Goal: Task Accomplishment & Management: Use online tool/utility

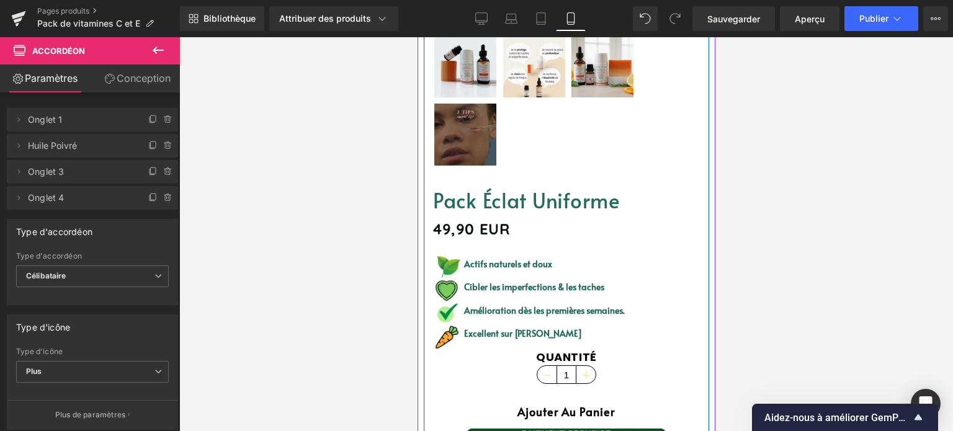
scroll to position [372, 0]
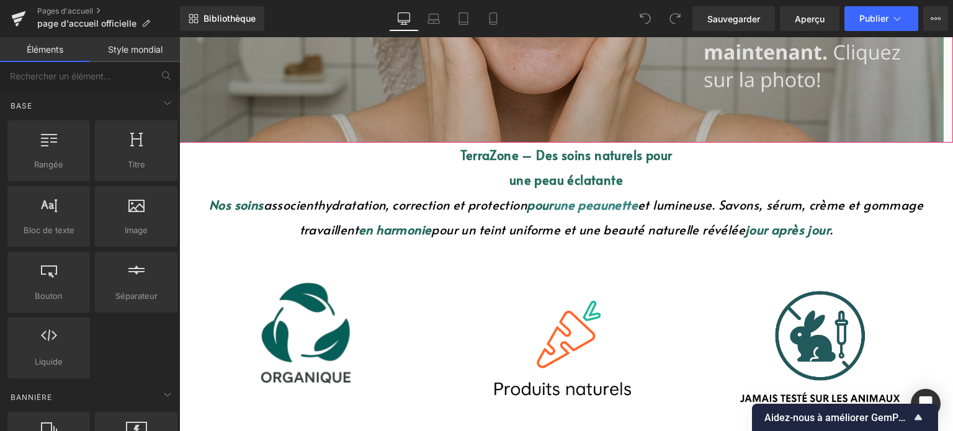
scroll to position [434, 0]
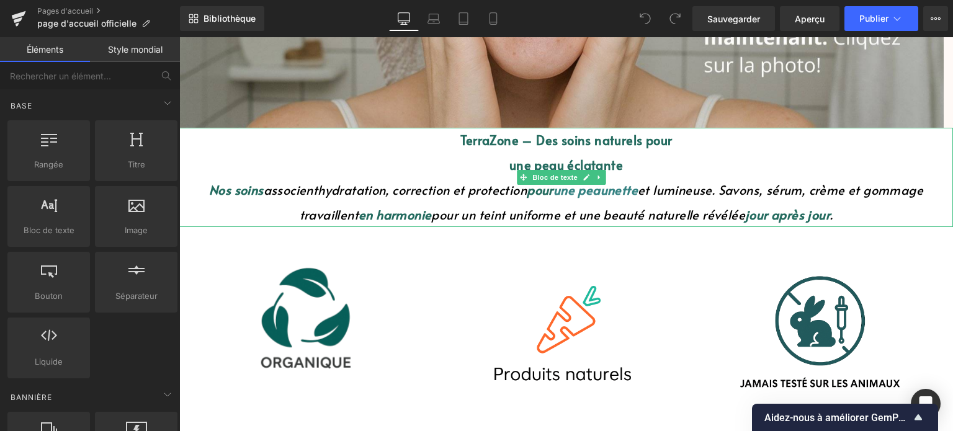
click at [527, 191] on font "pour" at bounding box center [540, 189] width 27 height 17
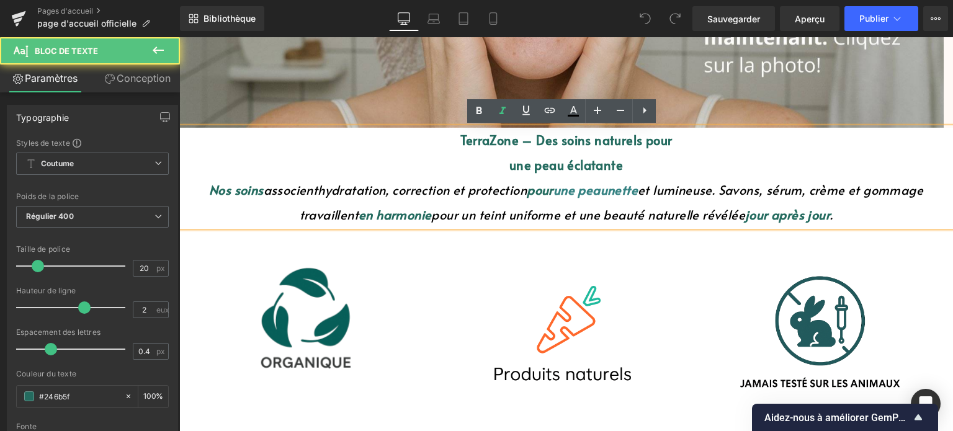
click at [527, 191] on font "pour" at bounding box center [540, 189] width 27 height 17
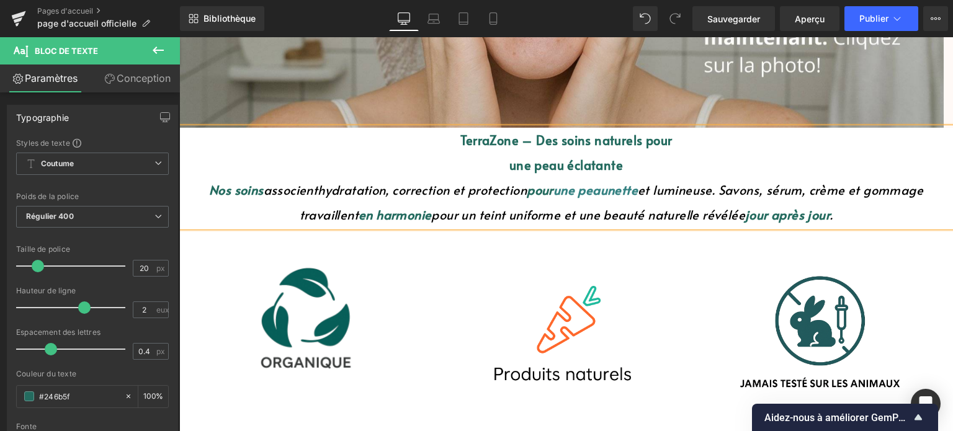
click at [613, 200] on p "Nos soins associent hydratation, correction et protection pour une peau nette e…" at bounding box center [566, 202] width 774 height 50
click at [359, 216] on font "en harmonie" at bounding box center [395, 214] width 73 height 17
click at [745, 218] on font "jour après jour" at bounding box center [787, 214] width 85 height 17
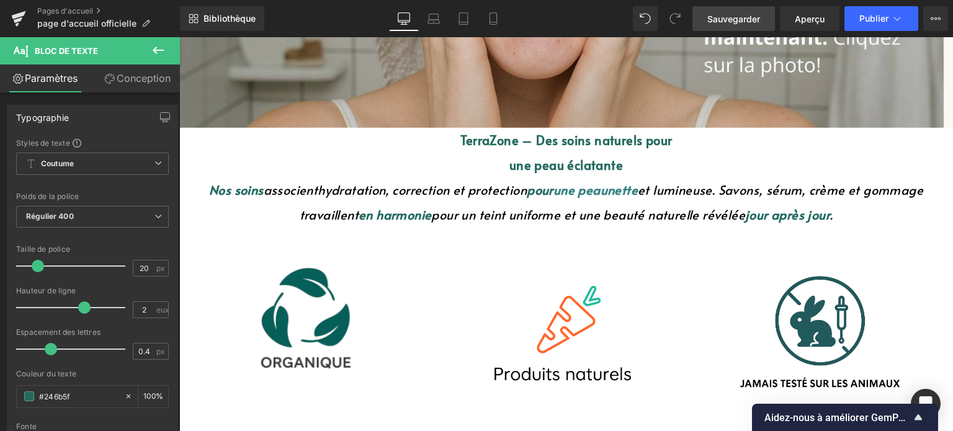
click at [760, 18] on font "Sauvegarder" at bounding box center [733, 19] width 53 height 11
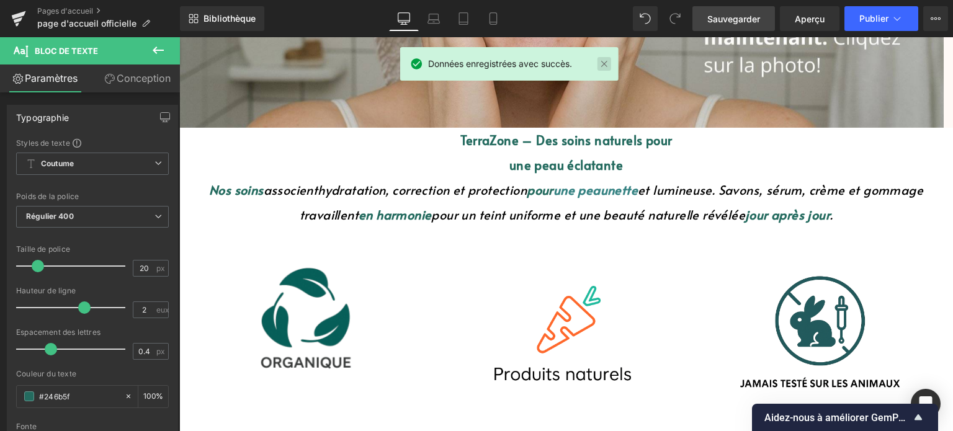
click at [609, 60] on link at bounding box center [605, 64] width 14 height 14
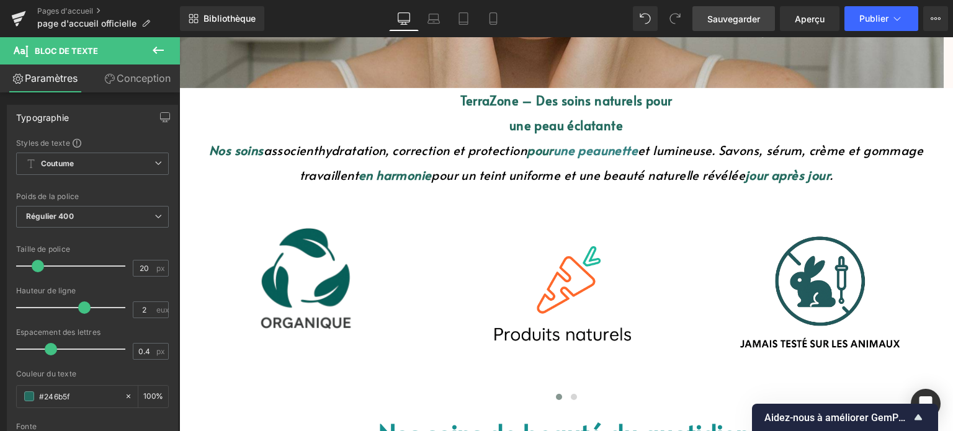
scroll to position [496, 0]
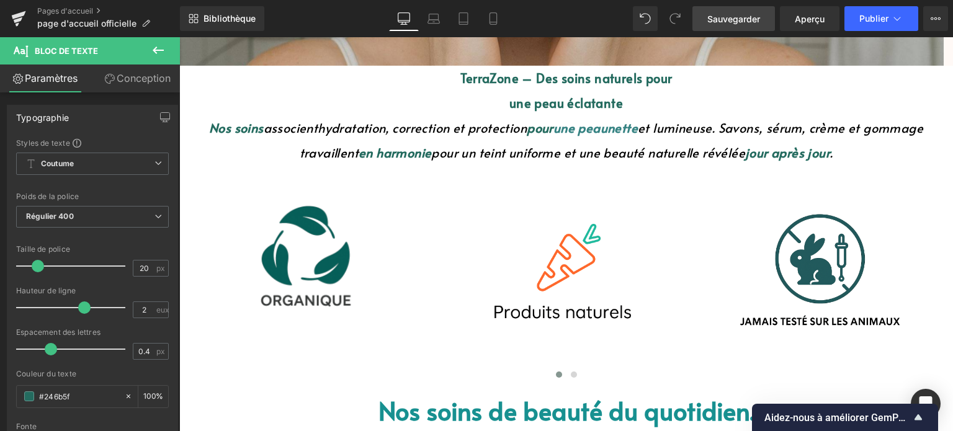
click at [573, 127] on font "une peau" at bounding box center [581, 127] width 54 height 17
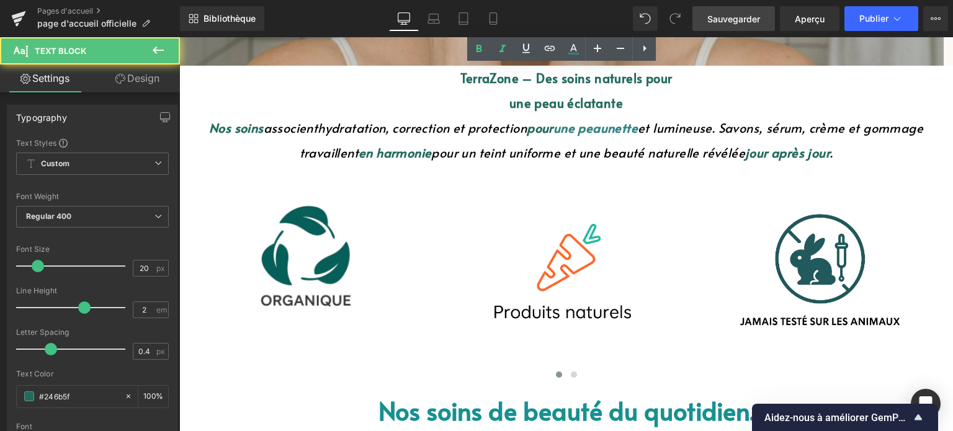
click at [589, 132] on font "une peau" at bounding box center [581, 127] width 54 height 17
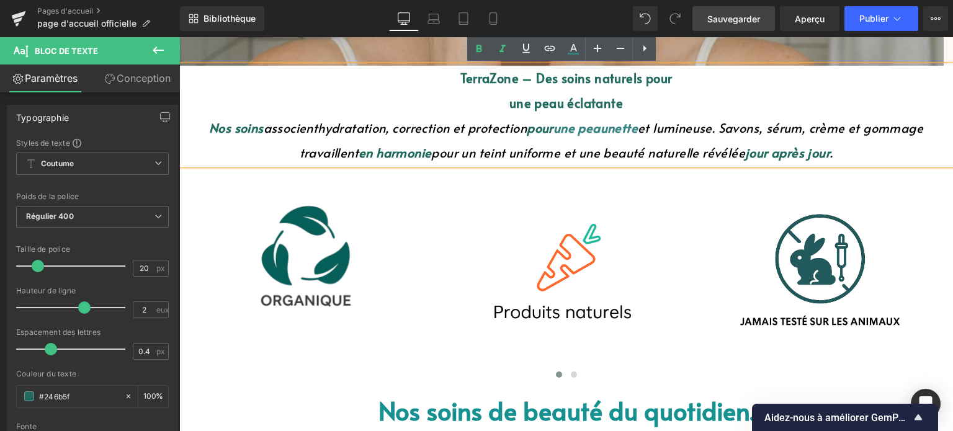
click at [585, 133] on font "une peau" at bounding box center [581, 127] width 54 height 17
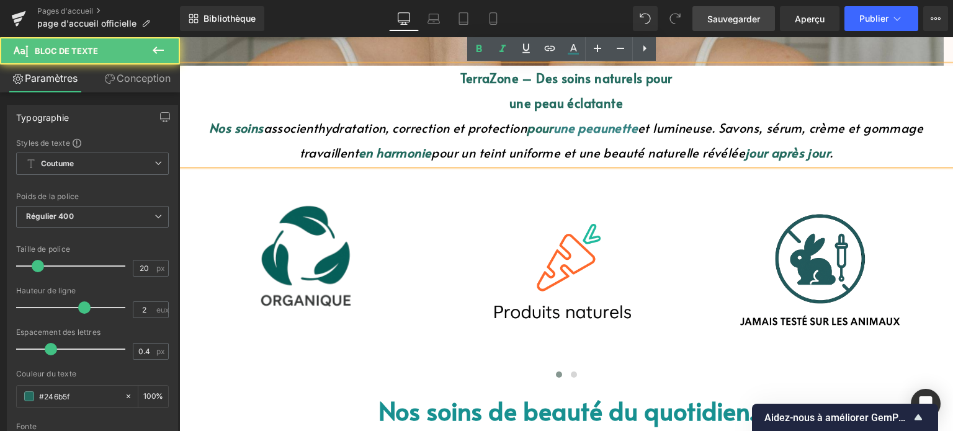
drag, startPoint x: 554, startPoint y: 131, endPoint x: 585, endPoint y: 129, distance: 31.7
click at [583, 131] on font "une peau" at bounding box center [581, 127] width 54 height 17
click at [601, 133] on font "une peau" at bounding box center [581, 127] width 54 height 17
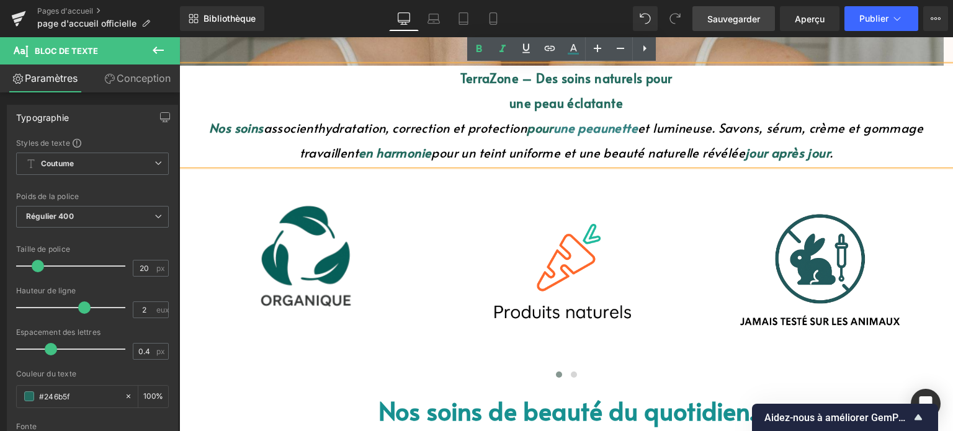
click at [637, 133] on font "nette" at bounding box center [623, 127] width 30 height 17
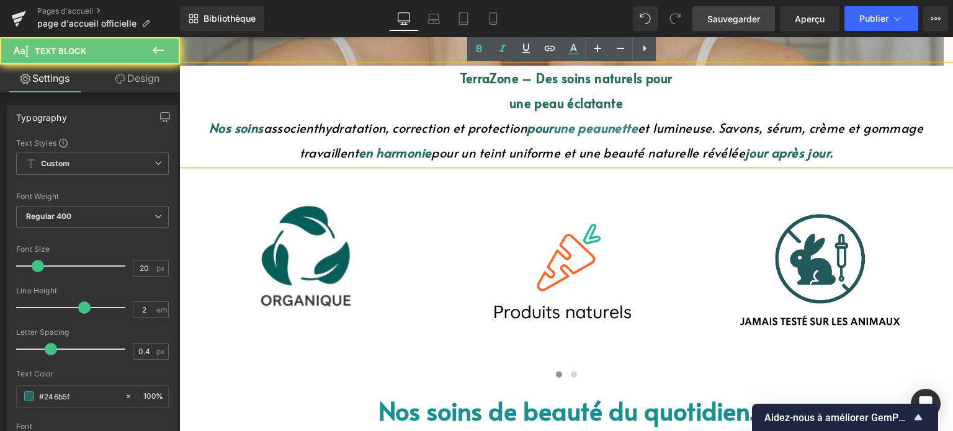
drag, startPoint x: 636, startPoint y: 123, endPoint x: 570, endPoint y: 128, distance: 66.0
click at [570, 128] on font "Nos soins associent hydratation, correction et protection pour une peau nette e…" at bounding box center [566, 140] width 714 height 42
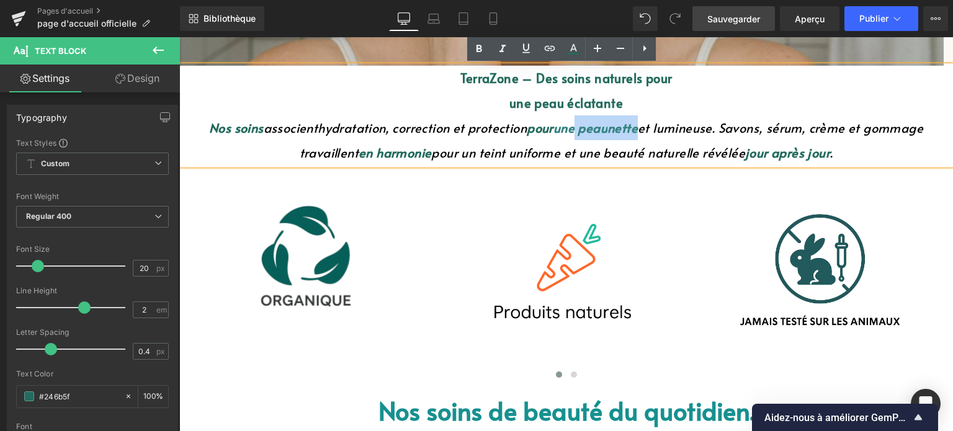
click at [555, 133] on font "une peau" at bounding box center [581, 127] width 54 height 17
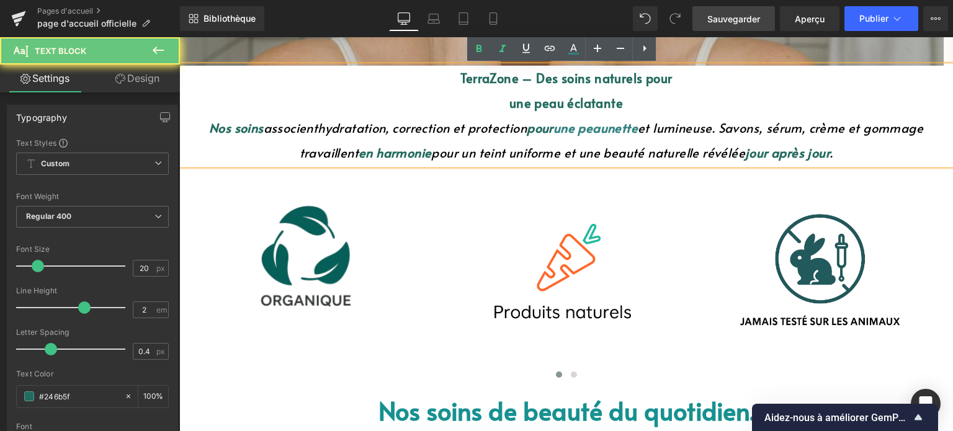
click at [554, 132] on font "une peau" at bounding box center [581, 127] width 54 height 17
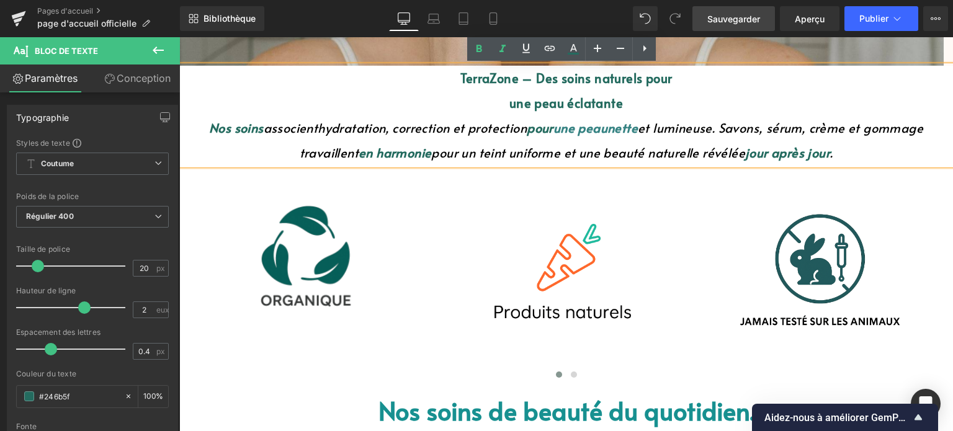
click at [554, 132] on font "une peau" at bounding box center [581, 127] width 54 height 17
drag, startPoint x: 554, startPoint y: 126, endPoint x: 637, endPoint y: 120, distance: 83.3
click at [637, 120] on font "Nos soins associent hydratation, correction et protection pour une peau nette e…" at bounding box center [566, 140] width 714 height 42
click at [568, 54] on icon at bounding box center [573, 54] width 11 height 2
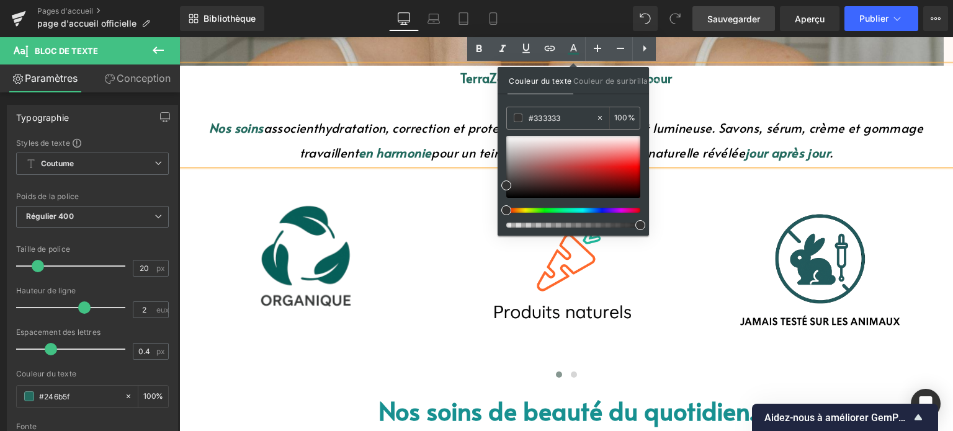
click at [663, 106] on p "une peau éclatante" at bounding box center [566, 103] width 774 height 25
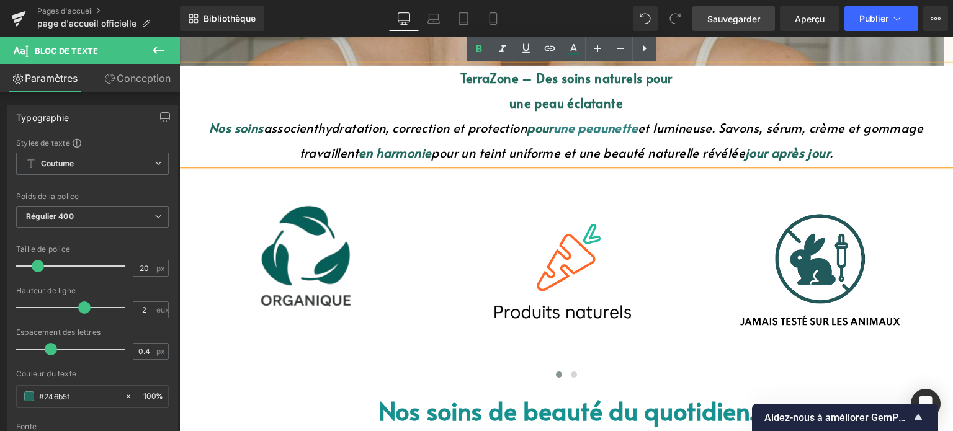
click at [621, 135] on font "nette" at bounding box center [623, 127] width 30 height 17
click at [572, 120] on font "une peau" at bounding box center [581, 127] width 54 height 17
click at [571, 130] on font "une peau" at bounding box center [581, 127] width 54 height 17
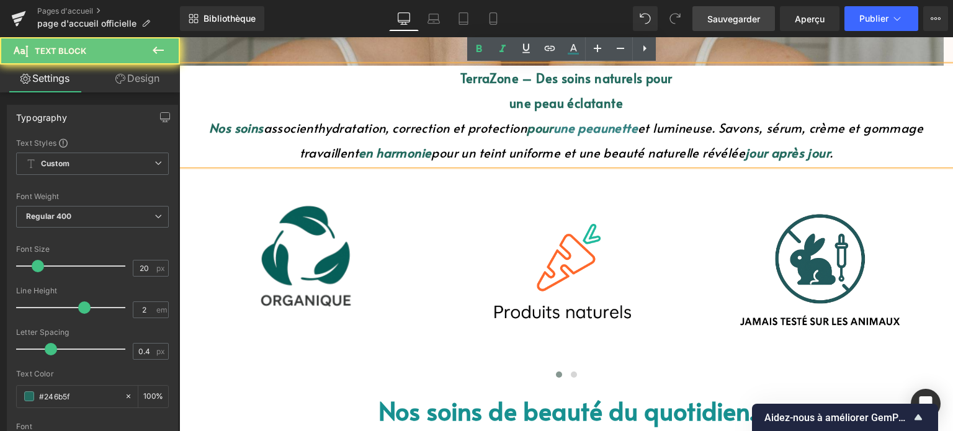
click at [562, 127] on font "une peau" at bounding box center [581, 127] width 54 height 17
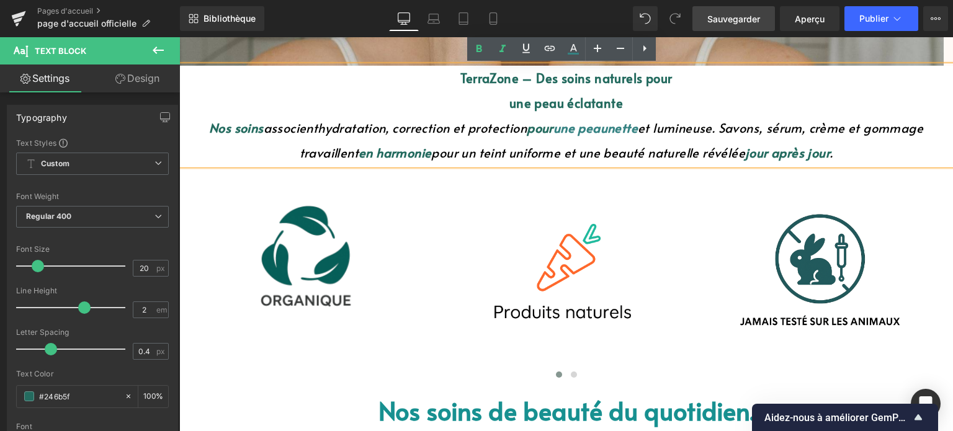
click at [556, 126] on font "une peau" at bounding box center [581, 127] width 54 height 17
click at [554, 132] on font "une peau" at bounding box center [581, 127] width 54 height 17
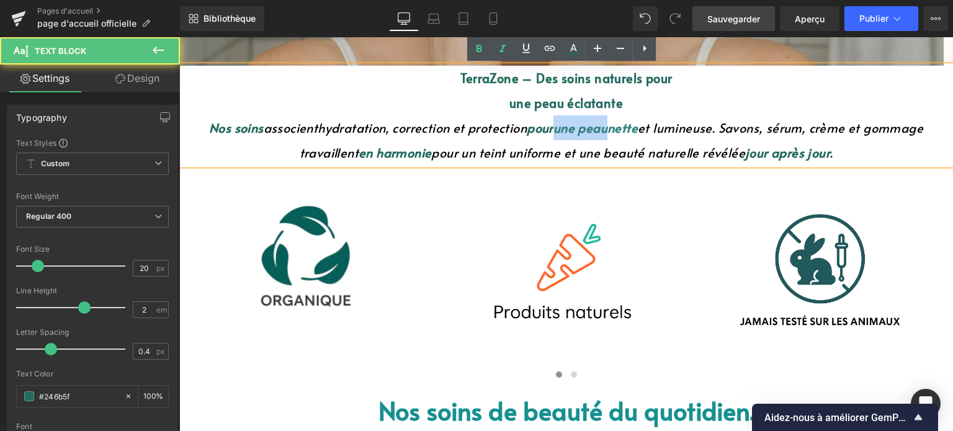
drag, startPoint x: 554, startPoint y: 132, endPoint x: 601, endPoint y: 128, distance: 47.9
click at [597, 128] on font "une peau" at bounding box center [581, 127] width 54 height 17
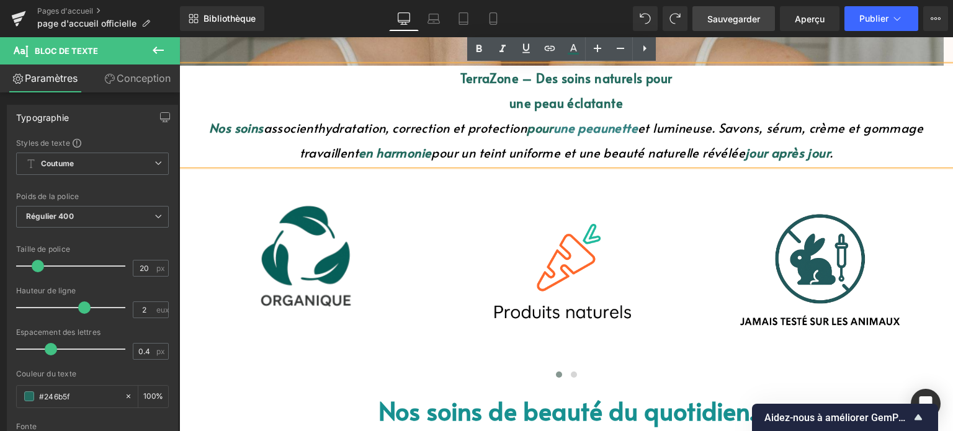
click at [606, 126] on font "une peau" at bounding box center [581, 127] width 54 height 17
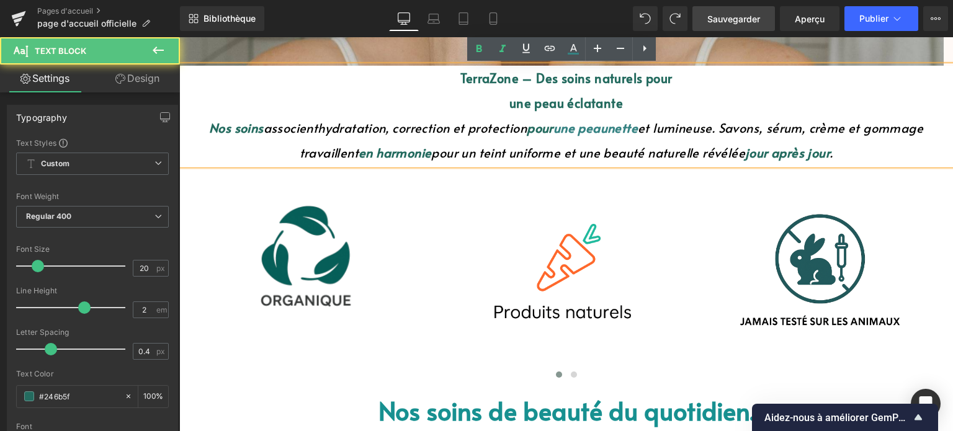
click at [610, 128] on font "nette" at bounding box center [623, 127] width 30 height 17
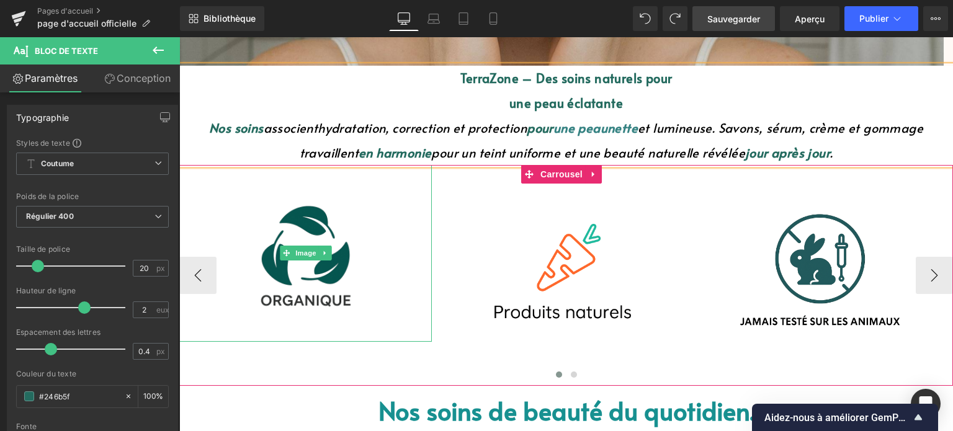
click at [303, 202] on img at bounding box center [305, 253] width 151 height 176
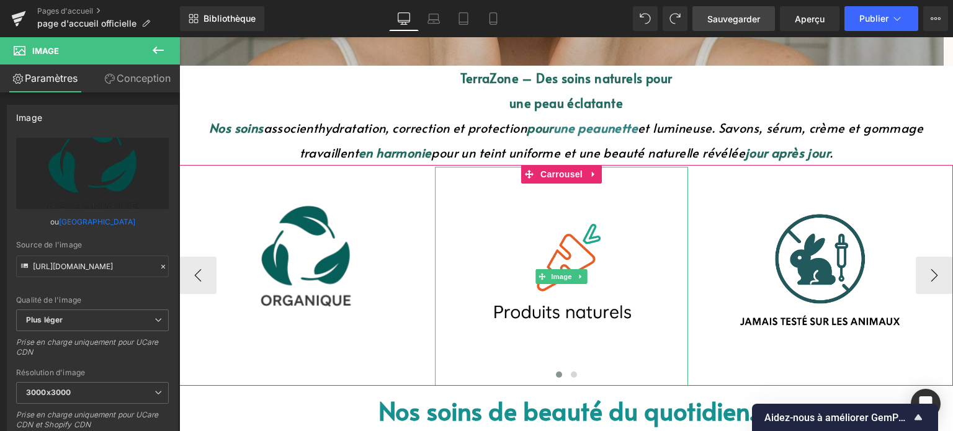
click at [602, 206] on img at bounding box center [561, 276] width 202 height 219
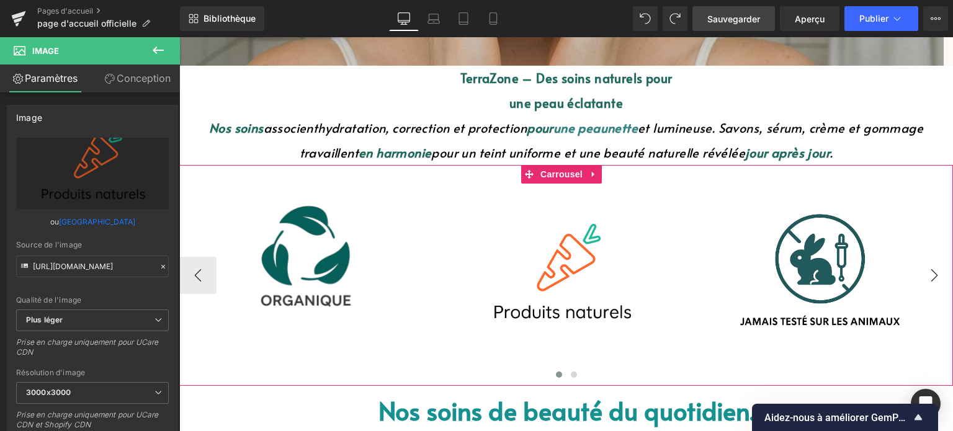
click at [916, 276] on button "›" at bounding box center [934, 275] width 37 height 37
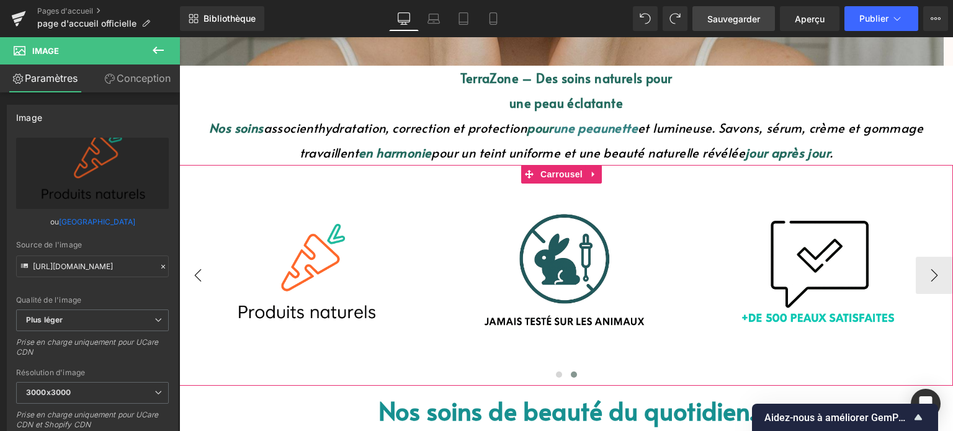
click at [202, 289] on button "‹" at bounding box center [197, 275] width 37 height 37
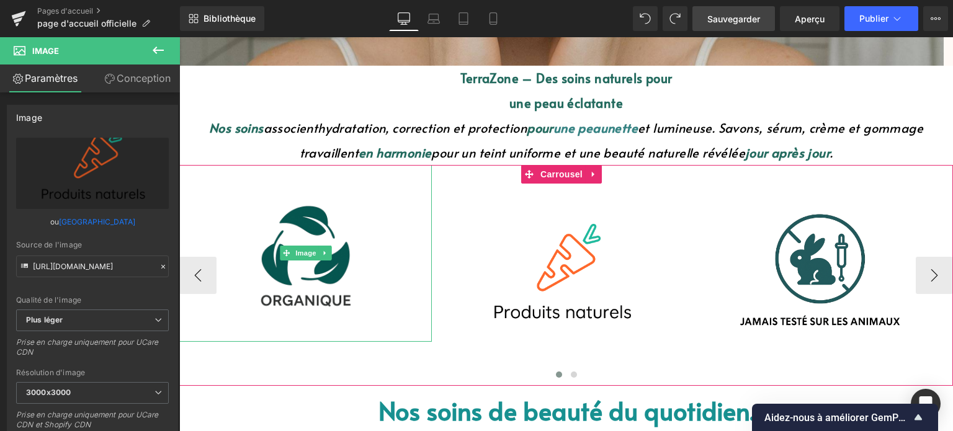
click at [295, 232] on img at bounding box center [305, 253] width 151 height 176
click at [330, 212] on img at bounding box center [305, 253] width 151 height 176
drag, startPoint x: 338, startPoint y: 339, endPoint x: 318, endPoint y: 240, distance: 101.3
click at [339, 311] on div "Image" at bounding box center [305, 253] width 253 height 176
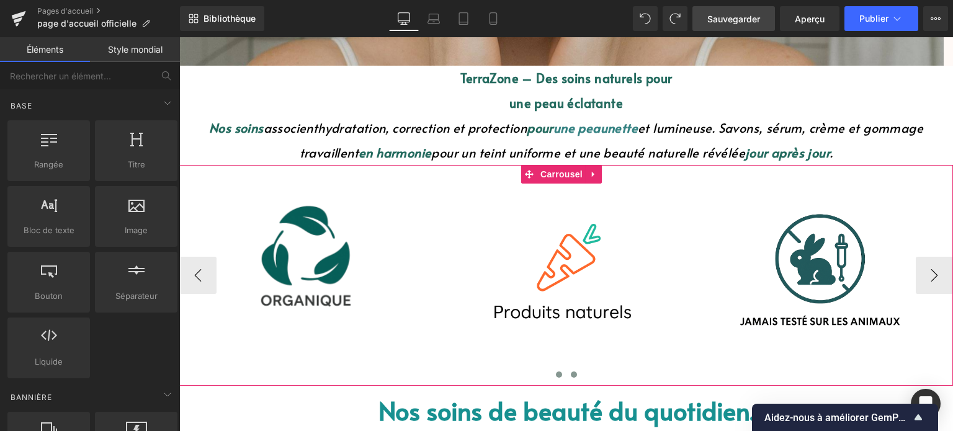
click at [567, 379] on button at bounding box center [574, 375] width 15 height 12
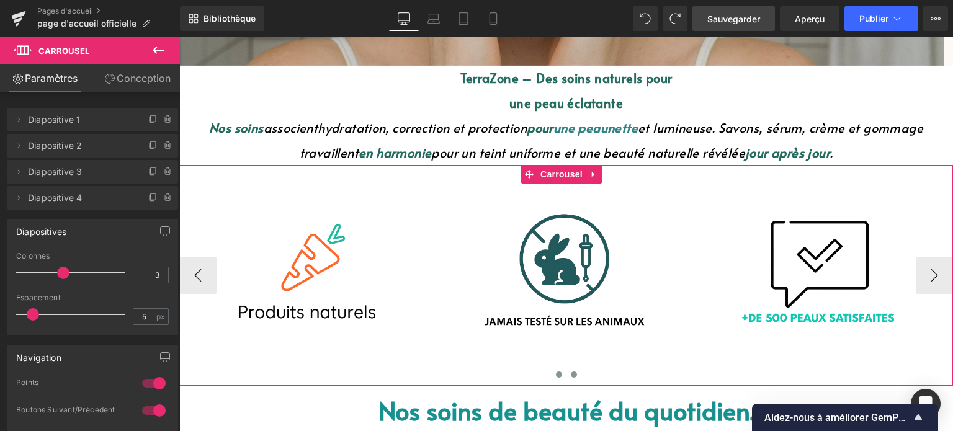
click at [553, 380] on button at bounding box center [559, 375] width 15 height 12
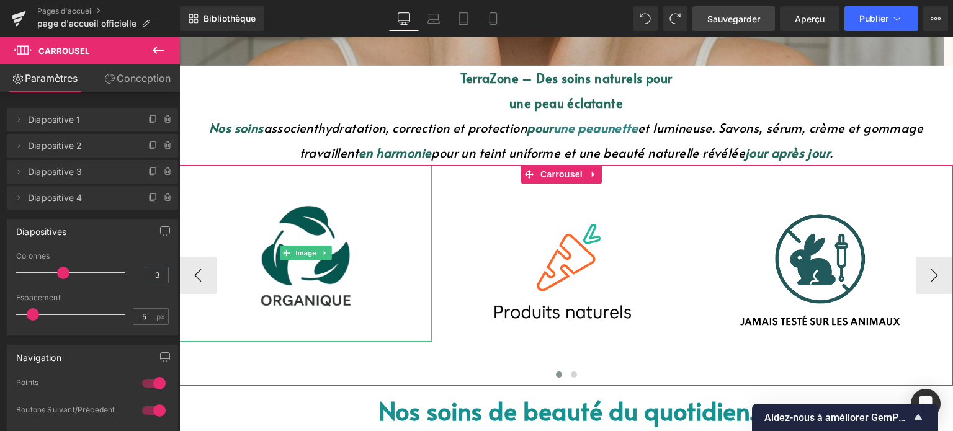
click at [348, 262] on img at bounding box center [305, 253] width 151 height 176
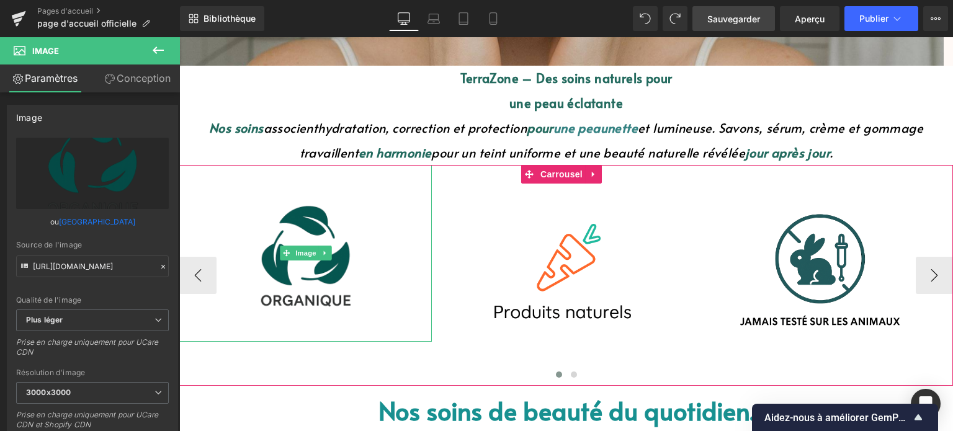
click at [348, 171] on img at bounding box center [305, 253] width 151 height 176
click at [567, 379] on button at bounding box center [574, 375] width 15 height 12
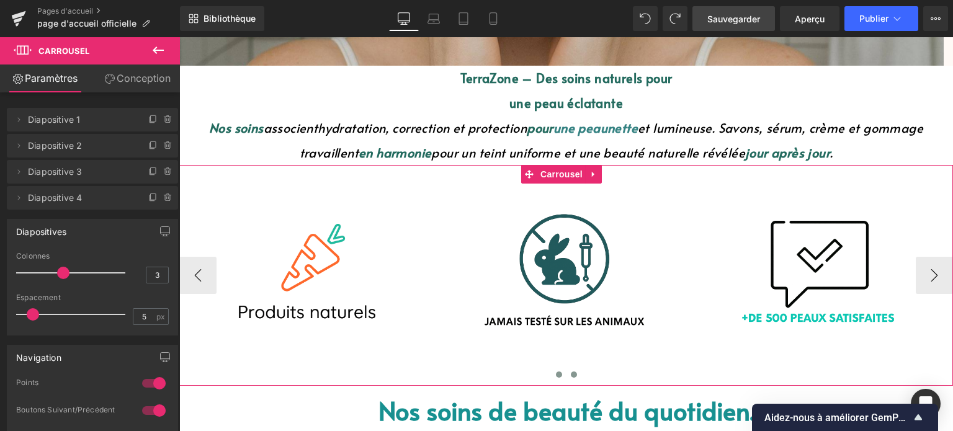
click at [556, 374] on span at bounding box center [559, 375] width 6 height 6
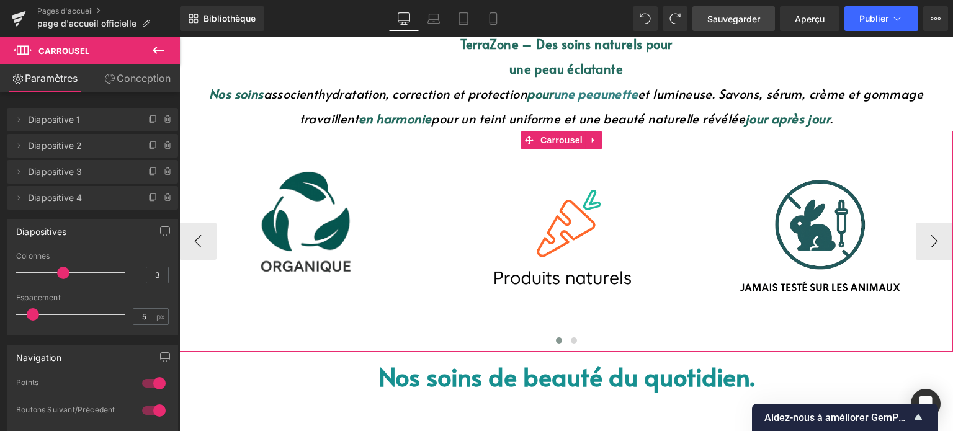
scroll to position [559, 0]
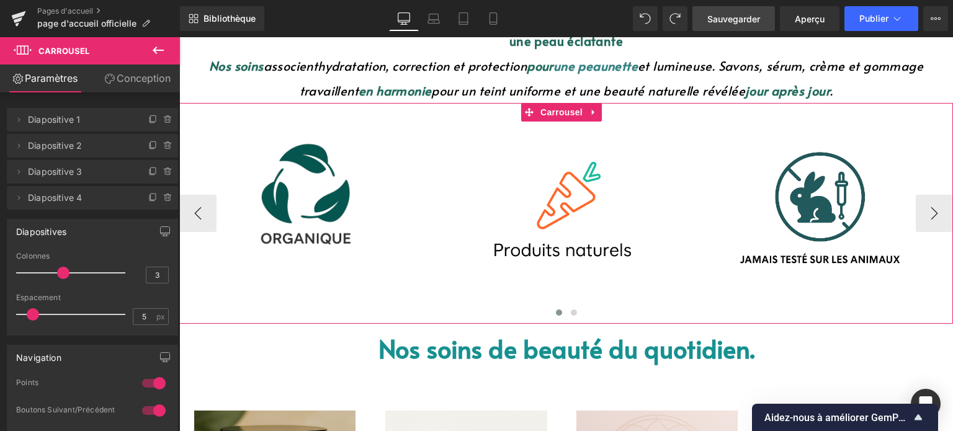
click at [308, 186] on div "Image" at bounding box center [305, 191] width 253 height 176
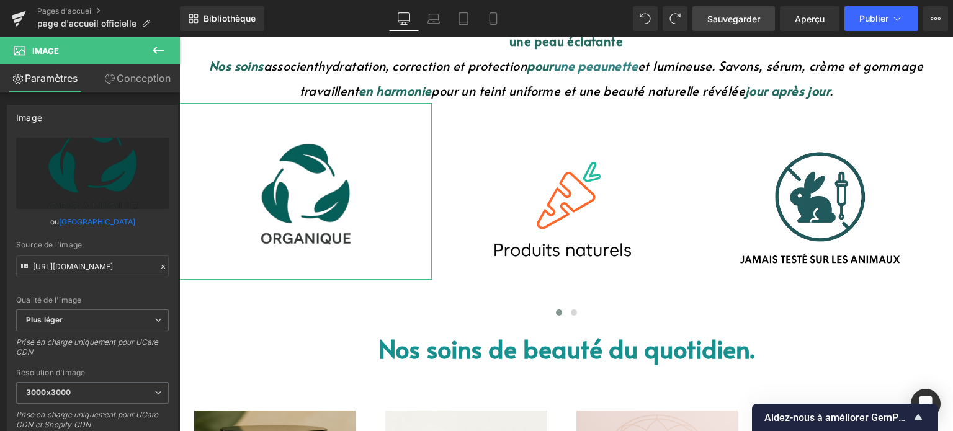
click at [144, 76] on font "Conception" at bounding box center [144, 78] width 54 height 12
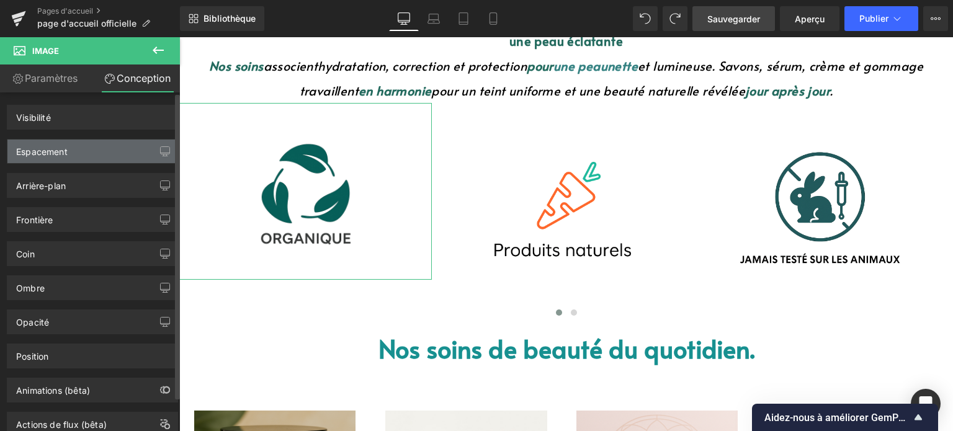
click at [96, 153] on div "Espacement" at bounding box center [92, 152] width 170 height 24
click at [99, 155] on div "Espacement" at bounding box center [92, 152] width 170 height 24
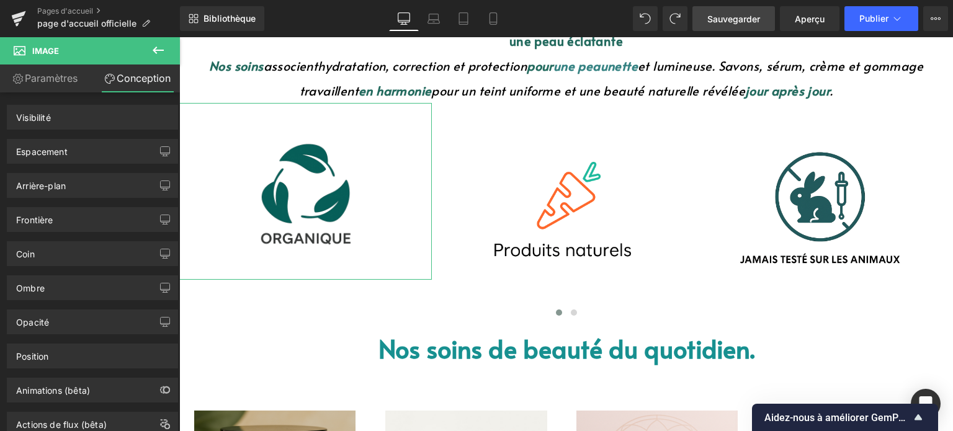
click at [153, 79] on font "Conception" at bounding box center [144, 78] width 54 height 12
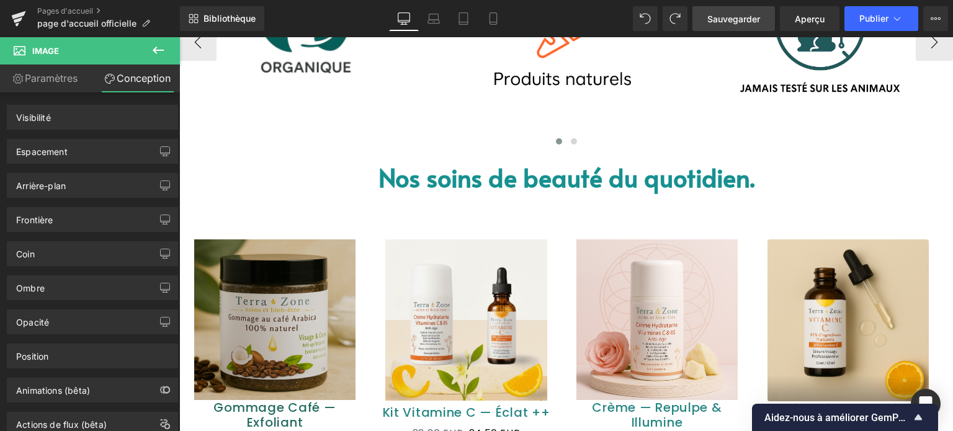
scroll to position [745, 0]
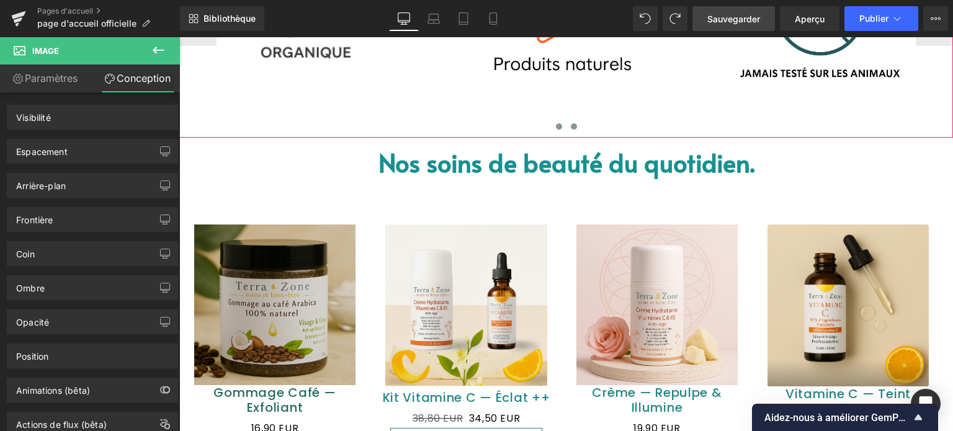
click at [567, 122] on button at bounding box center [574, 126] width 15 height 12
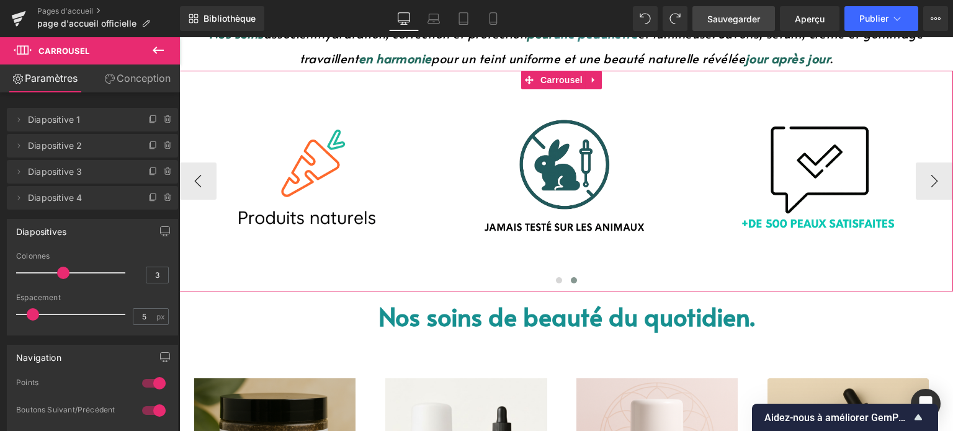
scroll to position [559, 0]
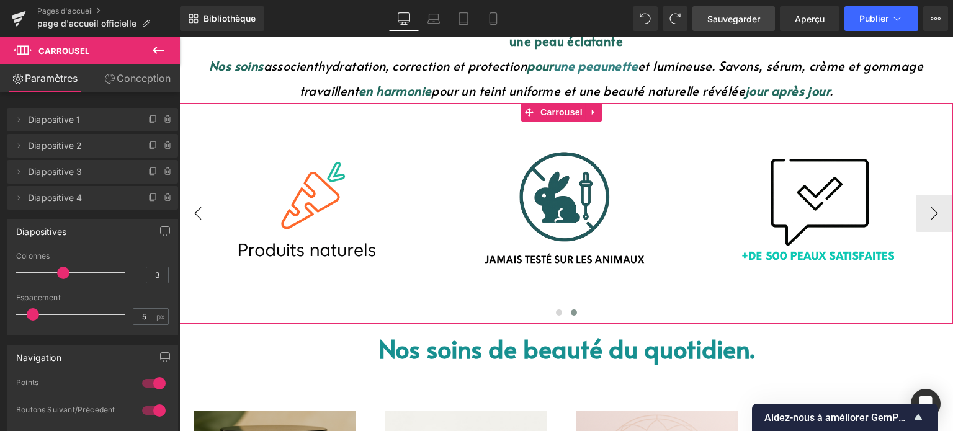
click at [203, 209] on button "‹" at bounding box center [197, 213] width 37 height 37
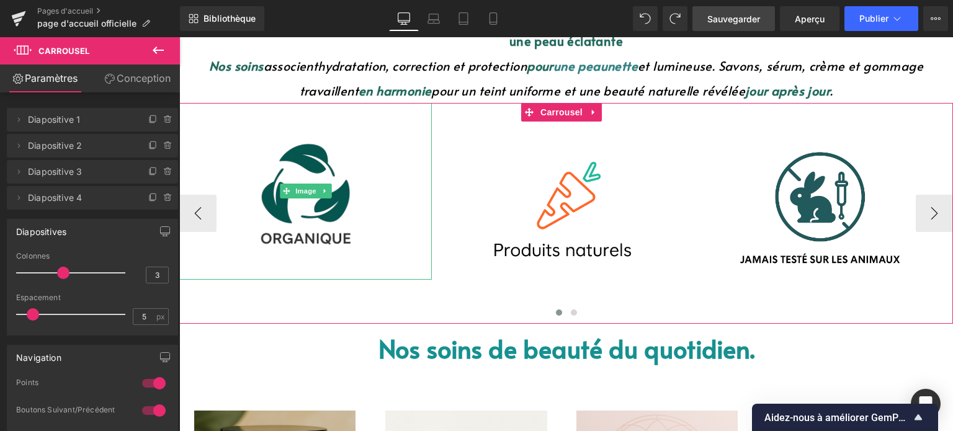
click at [267, 210] on img at bounding box center [305, 191] width 151 height 176
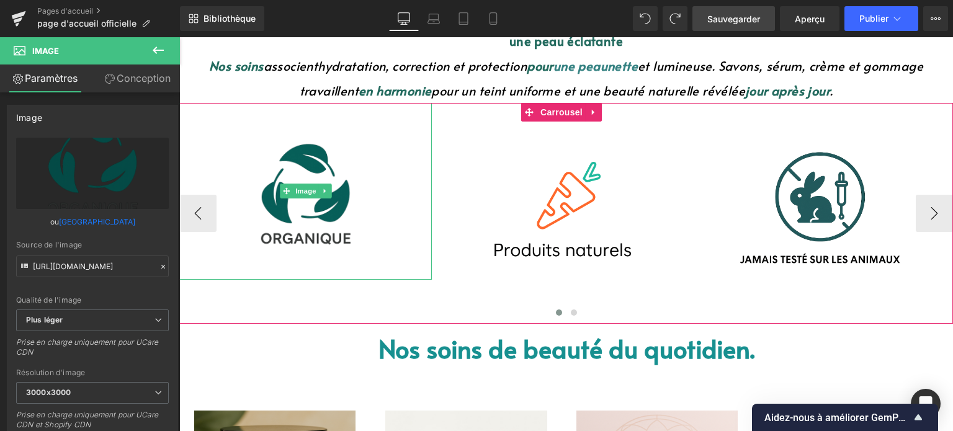
drag, startPoint x: 407, startPoint y: 130, endPoint x: 382, endPoint y: 128, distance: 24.9
click at [407, 130] on div at bounding box center [305, 191] width 253 height 176
click at [318, 148] on img at bounding box center [305, 191] width 151 height 176
click at [567, 316] on button at bounding box center [574, 313] width 15 height 12
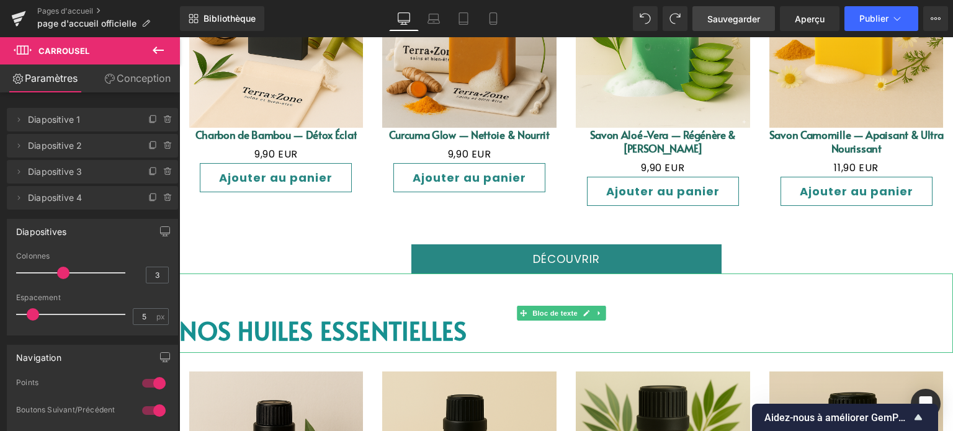
scroll to position [1489, 0]
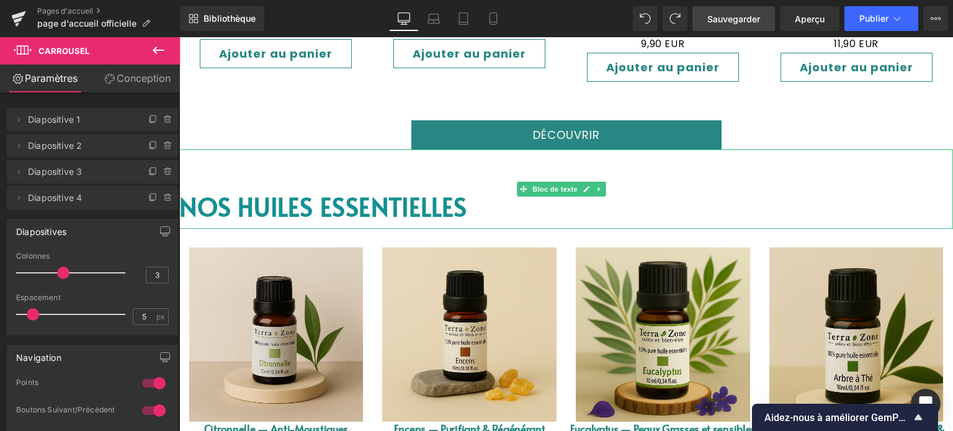
click at [357, 193] on font "NOS HUILES ESSENTIELLES" at bounding box center [323, 206] width 288 height 34
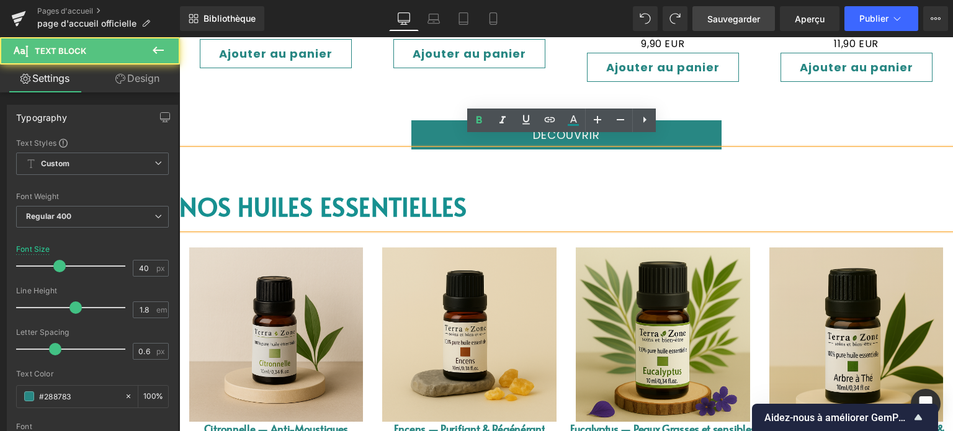
click at [357, 195] on font "NOS HUILES ESSENTIELLES" at bounding box center [323, 206] width 288 height 34
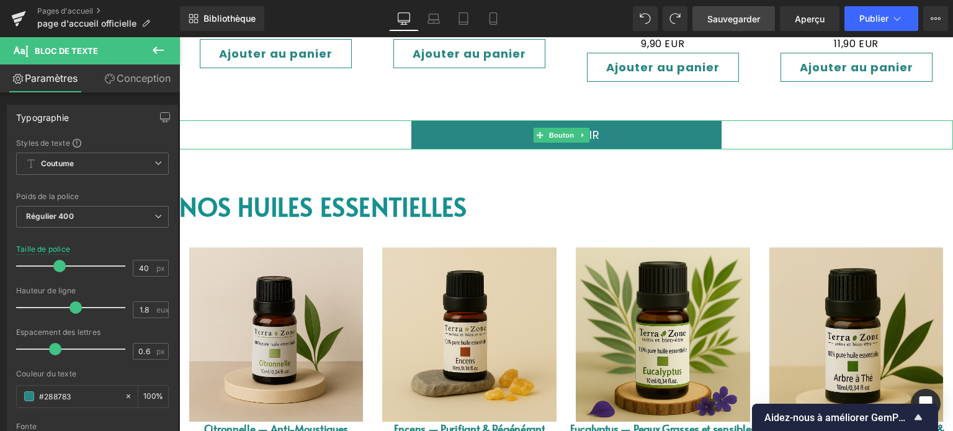
click at [496, 120] on link "Découvrir" at bounding box center [566, 134] width 310 height 29
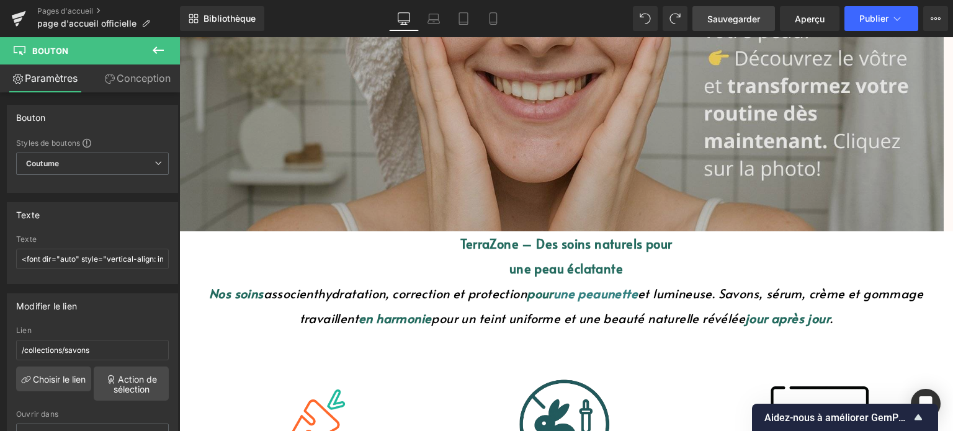
scroll to position [372, 0]
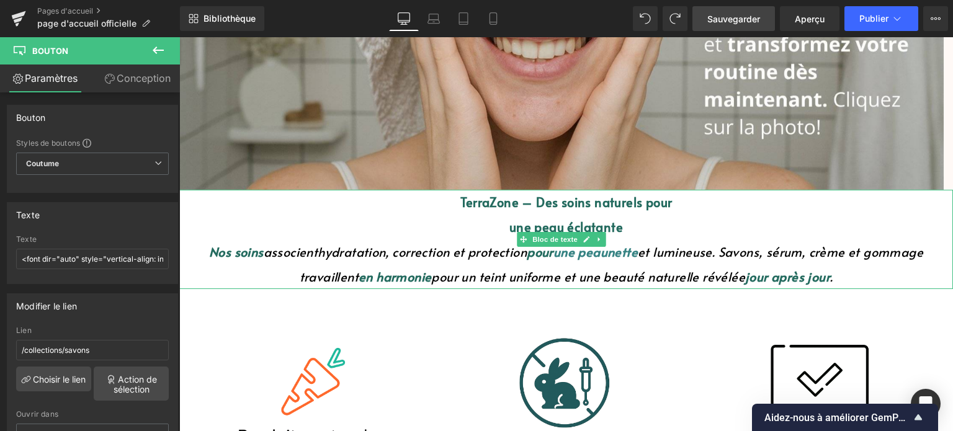
click at [480, 203] on font "TerraZone – Des soins naturels pour" at bounding box center [566, 202] width 212 height 17
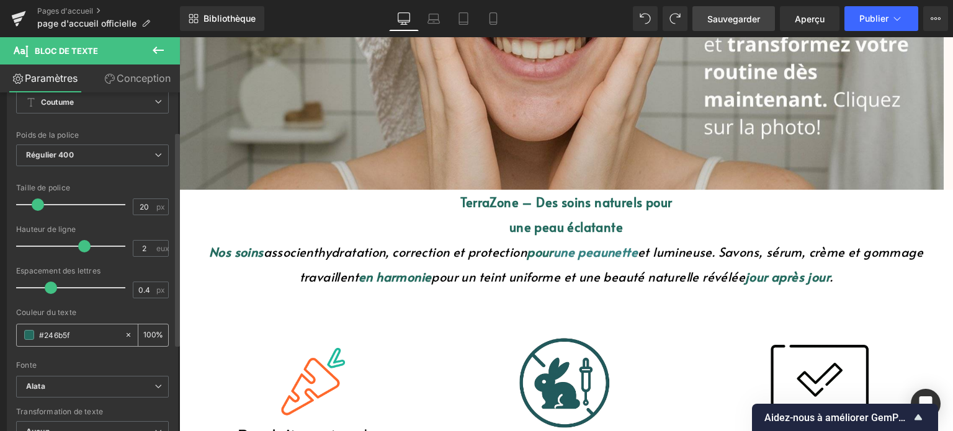
scroll to position [62, 0]
drag, startPoint x: 76, startPoint y: 331, endPoint x: 29, endPoint y: 334, distance: 47.9
click at [29, 334] on div "#246b5f" at bounding box center [70, 335] width 107 height 22
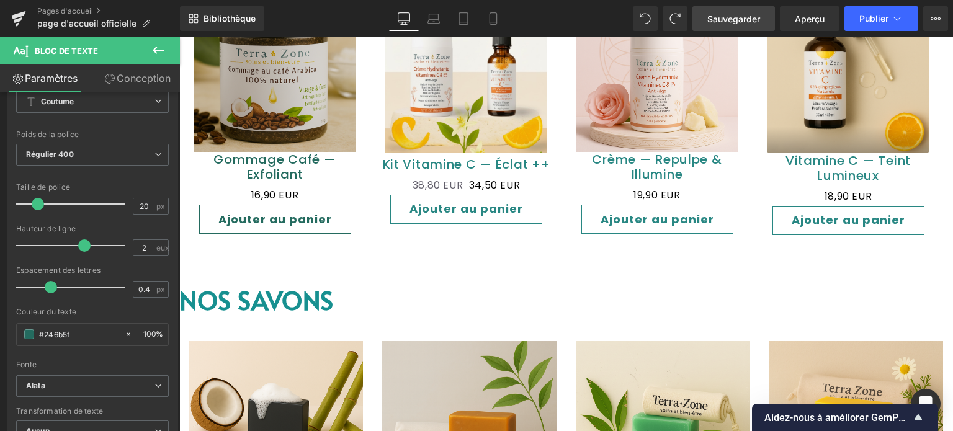
scroll to position [993, 0]
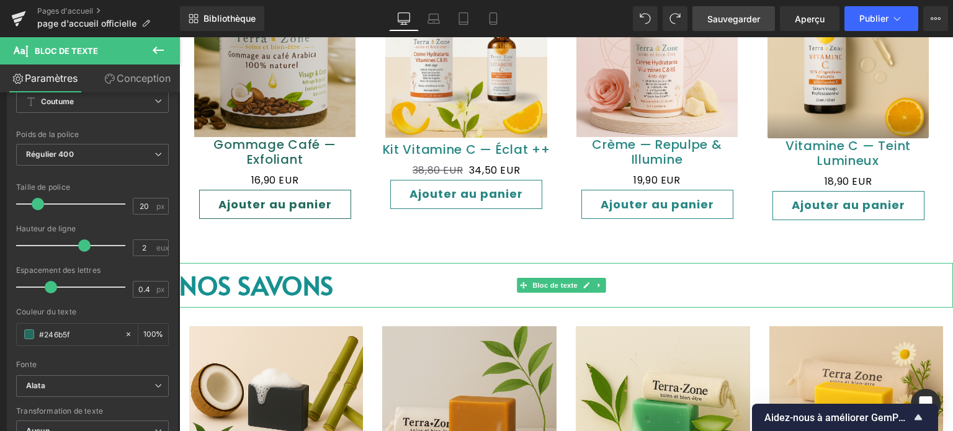
click at [306, 276] on font "NOS SAVONS" at bounding box center [256, 285] width 155 height 34
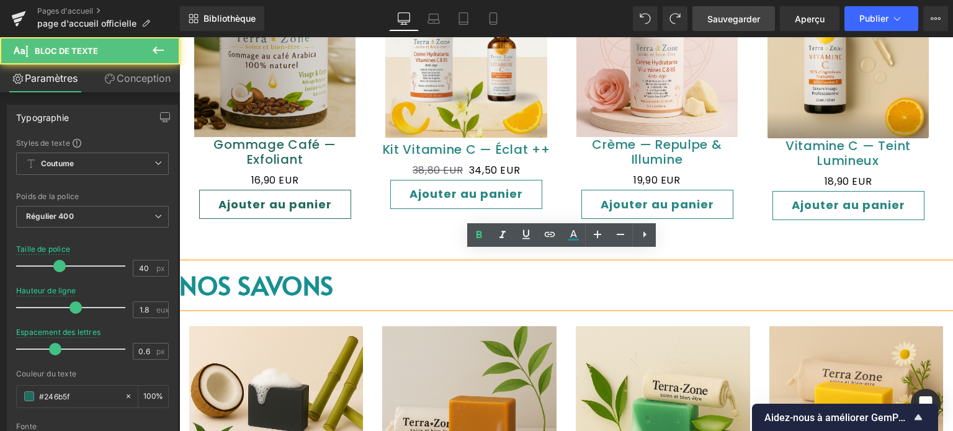
click at [306, 276] on font "NOS SAVONS" at bounding box center [256, 285] width 155 height 34
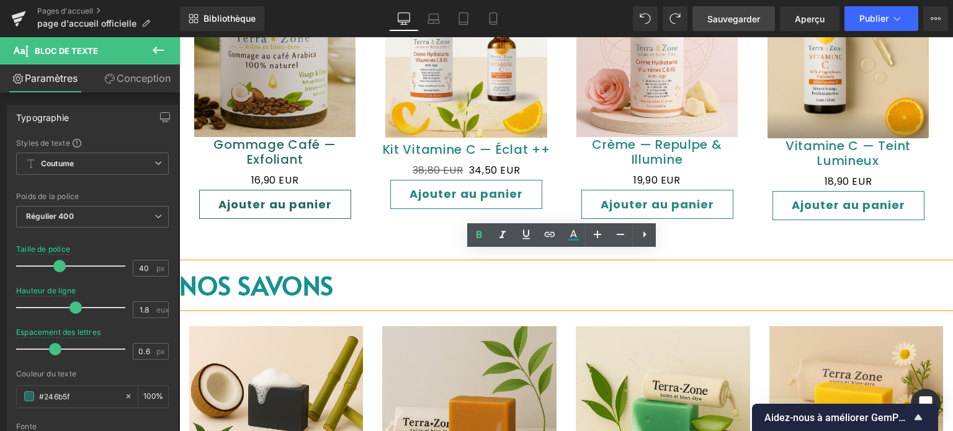
drag, startPoint x: 352, startPoint y: 272, endPoint x: 329, endPoint y: 277, distance: 24.1
click at [263, 267] on p "NOS SAVONS" at bounding box center [566, 285] width 774 height 45
click at [353, 275] on p "NOS SAVONS" at bounding box center [566, 285] width 774 height 45
click at [208, 274] on p "NOS SAVONS" at bounding box center [566, 285] width 774 height 45
click at [187, 273] on font "NOS SAVONS" at bounding box center [256, 285] width 155 height 34
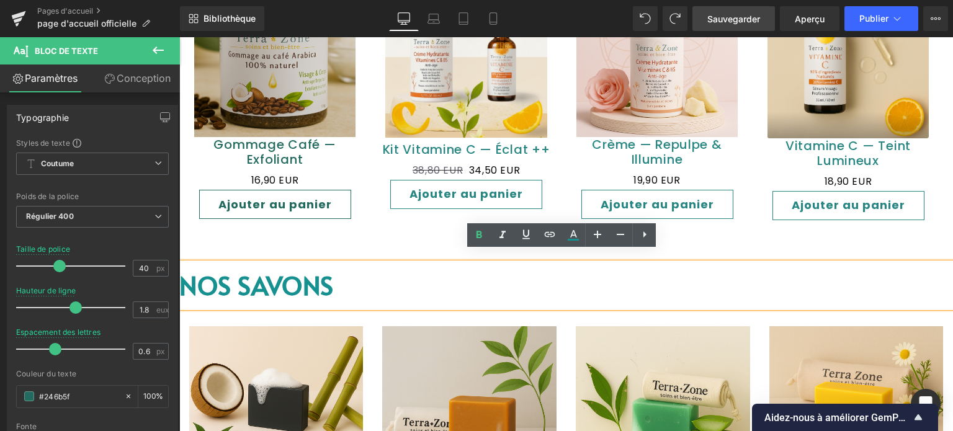
drag, startPoint x: 362, startPoint y: 276, endPoint x: 353, endPoint y: 276, distance: 9.3
click at [360, 276] on p "NOS SAVONS" at bounding box center [566, 285] width 774 height 45
click at [359, 277] on p "NOS SAVONS" at bounding box center [566, 285] width 774 height 45
drag, startPoint x: 340, startPoint y: 276, endPoint x: 303, endPoint y: 279, distance: 37.3
click at [300, 278] on font "NOS SAVONS" at bounding box center [256, 285] width 155 height 34
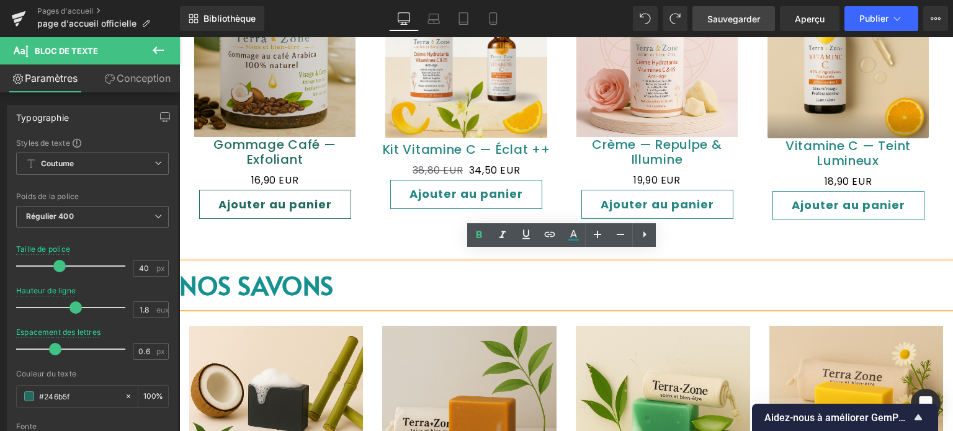
click at [361, 286] on p "NOS SAVONS" at bounding box center [566, 285] width 774 height 45
click at [357, 279] on p "NOS SAVONS" at bounding box center [566, 285] width 774 height 45
click at [356, 275] on p "NOS SAVONS" at bounding box center [566, 285] width 774 height 45
drag, startPoint x: 356, startPoint y: 275, endPoint x: 198, endPoint y: 274, distance: 157.6
click at [198, 274] on p "NOS SAVONS" at bounding box center [566, 285] width 774 height 45
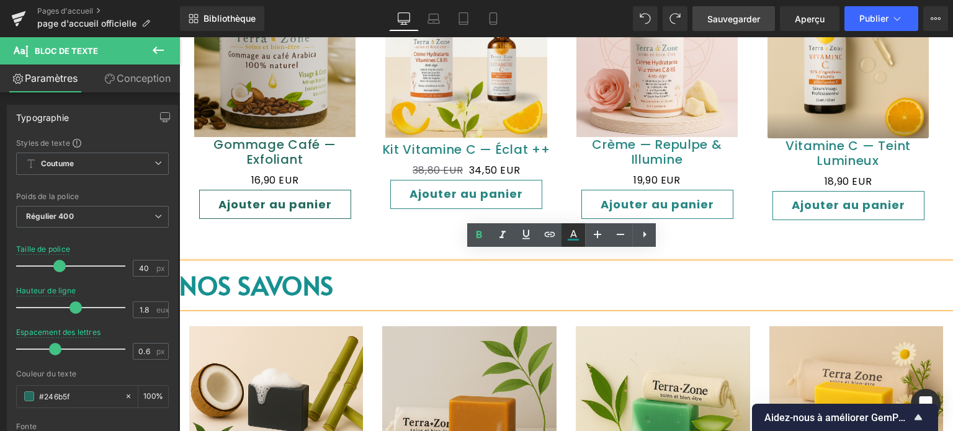
click at [577, 230] on icon at bounding box center [573, 235] width 15 height 15
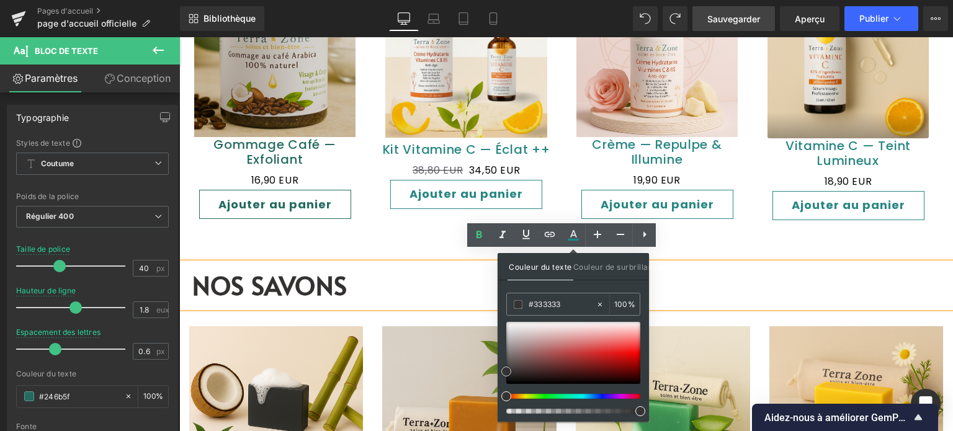
type input "#343131"
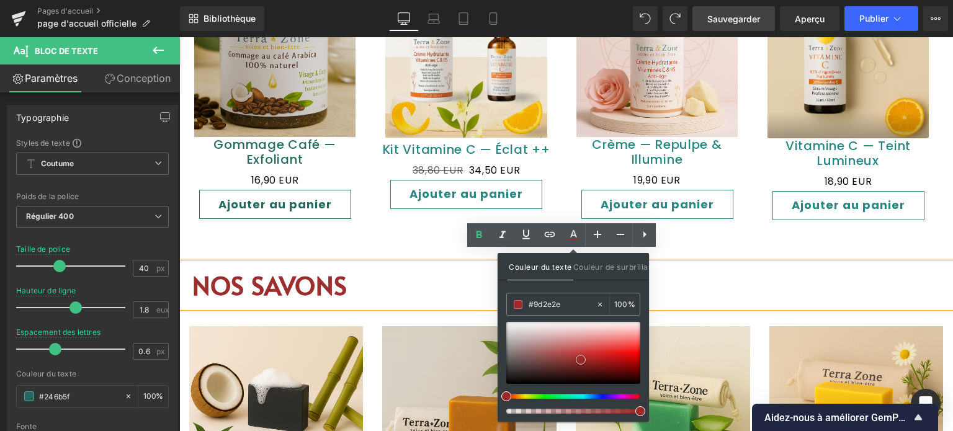
drag, startPoint x: 505, startPoint y: 372, endPoint x: 580, endPoint y: 360, distance: 75.4
click at [580, 360] on span at bounding box center [581, 360] width 10 height 10
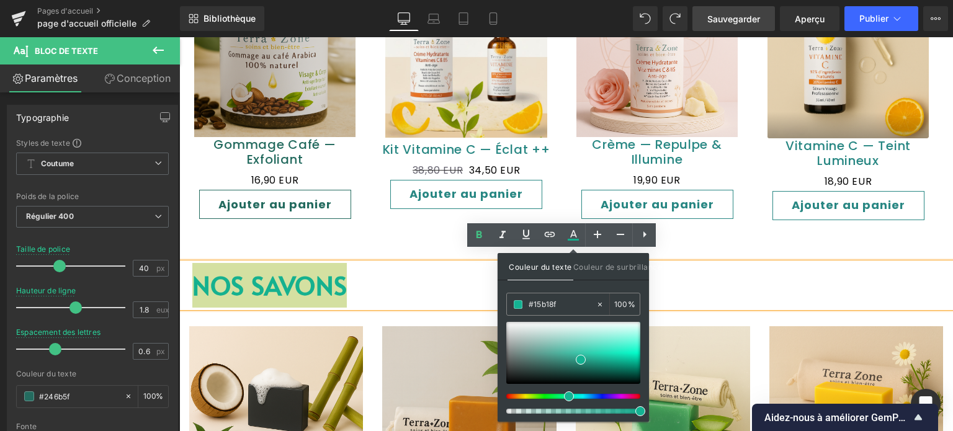
drag, startPoint x: 509, startPoint y: 395, endPoint x: 567, endPoint y: 398, distance: 58.4
click at [567, 398] on span at bounding box center [569, 397] width 10 height 10
drag, startPoint x: 582, startPoint y: 357, endPoint x: 591, endPoint y: 360, distance: 9.0
click at [591, 360] on span at bounding box center [590, 362] width 10 height 10
click at [601, 305] on icon at bounding box center [600, 304] width 9 height 9
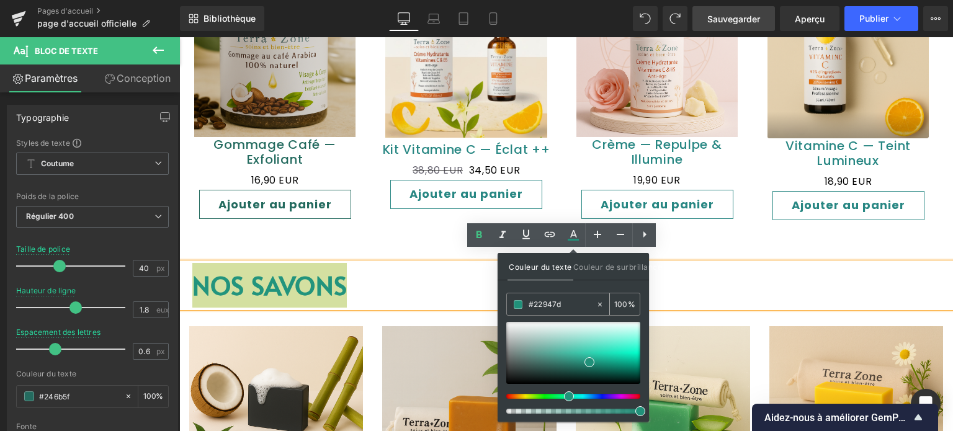
type input "none"
type input "0"
click at [551, 307] on input "none" at bounding box center [562, 305] width 67 height 14
type input "n"
paste input "#246b5f"
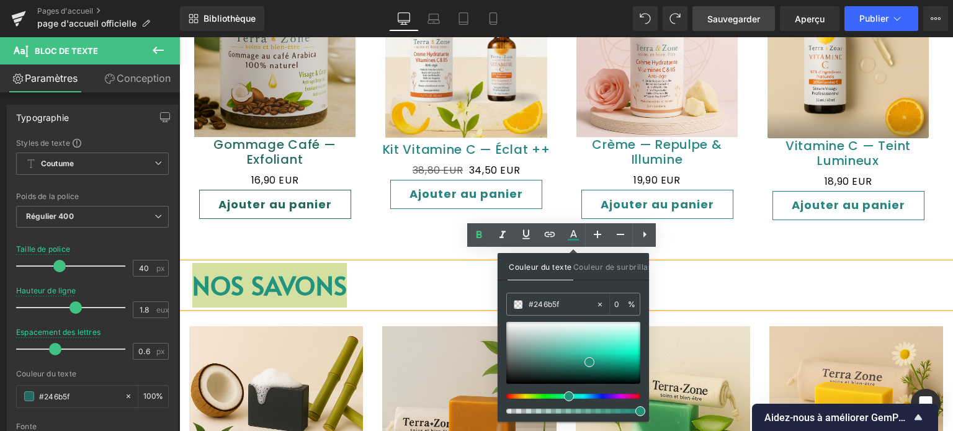
type input "#246b5f"
type input "100"
click at [585, 284] on div "Couleur du texte Couleur de surbrillance rgba(36, 107, 95, 1) #246b5f 100 % non…" at bounding box center [573, 337] width 151 height 169
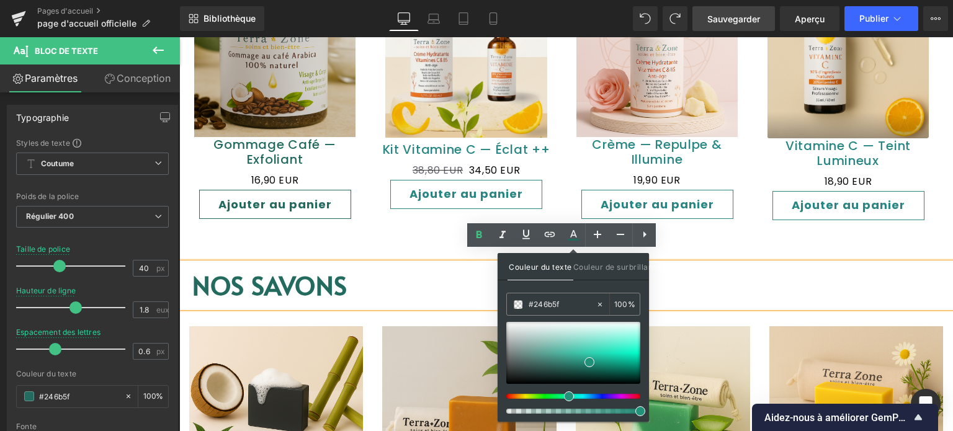
click at [699, 269] on p "NOS SAVONS" at bounding box center [566, 285] width 774 height 45
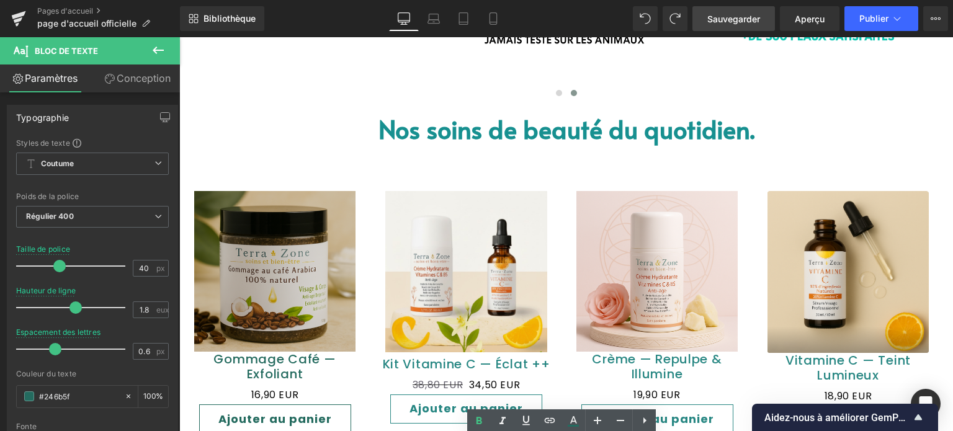
scroll to position [807, 0]
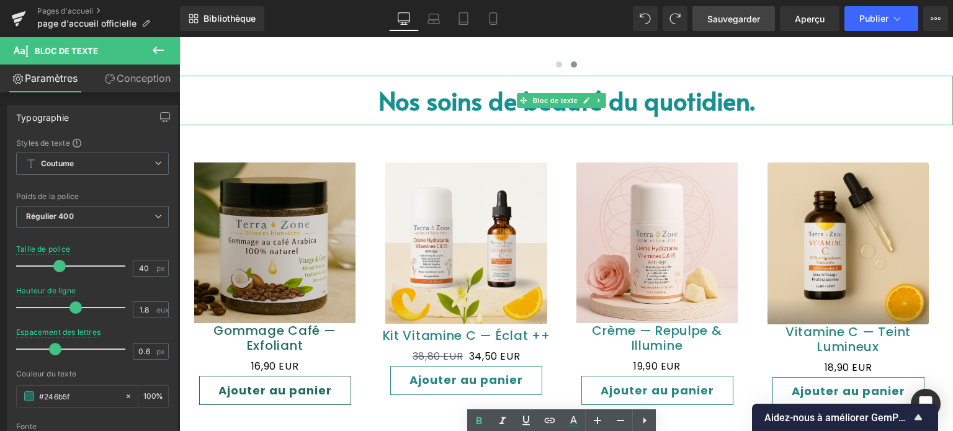
click at [509, 104] on font "Nos soins de beauté du quotidien." at bounding box center [567, 100] width 376 height 34
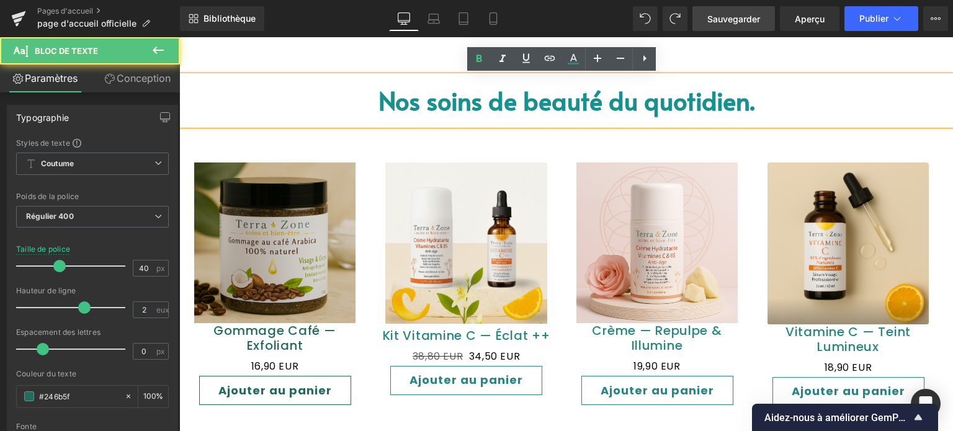
click at [535, 109] on font "Nos soins de beauté du quotidien." at bounding box center [567, 100] width 376 height 34
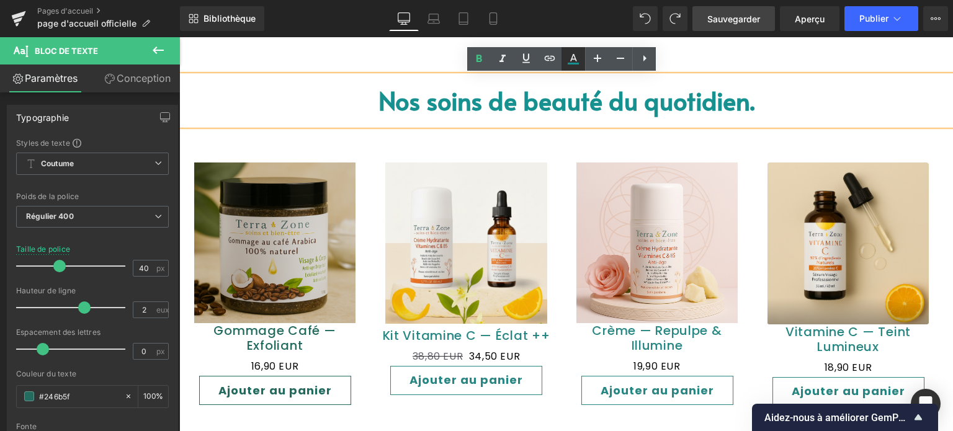
click at [580, 58] on icon at bounding box center [573, 59] width 15 height 15
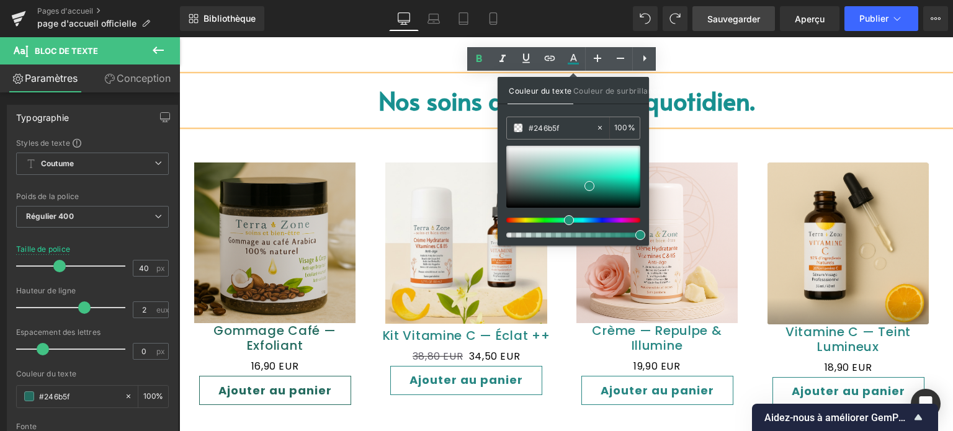
click at [714, 117] on font "Nos soins de beauté du quotidien." at bounding box center [567, 100] width 376 height 34
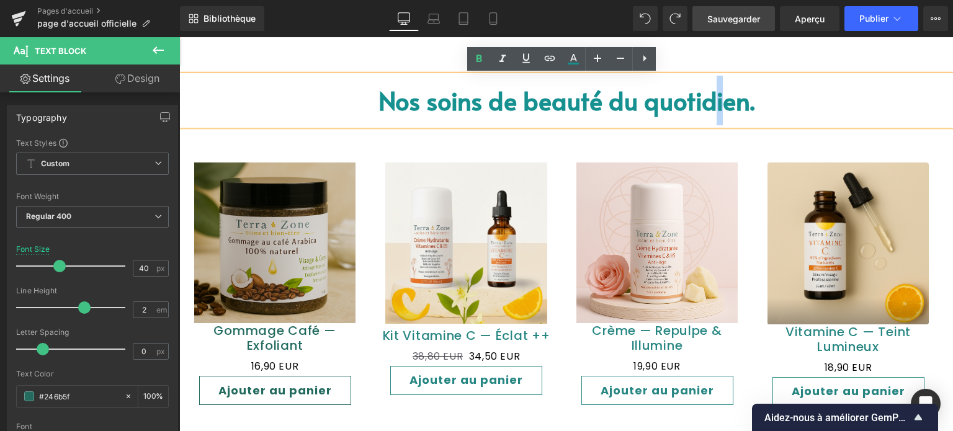
click at [754, 102] on p "Nos soins de beauté du quotidien." at bounding box center [566, 101] width 774 height 50
drag, startPoint x: 379, startPoint y: 100, endPoint x: 508, endPoint y: 105, distance: 129.2
click at [508, 105] on font "Nos soins de beauté du quotidien." at bounding box center [567, 100] width 376 height 34
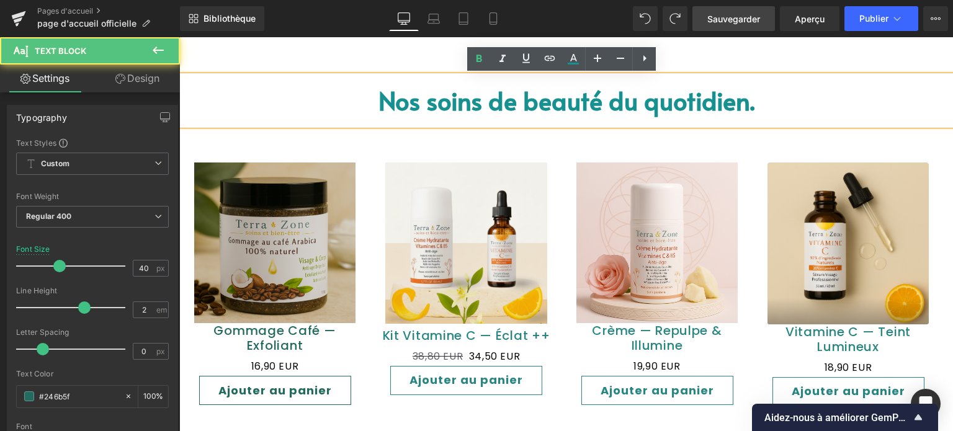
click at [696, 106] on font "Nos soins de beauté du quotidien." at bounding box center [567, 100] width 376 height 34
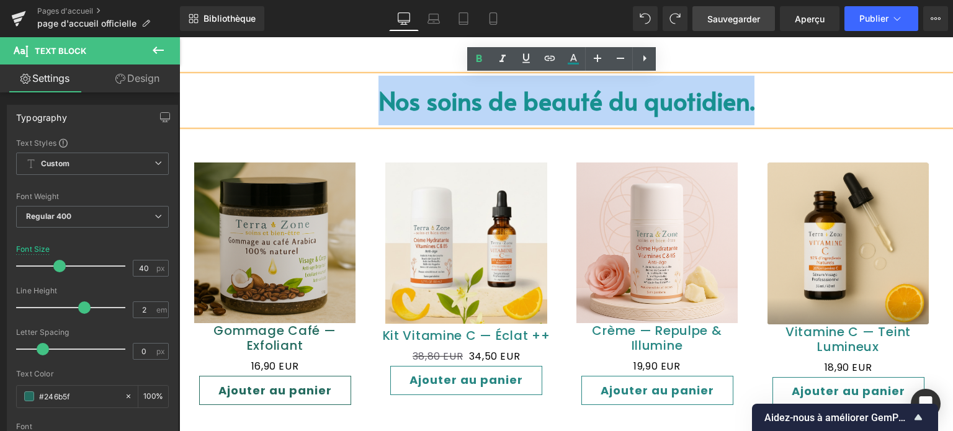
drag, startPoint x: 527, startPoint y: 94, endPoint x: 369, endPoint y: 111, distance: 159.2
click at [369, 111] on p "Nos soins de beauté du quotidien." at bounding box center [566, 101] width 774 height 50
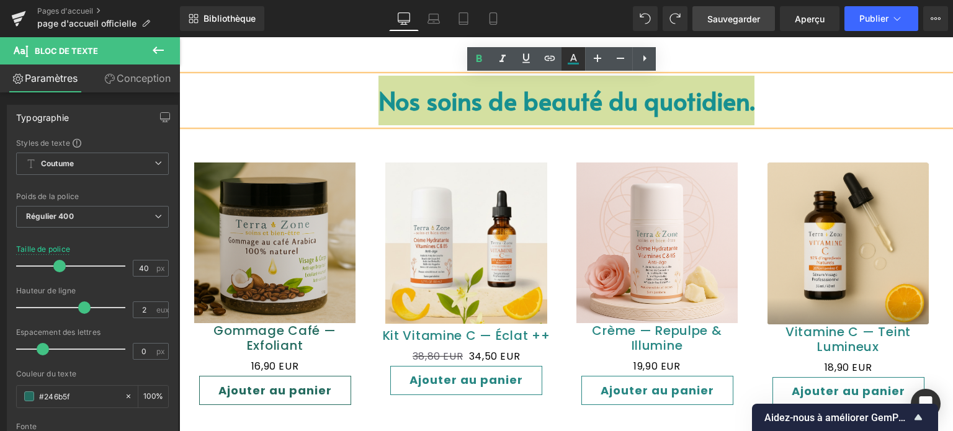
click at [571, 61] on icon at bounding box center [573, 59] width 15 height 15
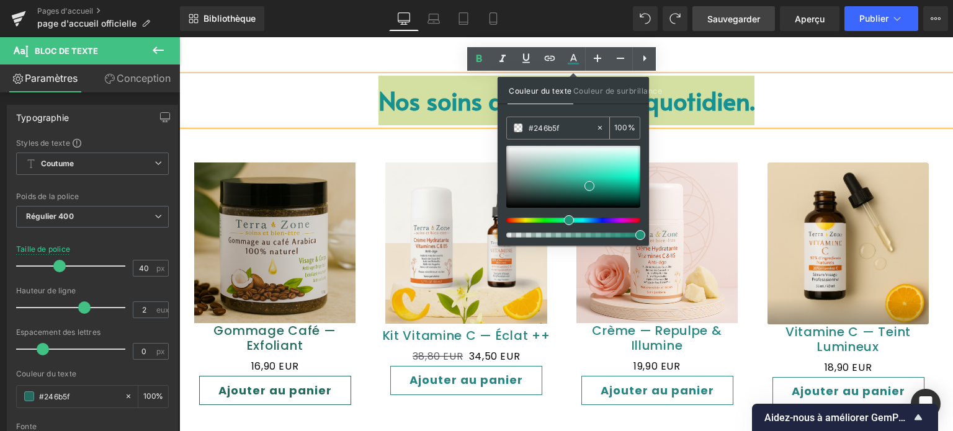
click at [601, 128] on icon at bounding box center [600, 128] width 4 height 4
type input "none"
type input "0"
type input "#21917a"
type input "100"
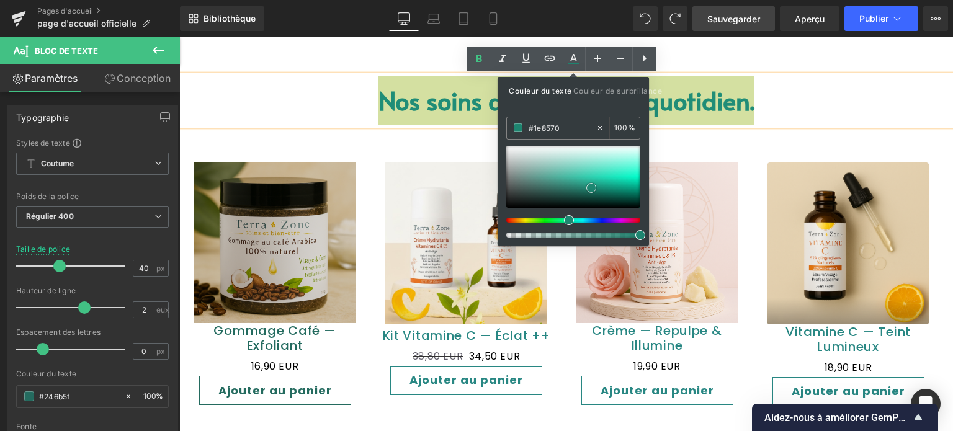
click at [593, 186] on span at bounding box center [591, 188] width 10 height 10
click at [600, 126] on icon at bounding box center [600, 127] width 9 height 9
type input "none"
type input "0"
click at [566, 128] on input "none" at bounding box center [562, 128] width 67 height 14
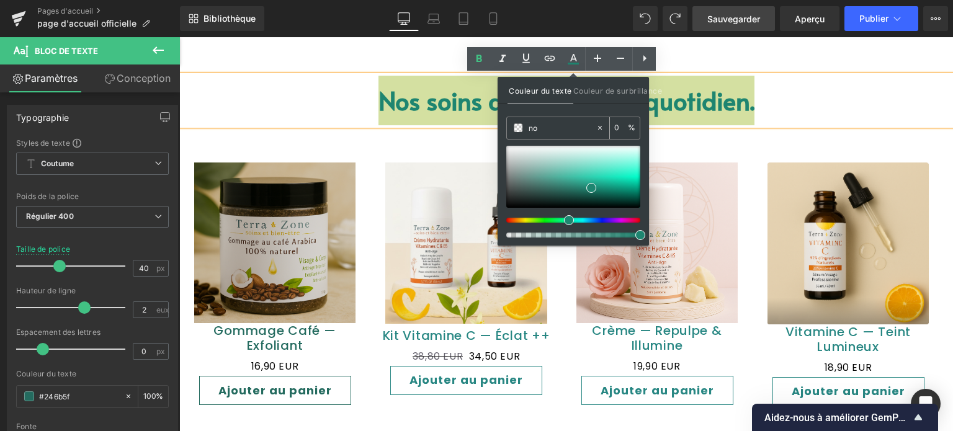
type input "n"
paste input "#246b5f"
click at [592, 156] on div at bounding box center [573, 177] width 134 height 62
type input "#b7efe4"
type input "100"
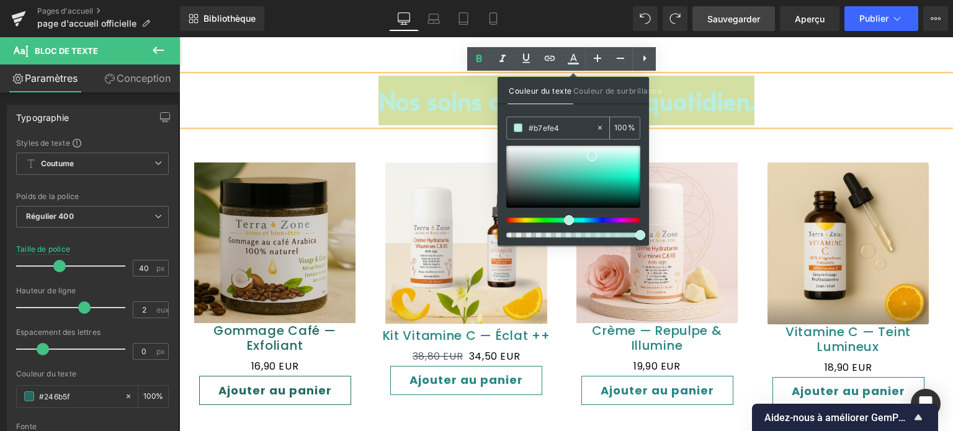
click at [600, 130] on icon at bounding box center [600, 127] width 9 height 9
type input "none"
type input "0"
click at [571, 131] on input "none" at bounding box center [562, 128] width 67 height 14
type input "n"
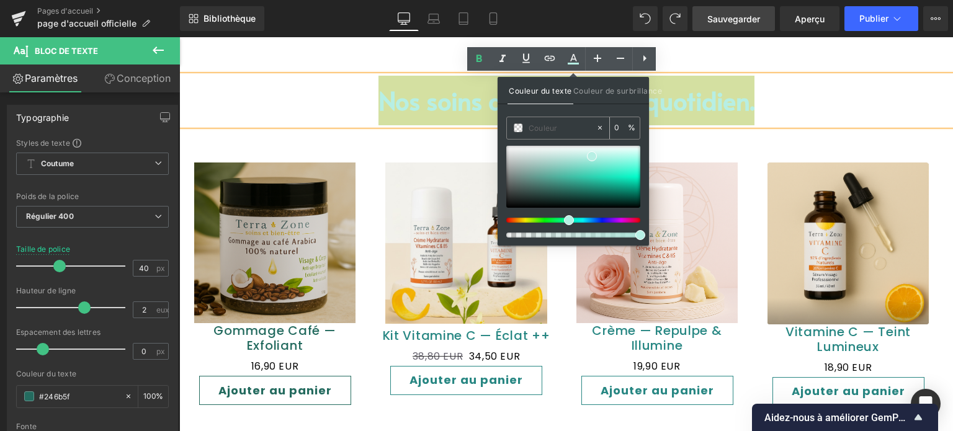
paste input "#246b5f"
type input "#246b5f"
click at [598, 108] on div "Couleur du texte Couleur de surbrillance #246b5f 0 % none 0 %" at bounding box center [573, 161] width 151 height 169
type input "100"
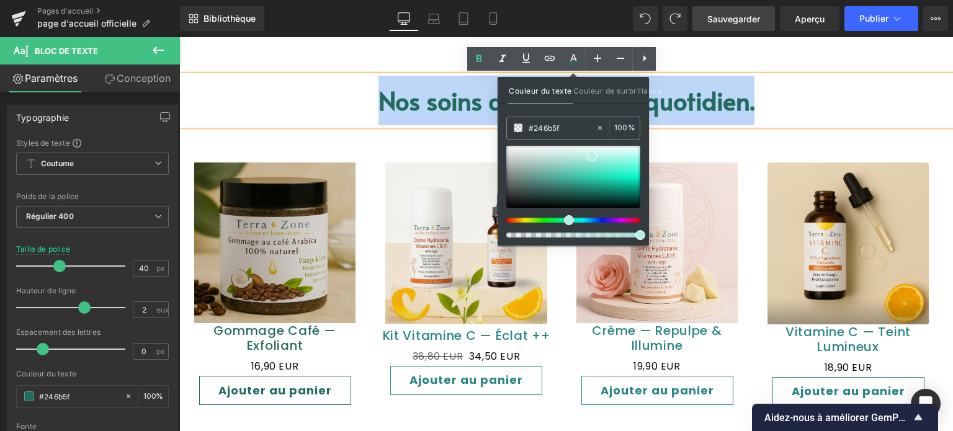
click at [798, 101] on p "Nos soins de beauté du quotidien." at bounding box center [566, 101] width 774 height 50
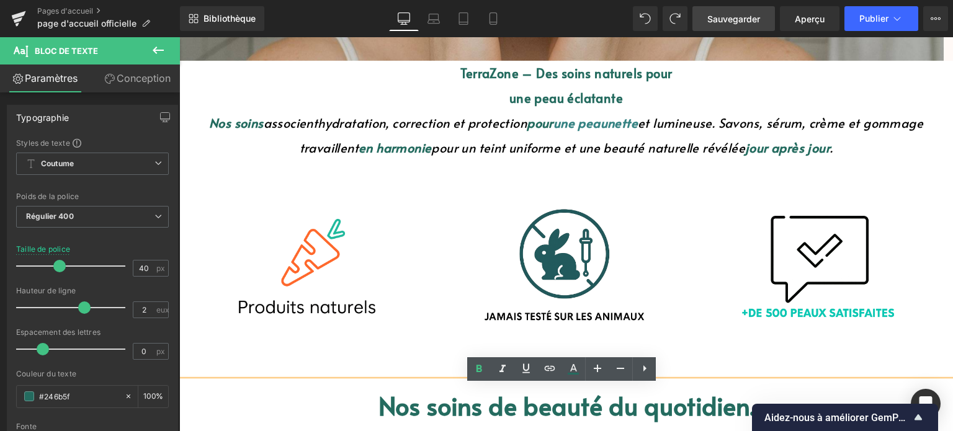
scroll to position [496, 0]
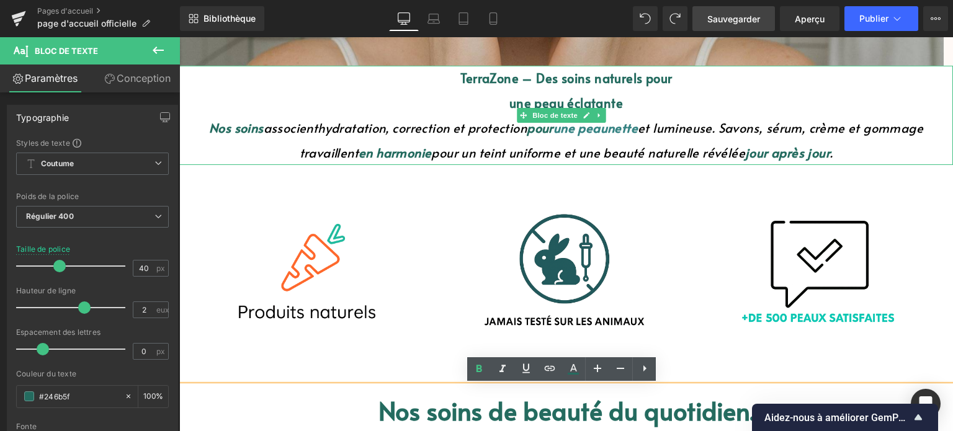
click at [608, 128] on font "une peau" at bounding box center [581, 127] width 54 height 17
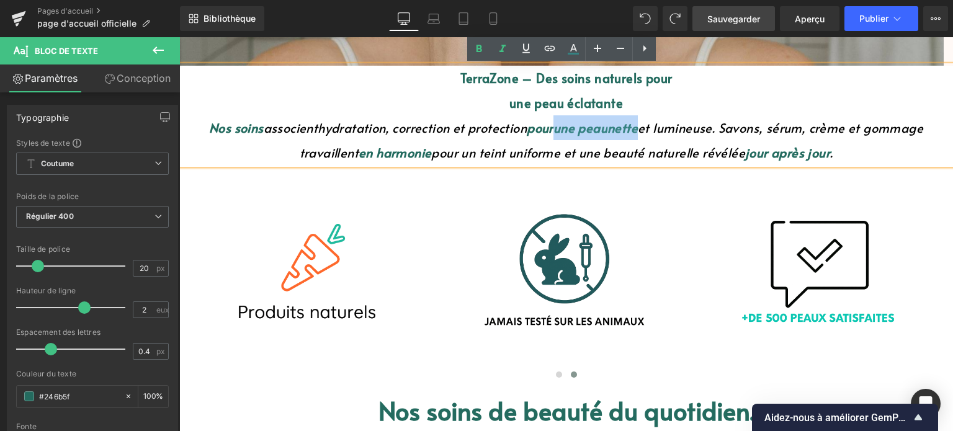
drag, startPoint x: 554, startPoint y: 130, endPoint x: 638, endPoint y: 132, distance: 84.4
click at [638, 132] on font "Nos soins associent hydratation, correction et protection pour une peau nette e…" at bounding box center [566, 140] width 714 height 42
click at [575, 45] on icon at bounding box center [573, 49] width 15 height 15
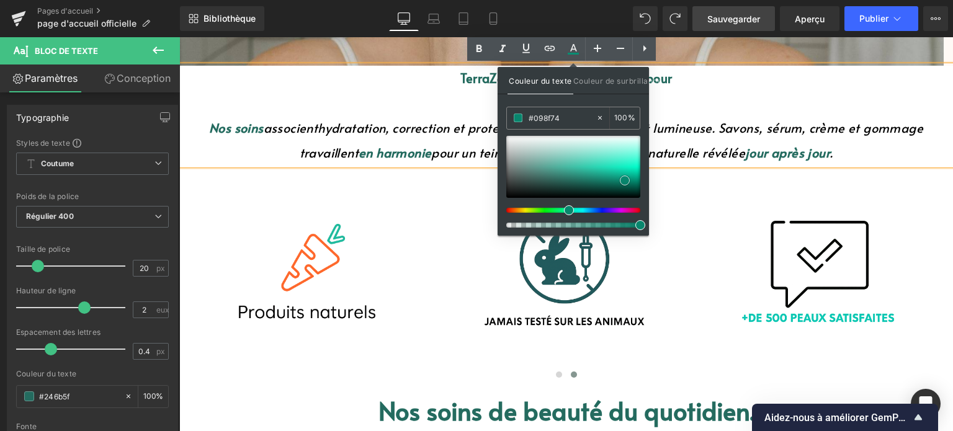
drag, startPoint x: 592, startPoint y: 145, endPoint x: 625, endPoint y: 179, distance: 47.4
click at [625, 179] on span at bounding box center [625, 181] width 10 height 10
click at [598, 116] on icon at bounding box center [600, 118] width 4 height 4
type input "none"
type input "0"
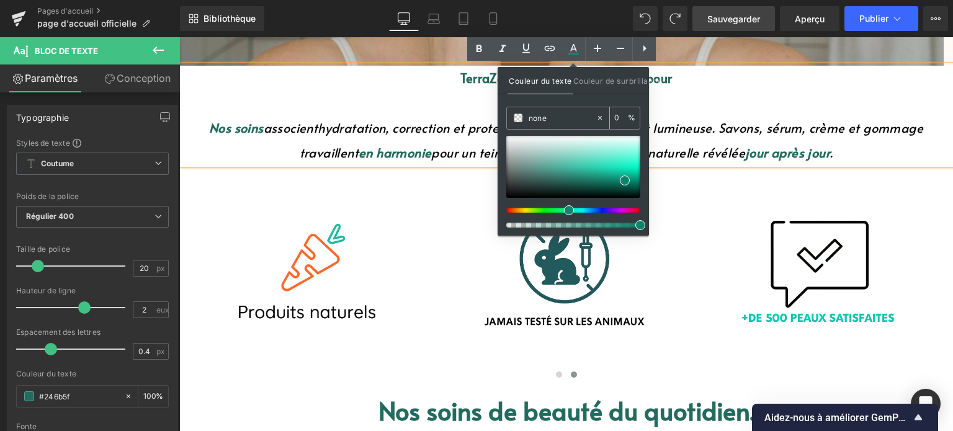
click at [583, 119] on input "none" at bounding box center [562, 118] width 67 height 14
type input "n"
paste input "#246b5f"
type input "#246b5f"
click at [606, 96] on div "Couleur du texte Couleur de surbrillance #246b5f 0 % none 0 %" at bounding box center [573, 151] width 151 height 169
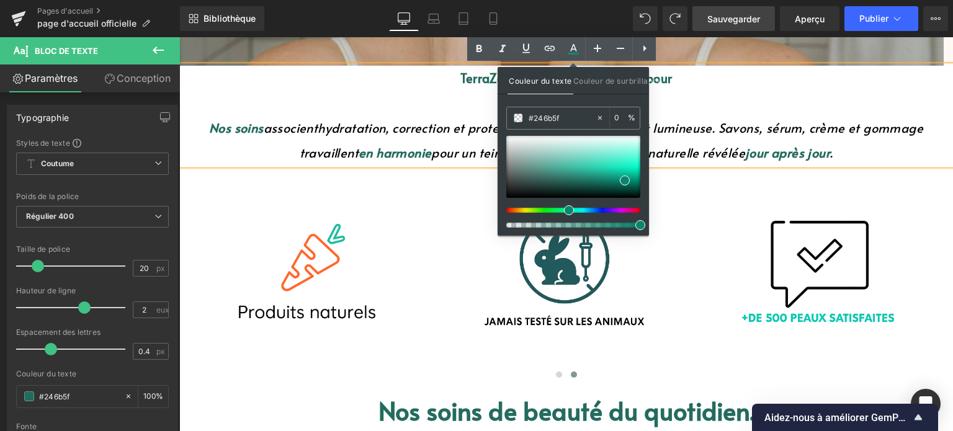
type input "100"
click at [678, 98] on p "une peau éclatante" at bounding box center [566, 103] width 774 height 25
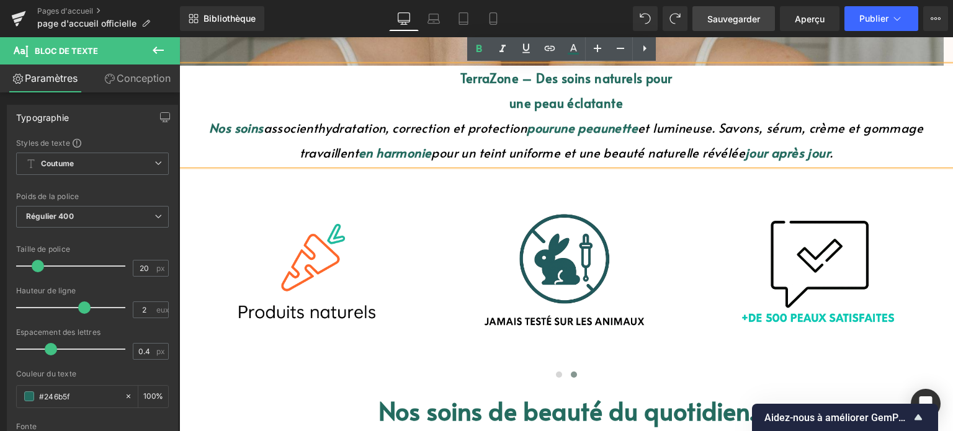
click at [264, 133] on font "associent" at bounding box center [291, 127] width 55 height 17
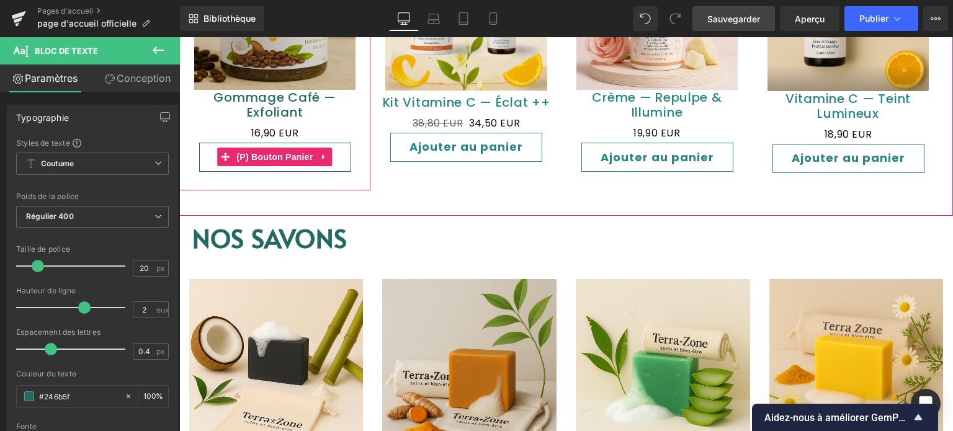
scroll to position [993, 0]
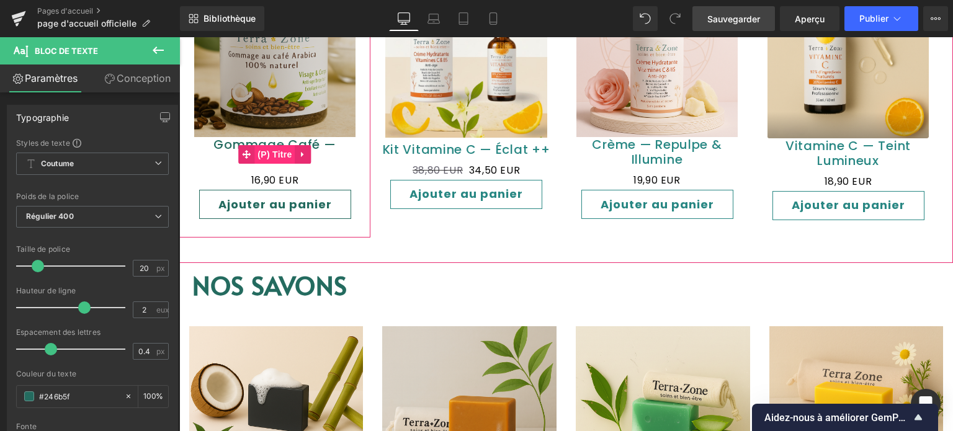
click at [273, 150] on font "(P) Titre" at bounding box center [275, 155] width 34 height 10
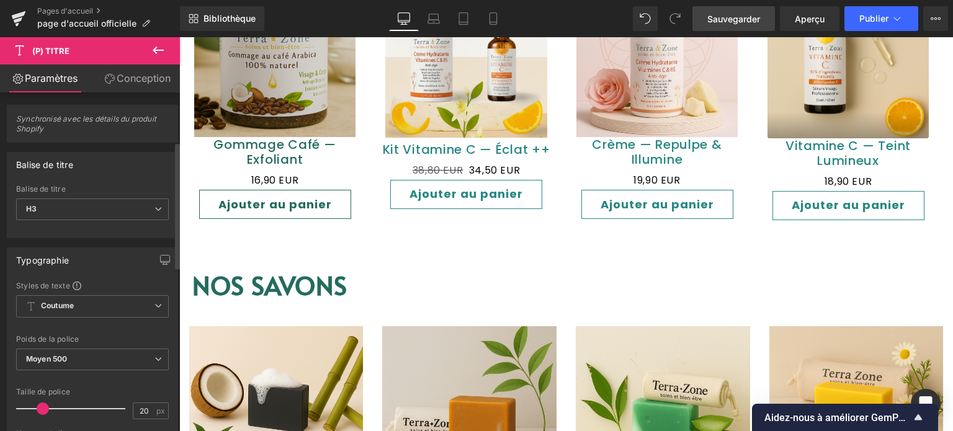
scroll to position [248, 0]
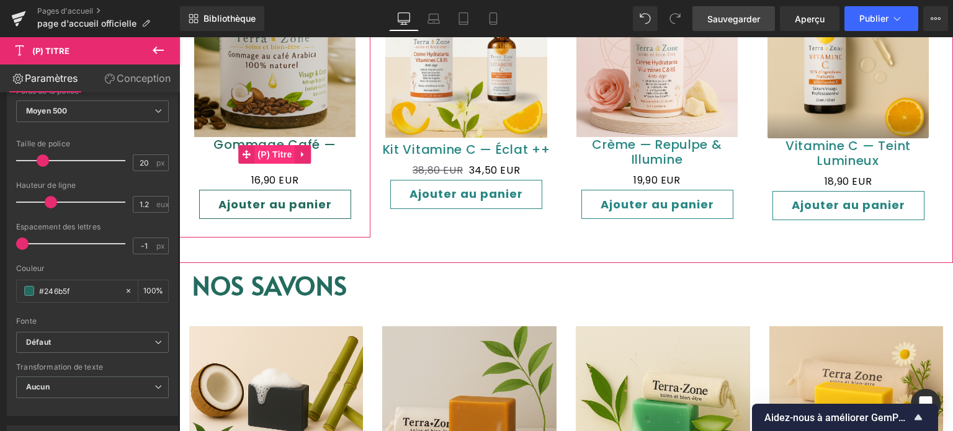
click at [279, 150] on font "(P) Titre" at bounding box center [275, 155] width 34 height 10
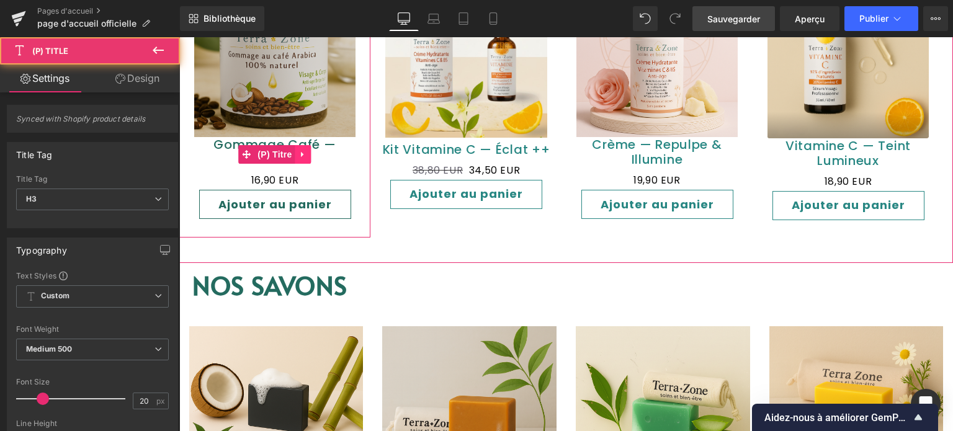
click at [299, 152] on icon at bounding box center [303, 154] width 9 height 9
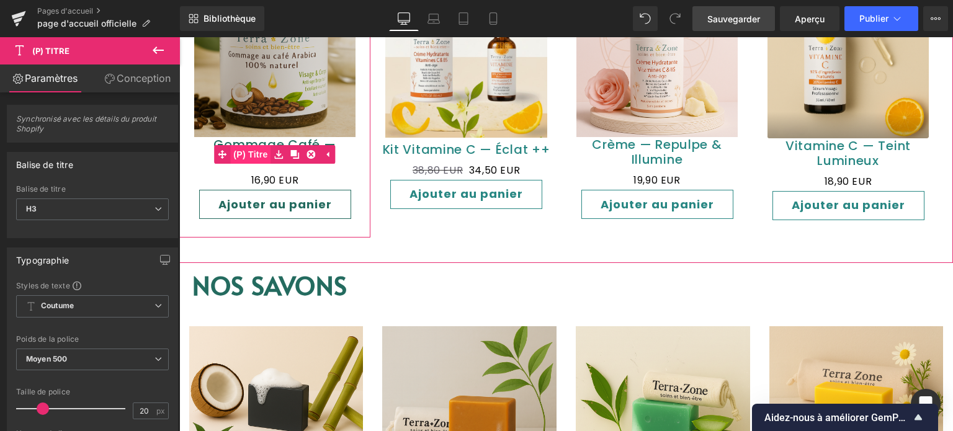
click at [259, 150] on font "(P) Titre" at bounding box center [250, 155] width 34 height 10
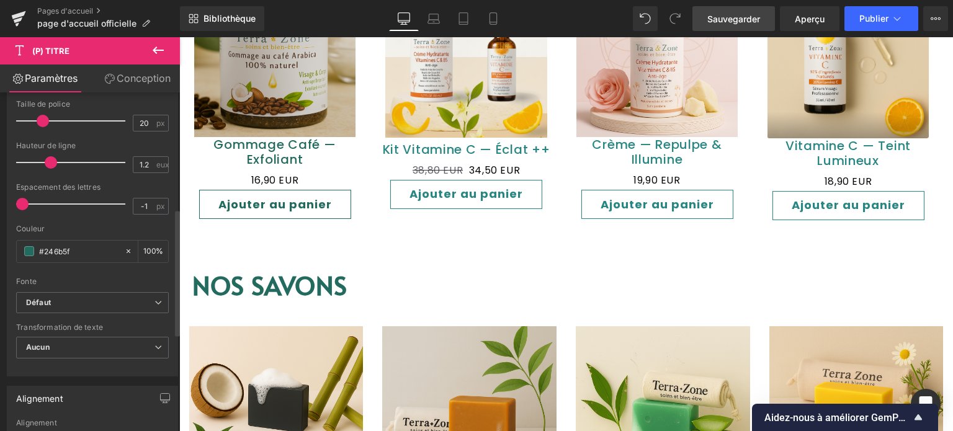
scroll to position [310, 0]
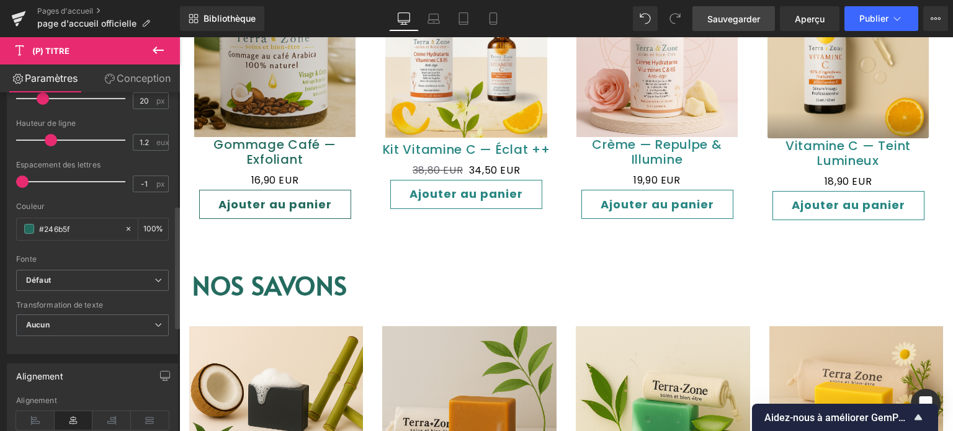
click at [70, 281] on b "Défaut" at bounding box center [90, 281] width 128 height 11
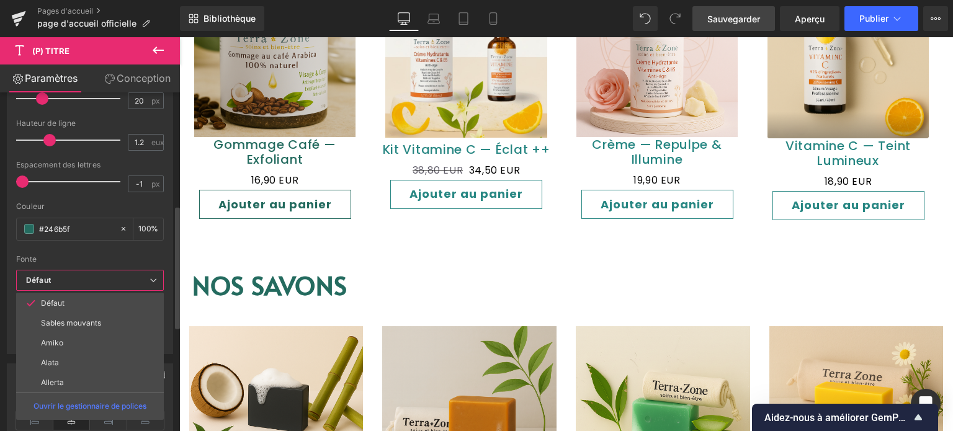
click at [70, 281] on b "Défaut" at bounding box center [87, 281] width 123 height 11
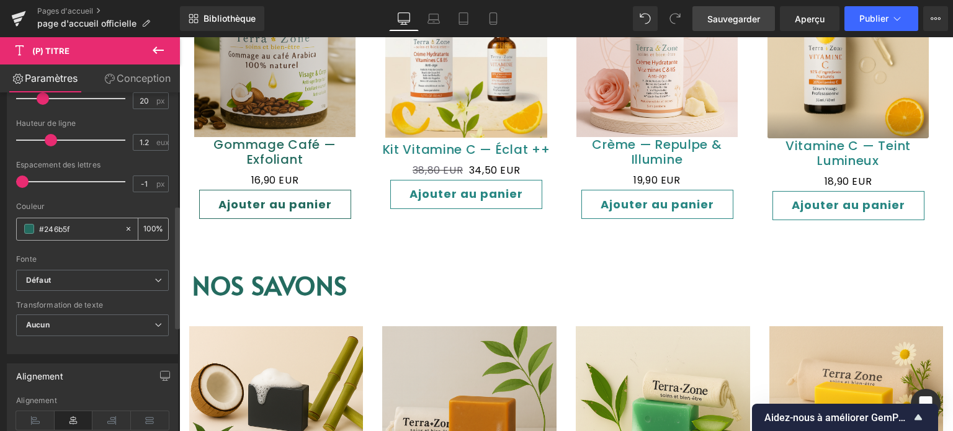
click at [126, 225] on icon at bounding box center [128, 229] width 9 height 9
type input "none"
type input "0"
click at [70, 227] on input "none" at bounding box center [78, 229] width 79 height 14
type input "n"
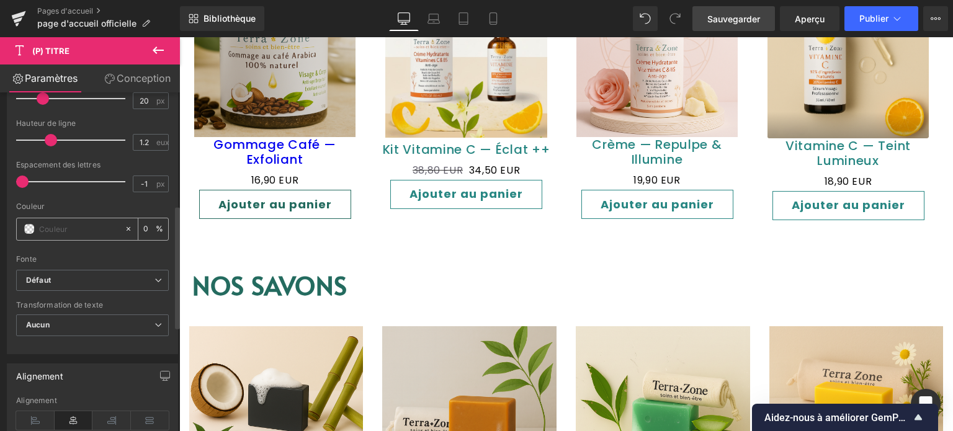
paste input "#246b5f"
type input "#246b5f"
click at [73, 250] on div at bounding box center [92, 251] width 153 height 8
type input "100"
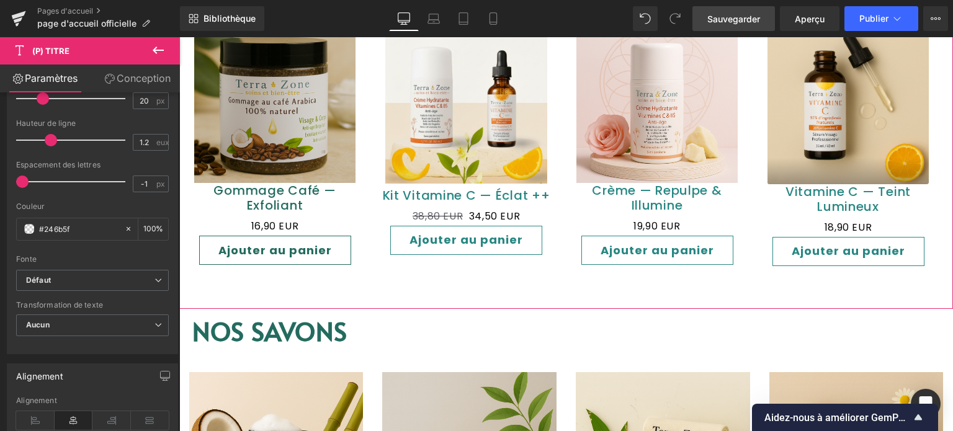
scroll to position [869, 0]
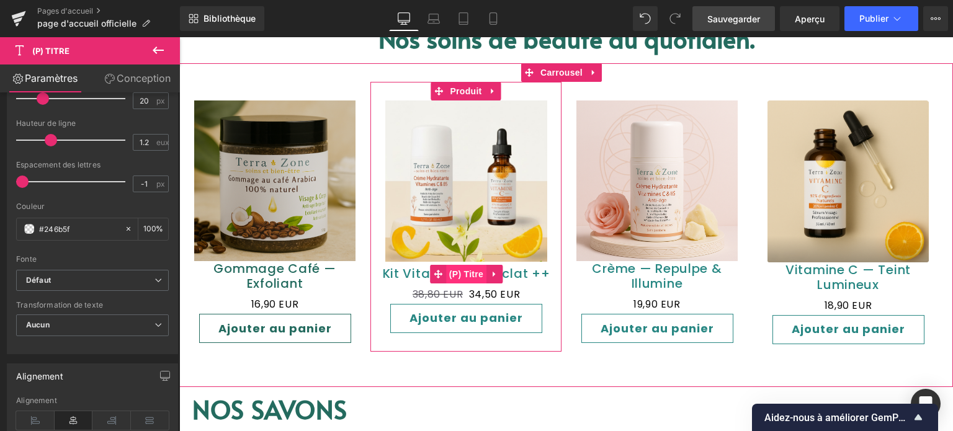
click at [457, 272] on font "(P) Titre" at bounding box center [466, 274] width 34 height 10
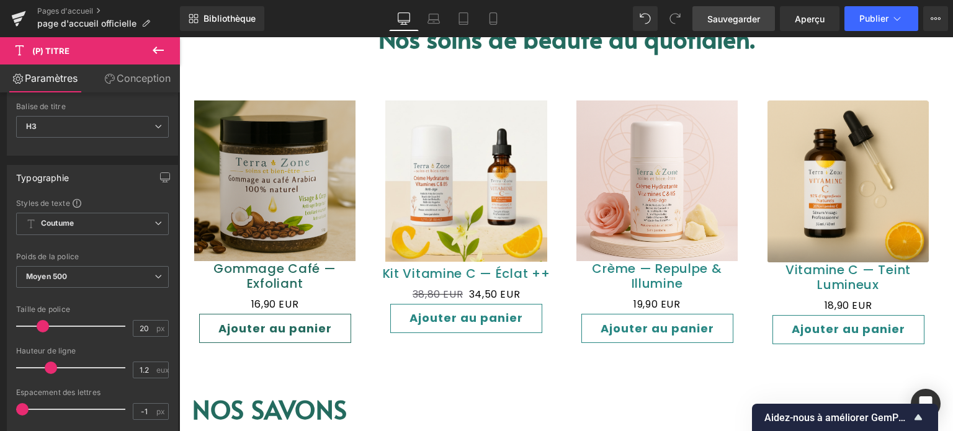
scroll to position [248, 0]
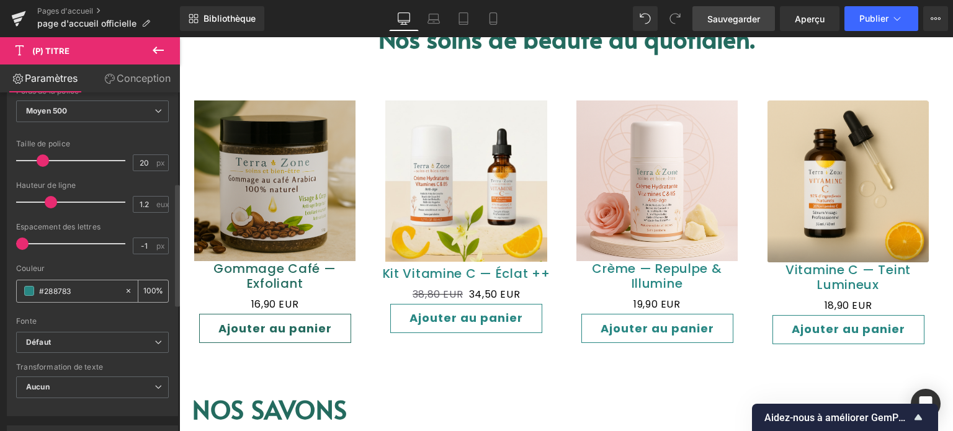
click at [124, 292] on icon at bounding box center [128, 291] width 9 height 9
type input "none"
type input "0"
click at [87, 290] on input "none" at bounding box center [78, 291] width 79 height 14
type input "n"
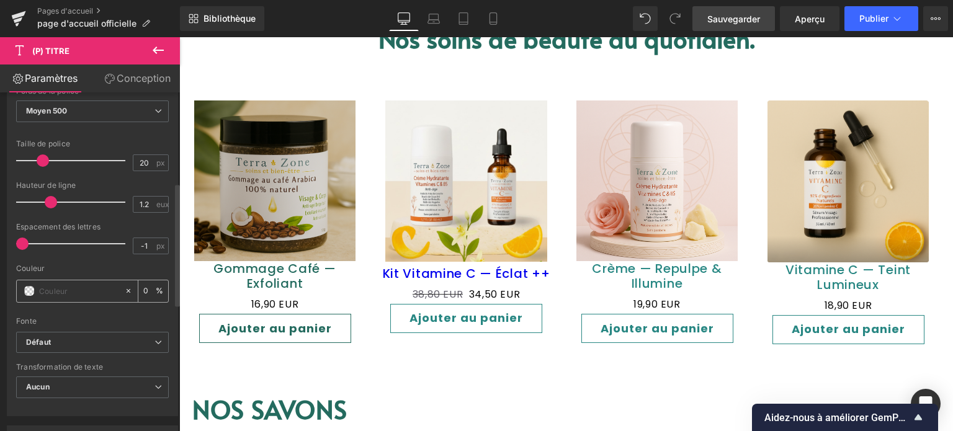
paste input "#246b5f"
type input "#246b5f"
click at [90, 309] on div at bounding box center [92, 313] width 153 height 8
type input "100"
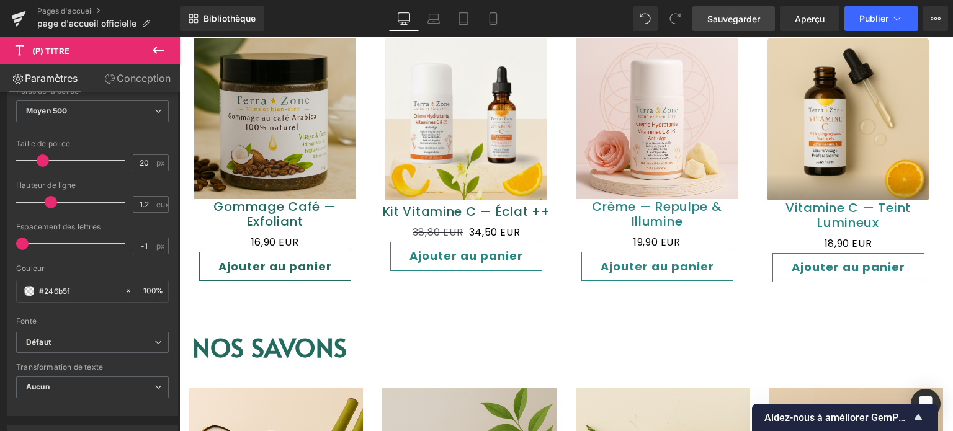
scroll to position [993, 0]
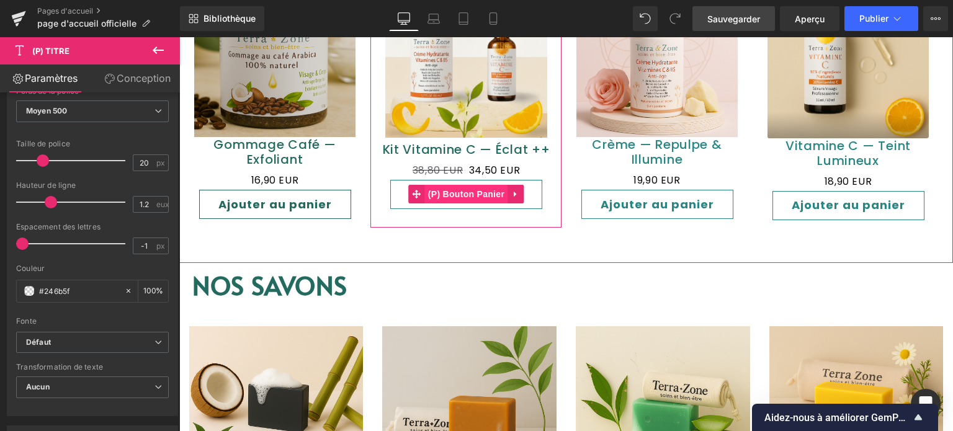
click at [479, 192] on font "(P) Bouton Panier" at bounding box center [466, 194] width 76 height 10
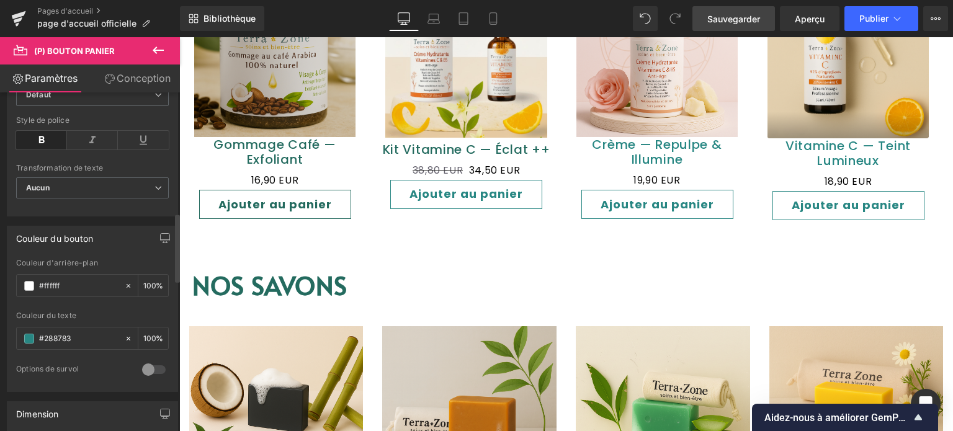
scroll to position [621, 0]
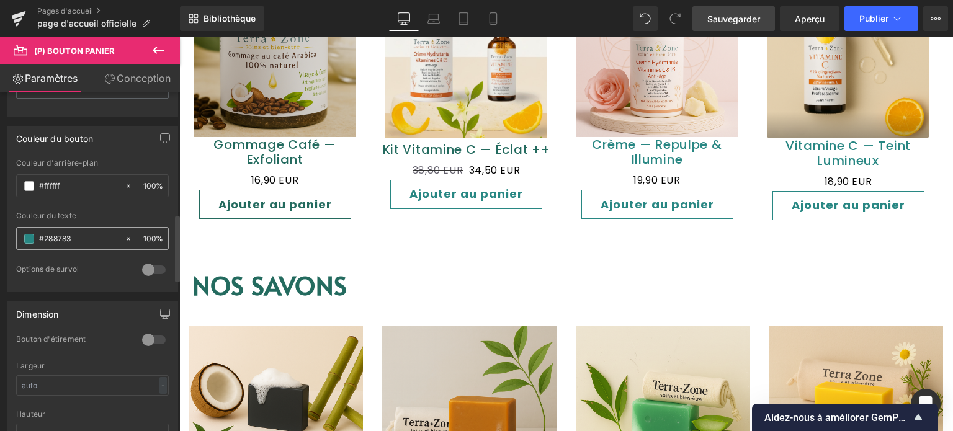
click at [124, 236] on icon at bounding box center [128, 239] width 9 height 9
type input "none"
type input "0"
click at [94, 232] on input "none" at bounding box center [78, 239] width 79 height 14
type input "n"
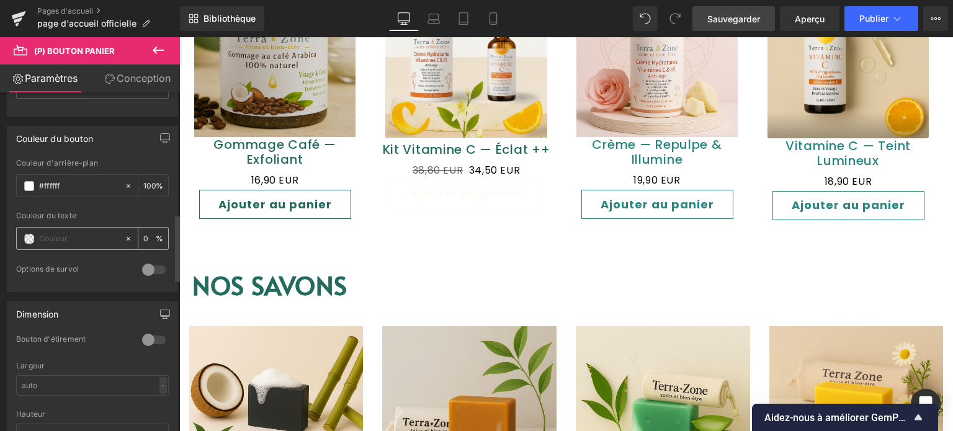
paste input "#246b5f"
type input "#246b5f"
click at [89, 253] on div "Couleur du texte #246b5f 0 %" at bounding box center [92, 238] width 153 height 53
type input "100"
click at [89, 253] on div "Couleur du texte #246b5f 100 %" at bounding box center [92, 238] width 153 height 53
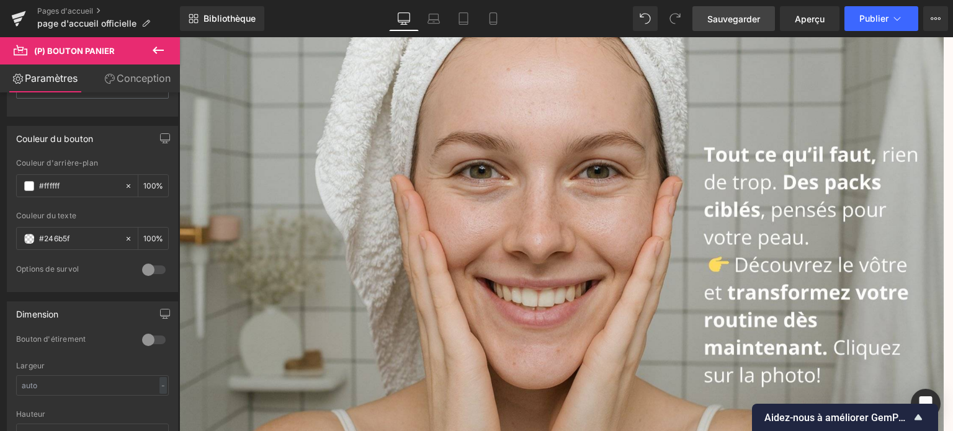
scroll to position [434, 0]
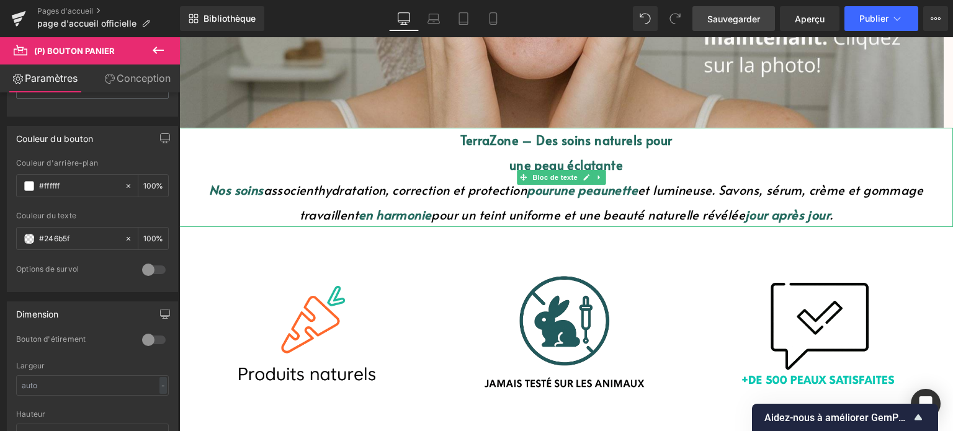
click at [792, 212] on font "jour après jour" at bounding box center [787, 214] width 85 height 17
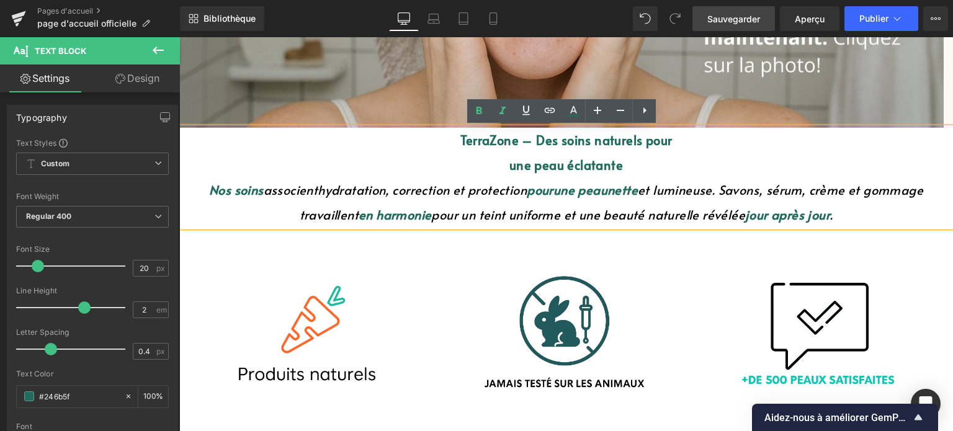
click at [792, 214] on font "jour après jour" at bounding box center [787, 214] width 85 height 17
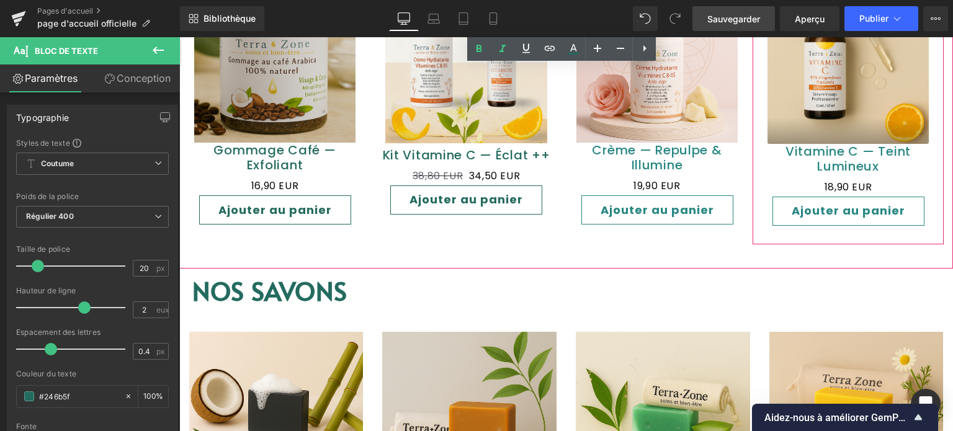
scroll to position [993, 0]
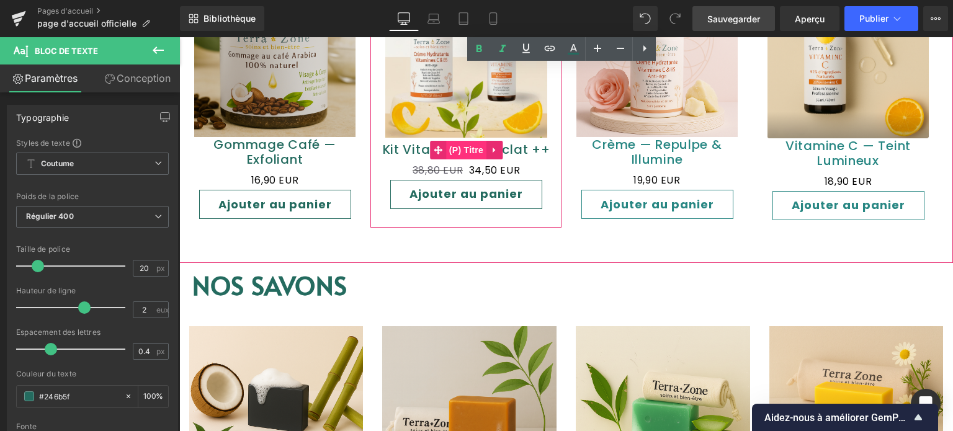
click at [475, 147] on font "(P) Titre" at bounding box center [466, 150] width 34 height 10
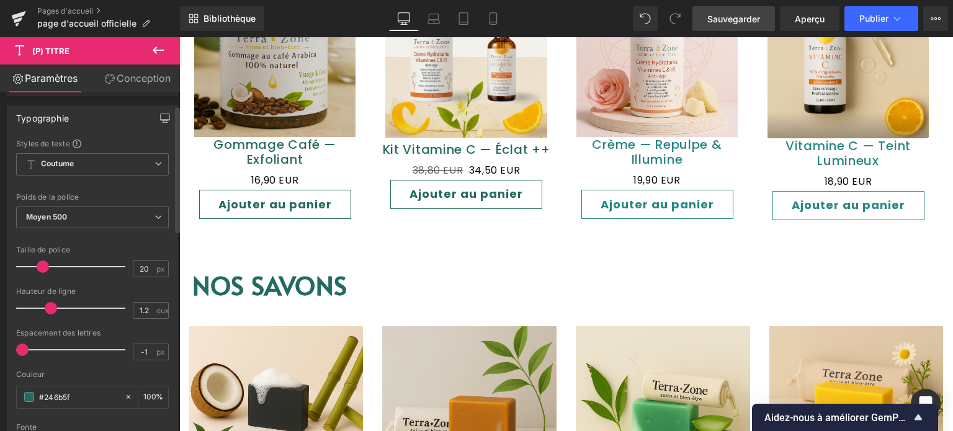
scroll to position [186, 0]
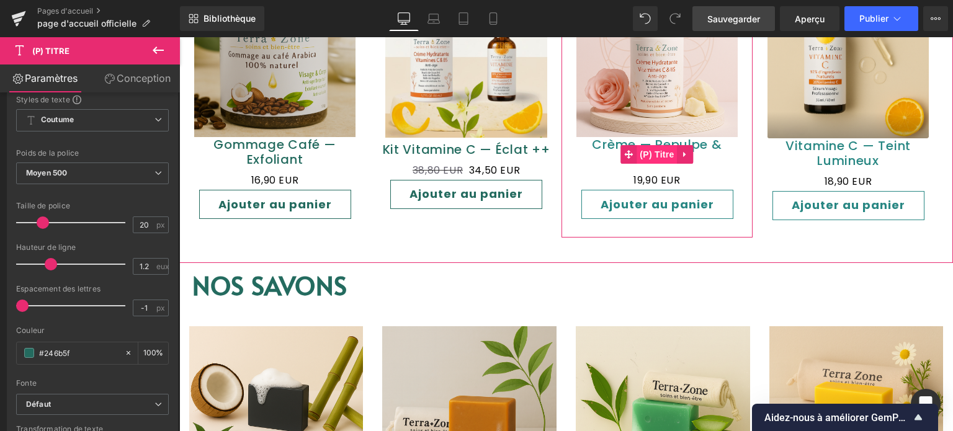
click at [665, 150] on font "(P) Titre" at bounding box center [657, 155] width 34 height 10
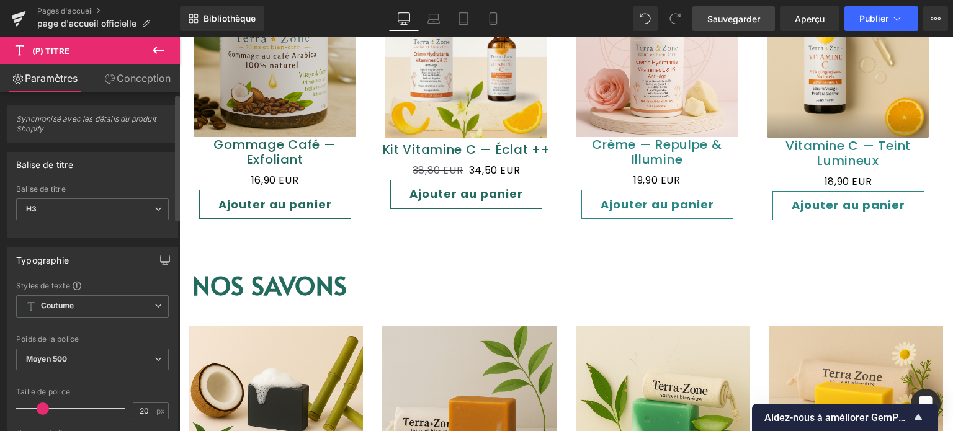
scroll to position [248, 0]
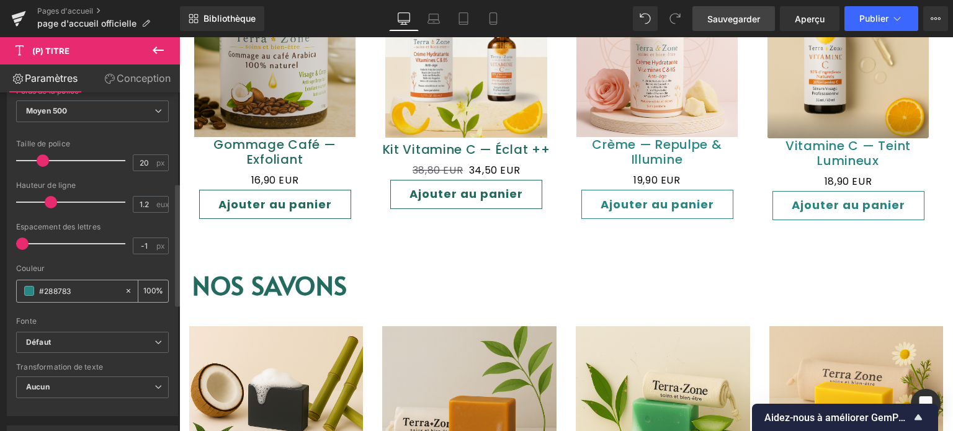
click at [124, 292] on icon at bounding box center [128, 291] width 9 height 9
type input "none"
type input "0"
click at [81, 291] on input "none" at bounding box center [78, 291] width 79 height 14
type input "n"
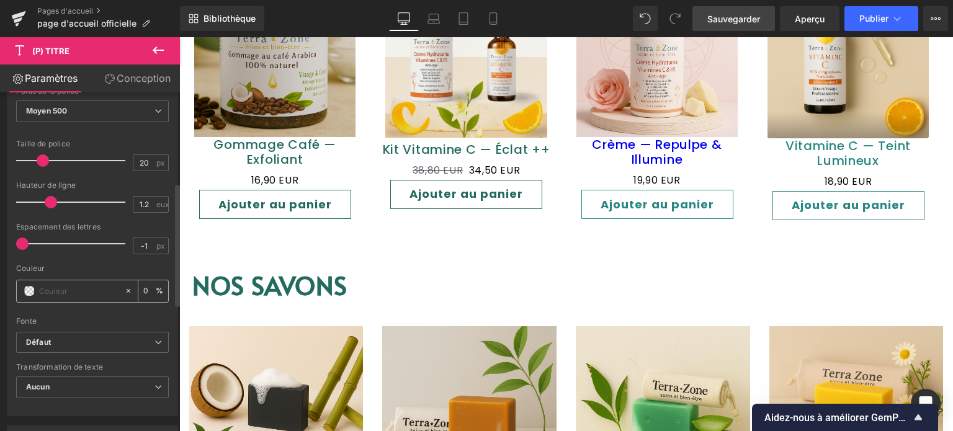
paste input "#246b5f"
type input "#246b5f"
click at [95, 311] on div at bounding box center [92, 313] width 153 height 8
type input "100"
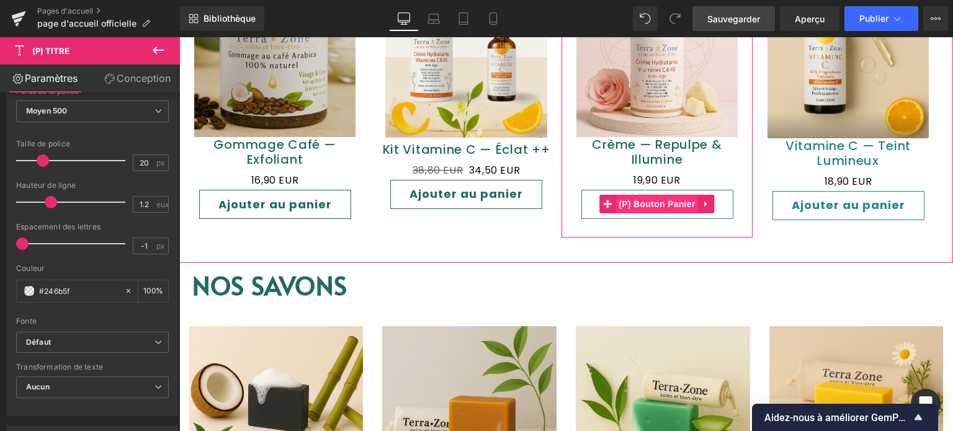
click at [656, 199] on font "(P) Bouton Panier" at bounding box center [657, 204] width 76 height 10
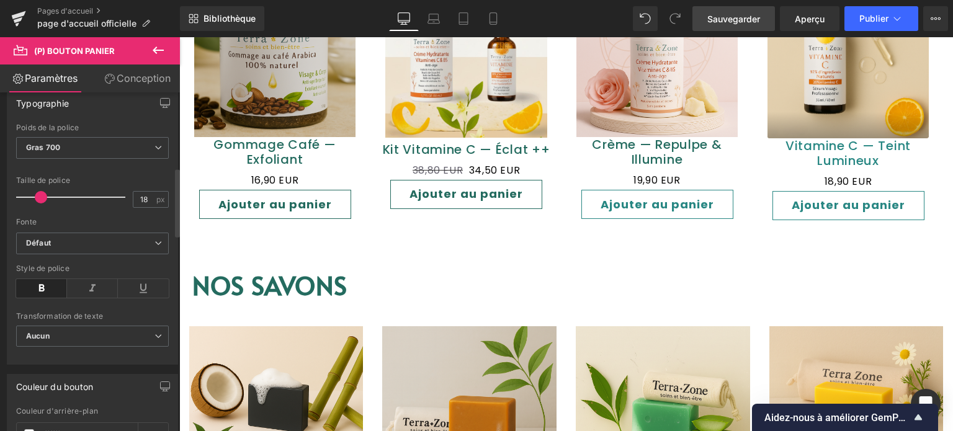
scroll to position [559, 0]
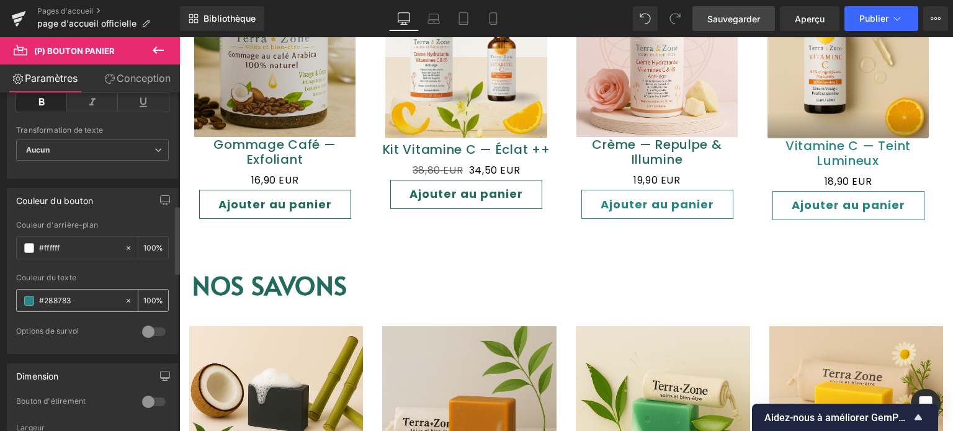
click at [124, 297] on icon at bounding box center [128, 301] width 9 height 9
type input "none"
type input "0"
click at [124, 297] on icon at bounding box center [128, 301] width 9 height 9
click at [89, 301] on input "none" at bounding box center [78, 301] width 79 height 14
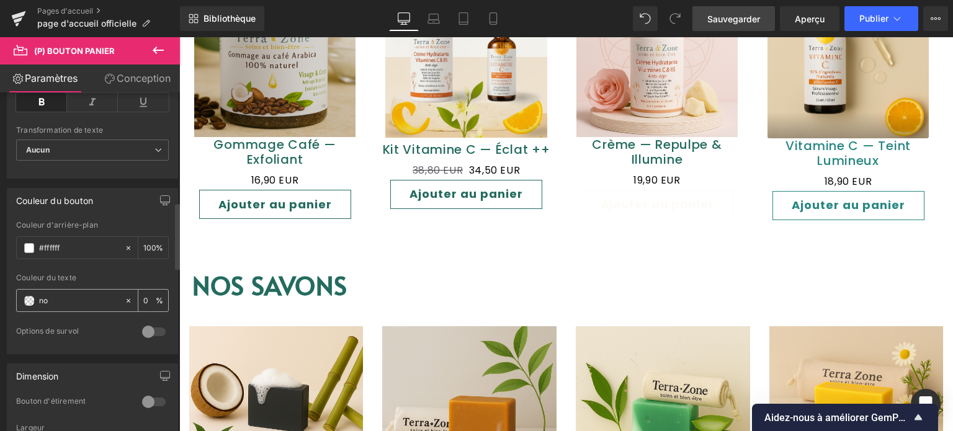
type input "n"
paste input "#246b5f"
type input "#246b5f"
click at [88, 312] on div "Couleur du texte #246b5f 0 %" at bounding box center [92, 300] width 153 height 53
type input "100"
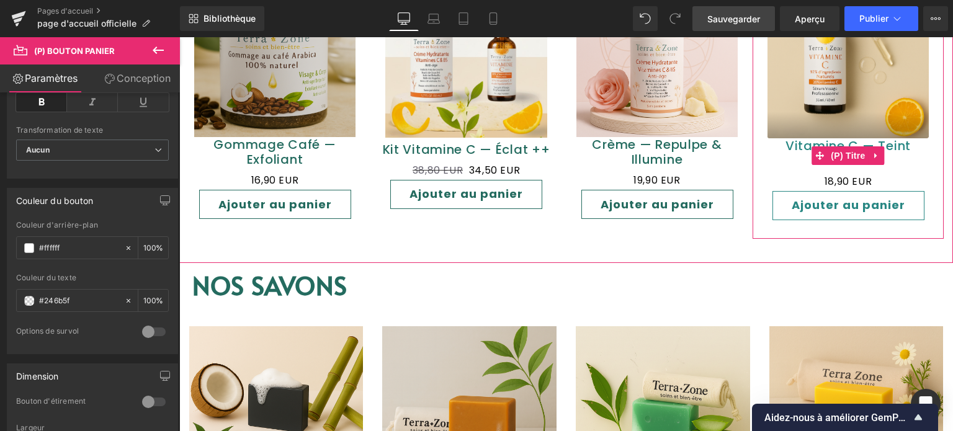
click at [789, 145] on font "Vitamine C — Teint Lumineux" at bounding box center [848, 153] width 125 height 32
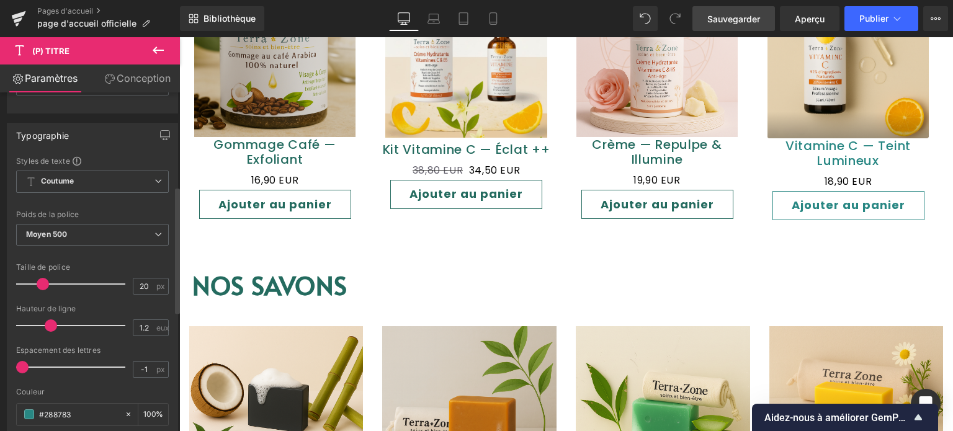
scroll to position [372, 0]
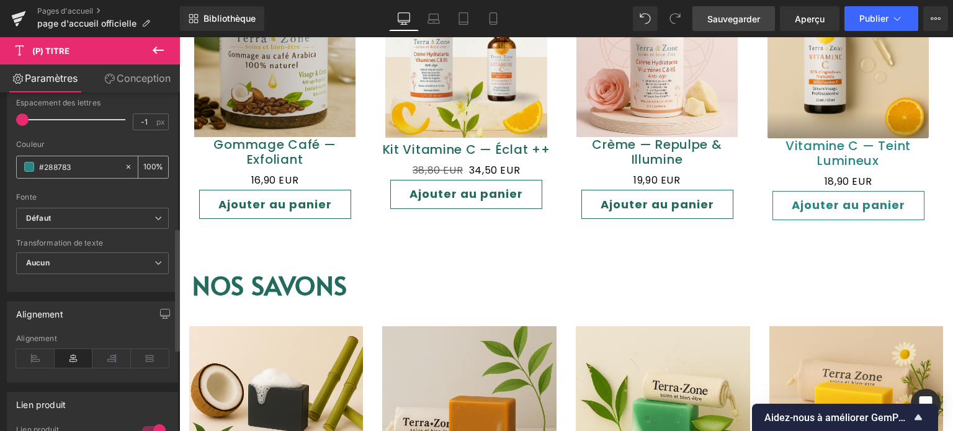
click at [126, 163] on icon at bounding box center [128, 167] width 9 height 9
type input "none"
type input "0"
click at [92, 166] on input "none" at bounding box center [78, 167] width 79 height 14
type input "n"
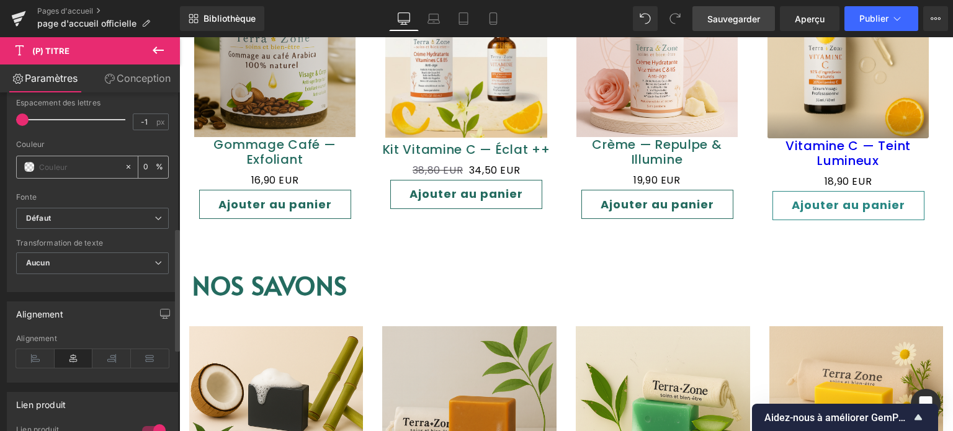
paste input "#246b5f"
type input "#246b5f"
click at [114, 193] on div "Fonte" at bounding box center [92, 197] width 153 height 9
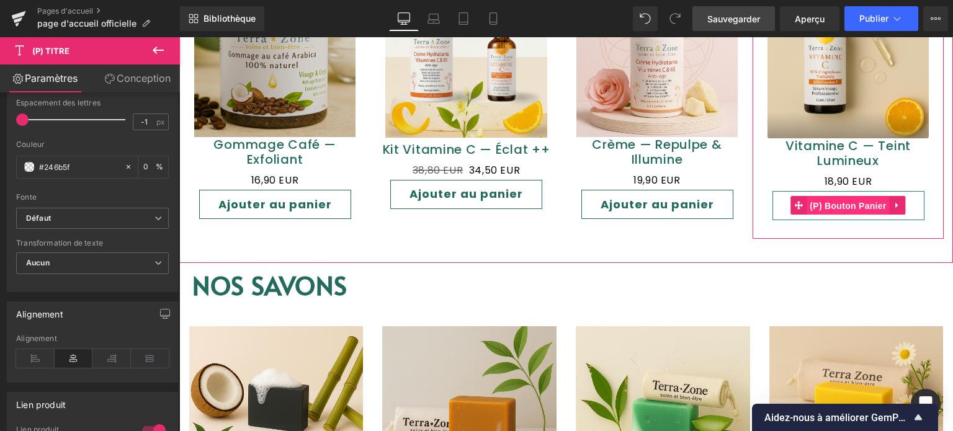
click at [846, 201] on font "(P) Bouton Panier" at bounding box center [848, 206] width 76 height 10
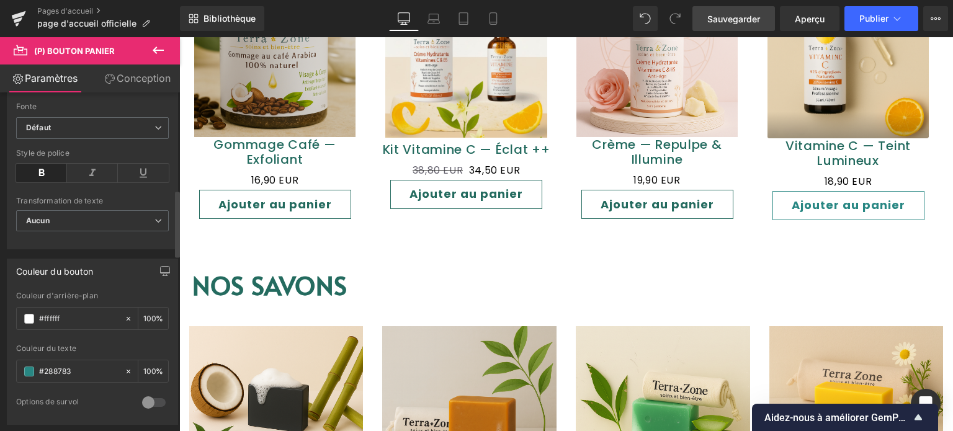
scroll to position [496, 0]
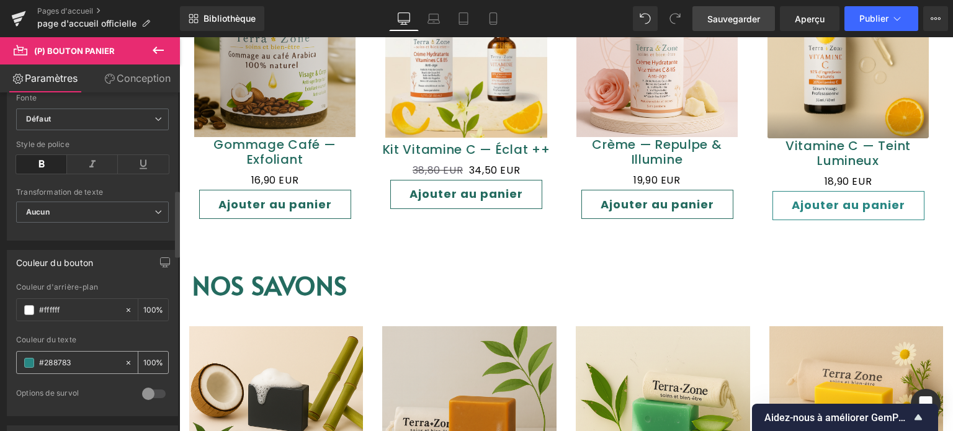
click at [127, 354] on div at bounding box center [131, 363] width 14 height 22
click at [92, 357] on input "#288783" at bounding box center [78, 363] width 79 height 14
type input "n"
paste input "#246b5f"
type input "#246b5f"
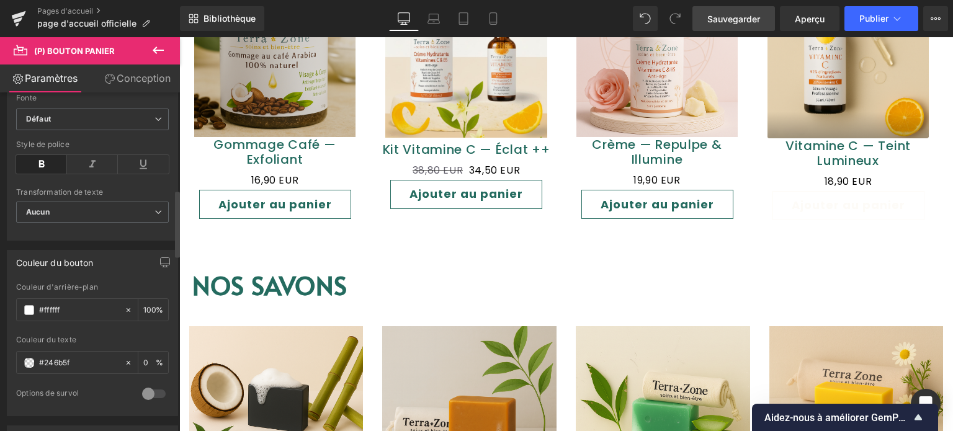
click at [99, 380] on div at bounding box center [92, 384] width 153 height 8
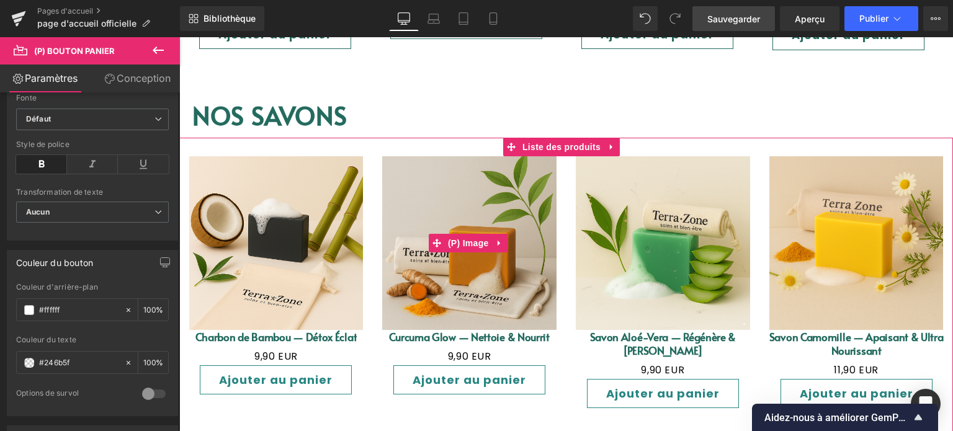
scroll to position [1179, 0]
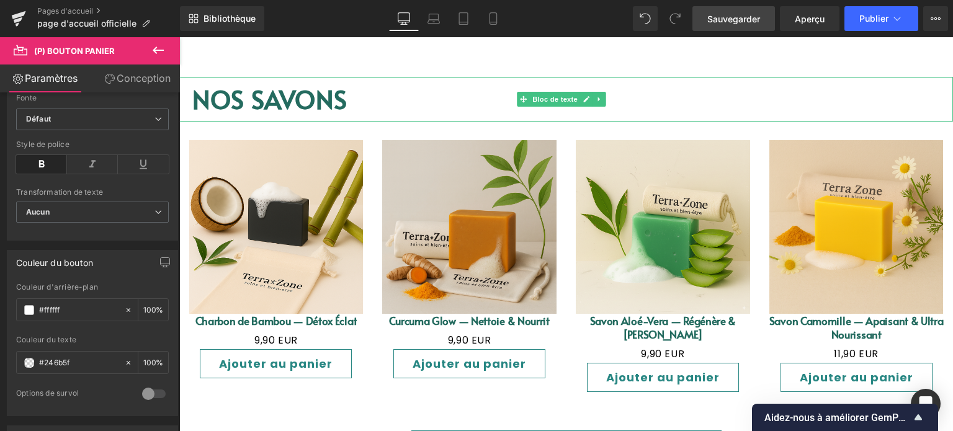
click at [269, 89] on font "NOS SAVONS" at bounding box center [263, 99] width 168 height 34
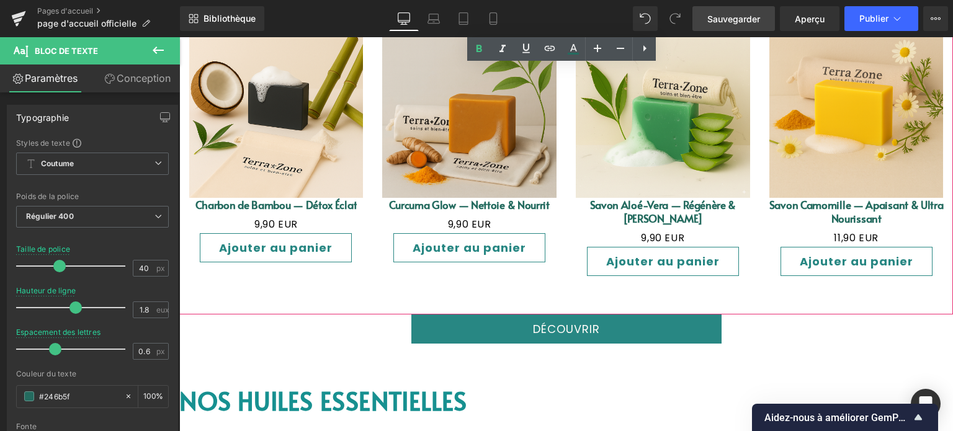
scroll to position [1303, 0]
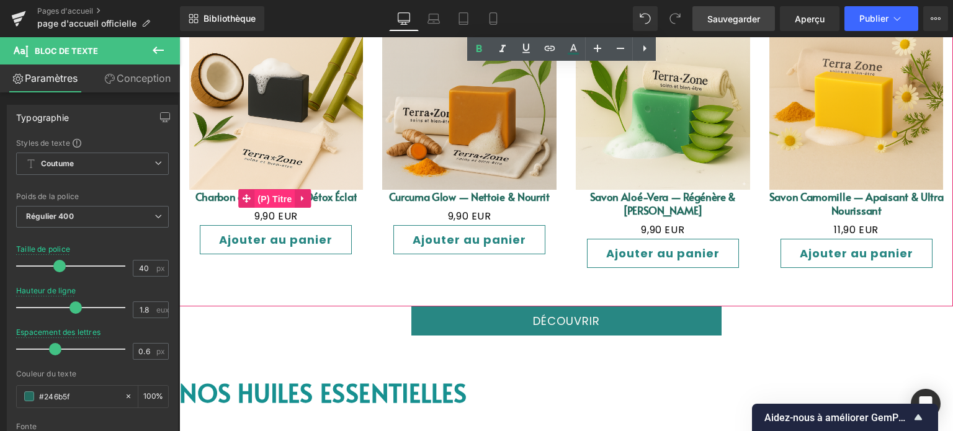
click at [281, 194] on font "(P) Titre" at bounding box center [275, 199] width 34 height 10
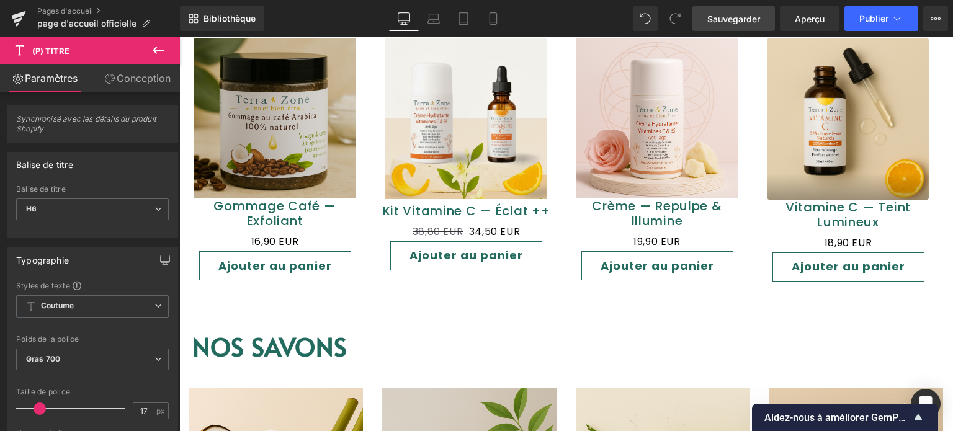
scroll to position [931, 0]
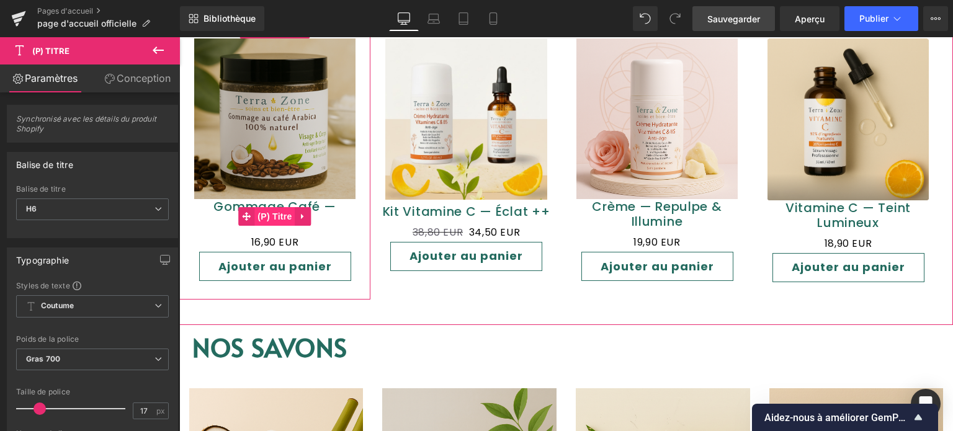
click at [269, 212] on font "(P) Titre" at bounding box center [275, 217] width 34 height 10
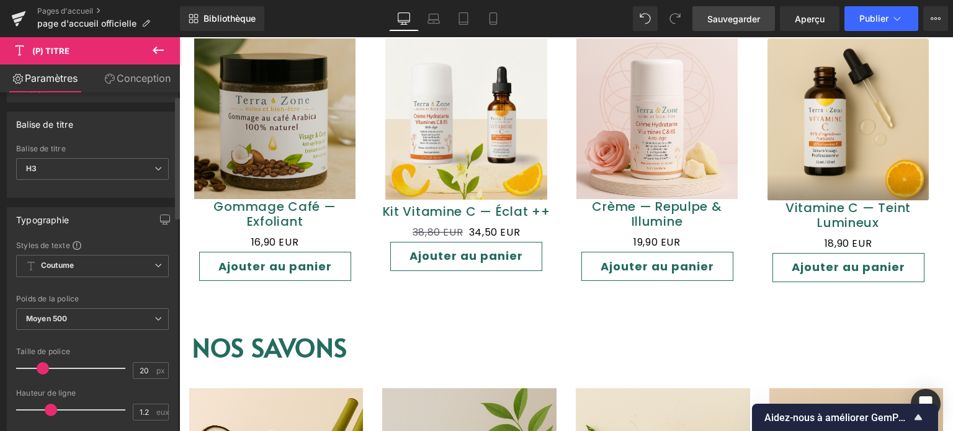
scroll to position [0, 0]
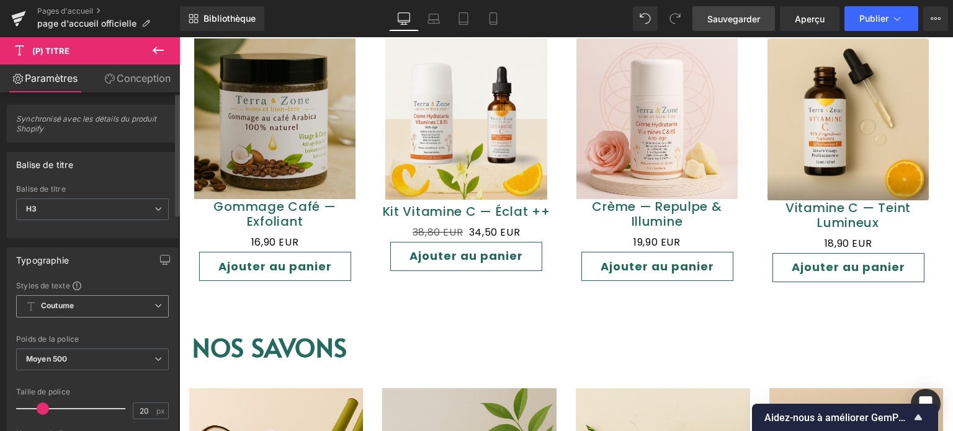
click at [155, 307] on icon at bounding box center [158, 305] width 7 height 7
click at [138, 281] on div "Styles de texte" at bounding box center [92, 286] width 153 height 10
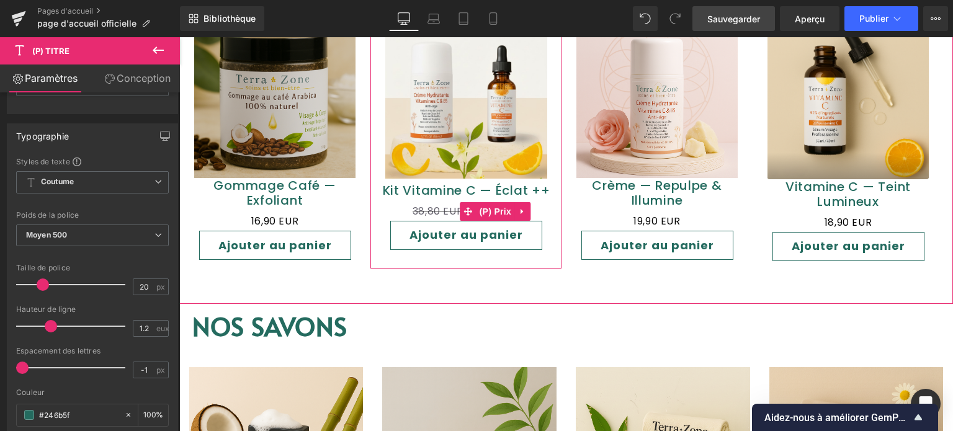
scroll to position [931, 0]
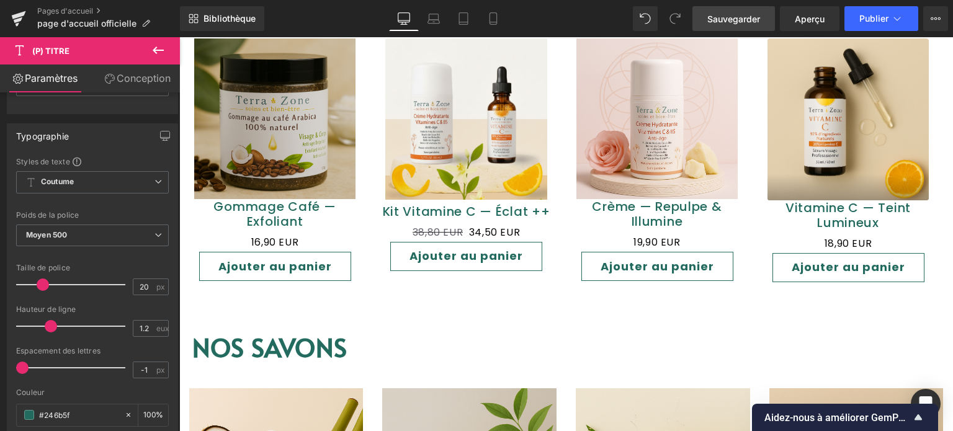
click at [138, 77] on font "Conception" at bounding box center [144, 78] width 54 height 12
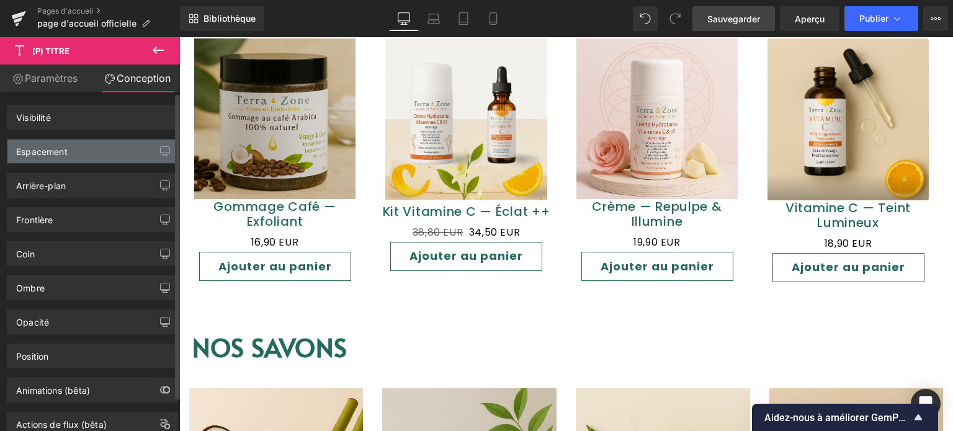
click at [83, 146] on div "Espacement" at bounding box center [92, 152] width 170 height 24
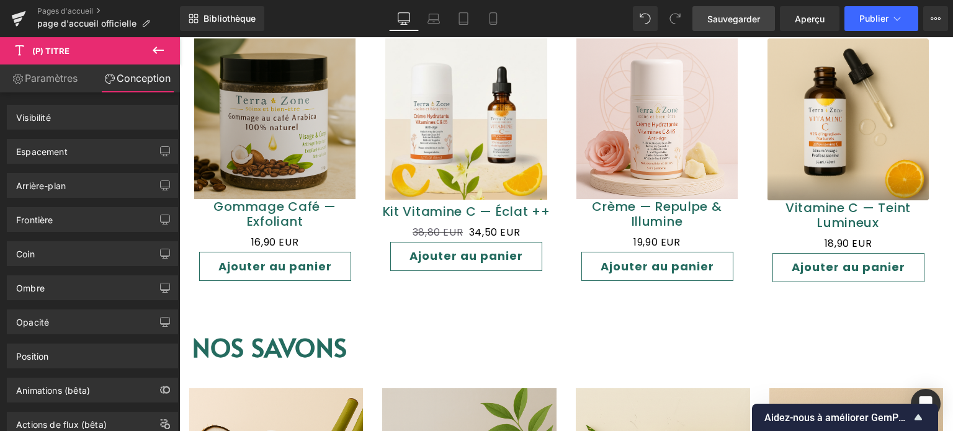
click at [928, 403] on icon "Ouvrir Intercom Messenger" at bounding box center [925, 404] width 14 height 16
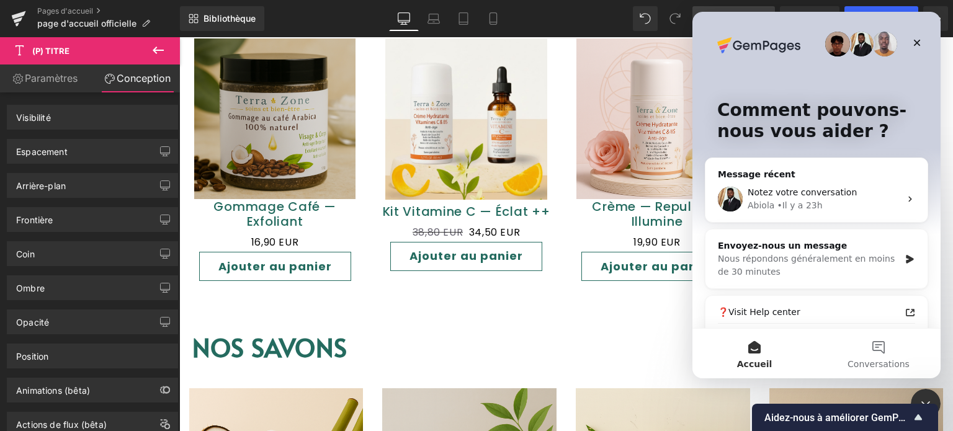
scroll to position [0, 0]
click at [524, 324] on div at bounding box center [476, 197] width 953 height 394
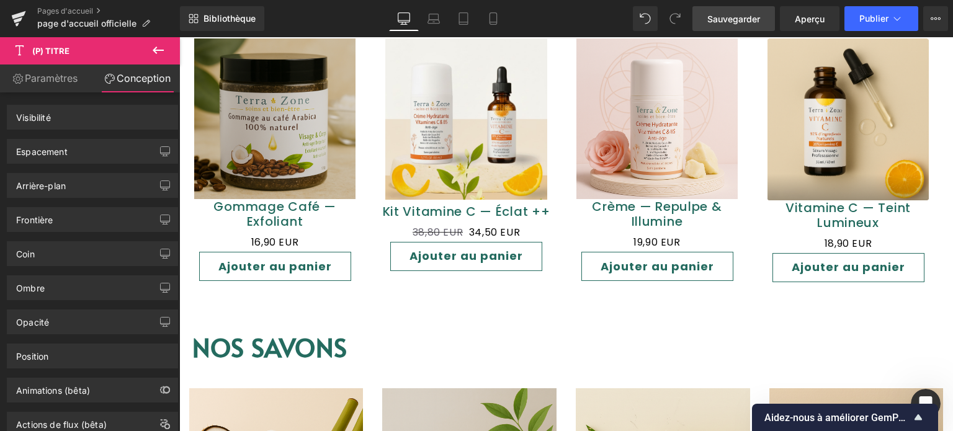
click at [735, 18] on font "Sauvegarder" at bounding box center [733, 19] width 53 height 11
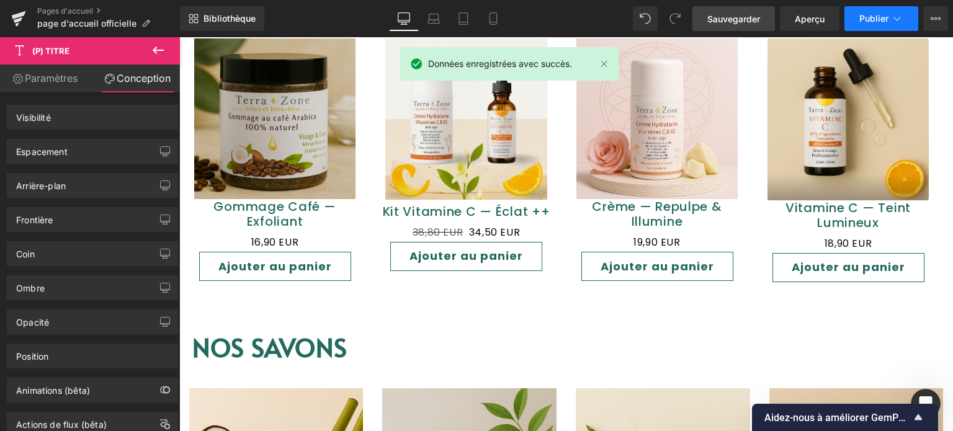
click at [886, 17] on font "Publier" at bounding box center [874, 18] width 29 height 11
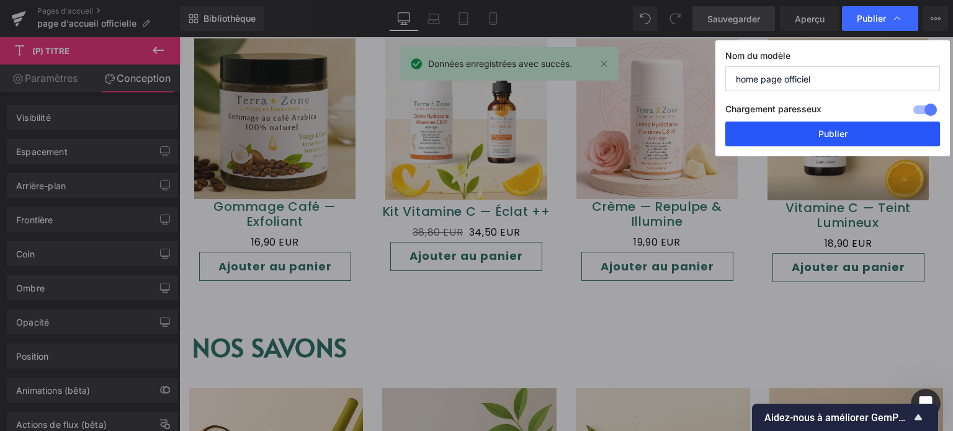
click at [824, 128] on font "Publier" at bounding box center [833, 133] width 29 height 11
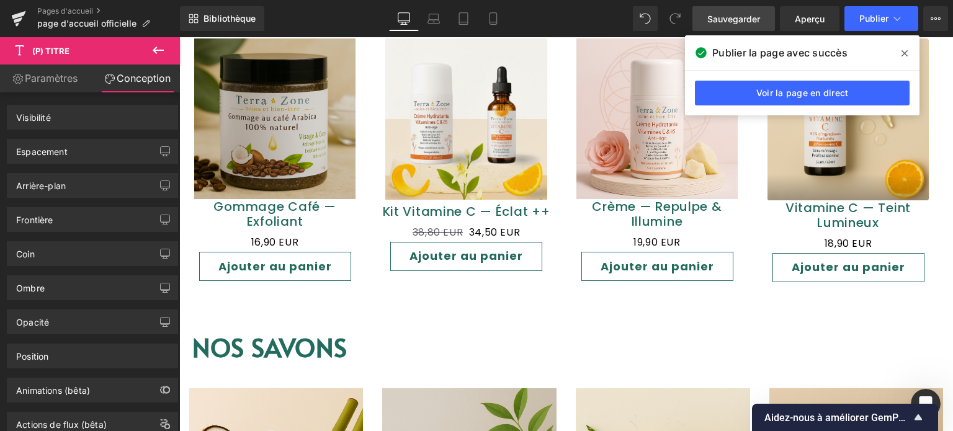
click at [906, 54] on icon at bounding box center [905, 53] width 6 height 6
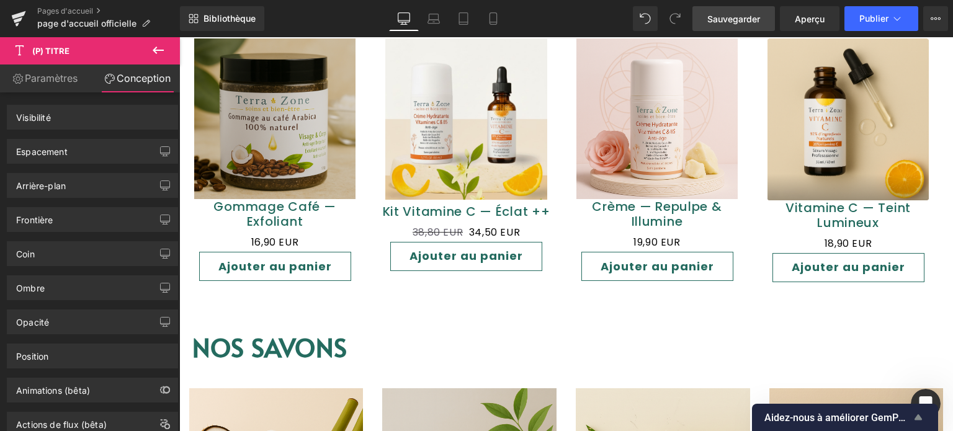
click at [891, 416] on font "Aidez-nous à améliorer GemPages !" at bounding box center [845, 418] width 161 height 12
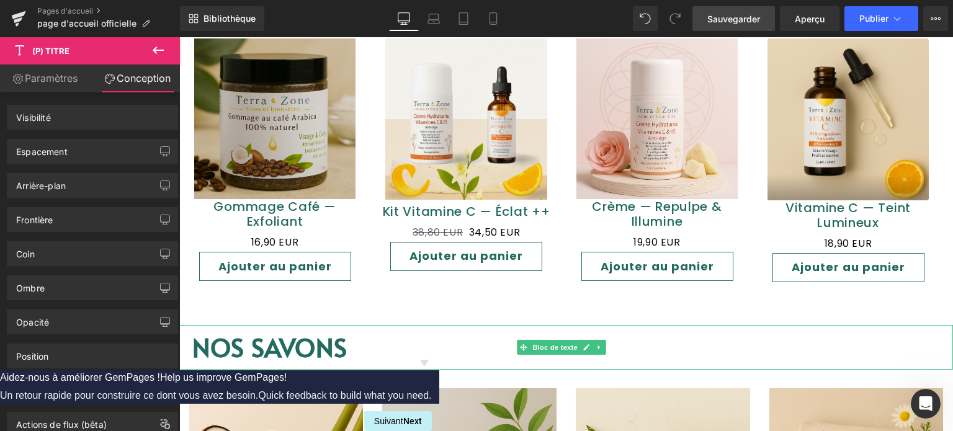
click at [683, 333] on p "NOS SAVONS" at bounding box center [566, 347] width 774 height 45
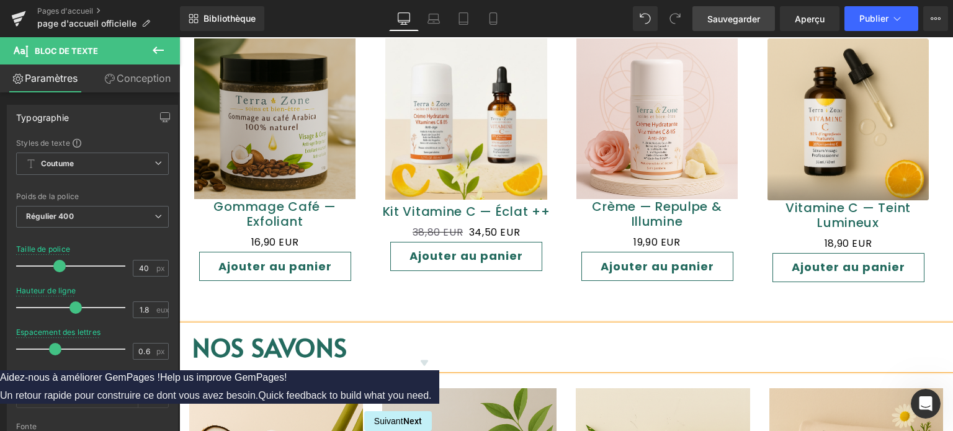
click at [428, 361] on icon "Masquer l'enquête" at bounding box center [423, 364] width 7 height 6
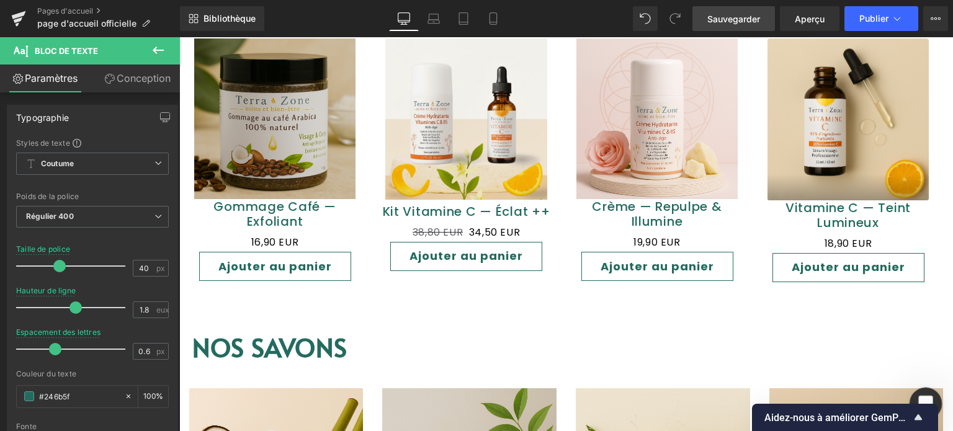
click at [923, 398] on icon "Ouvrir le Messenger Intercom" at bounding box center [924, 402] width 9 height 10
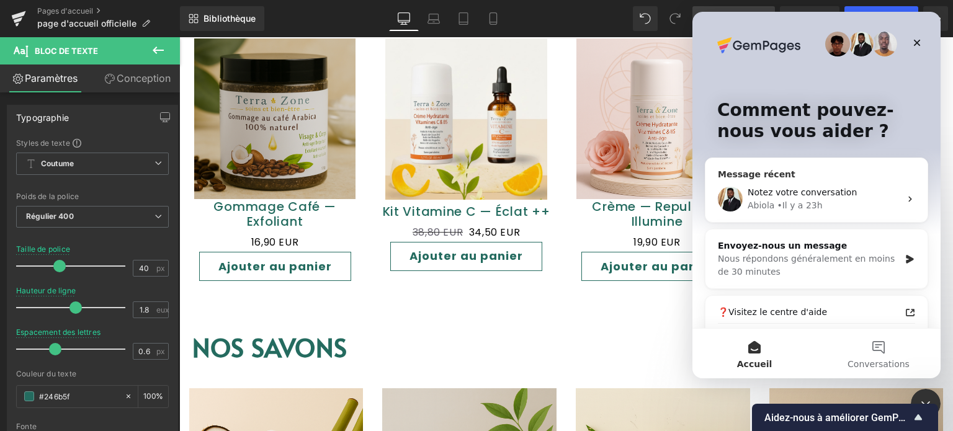
click at [818, 209] on div "Abiola • Il y a 23h" at bounding box center [824, 205] width 153 height 13
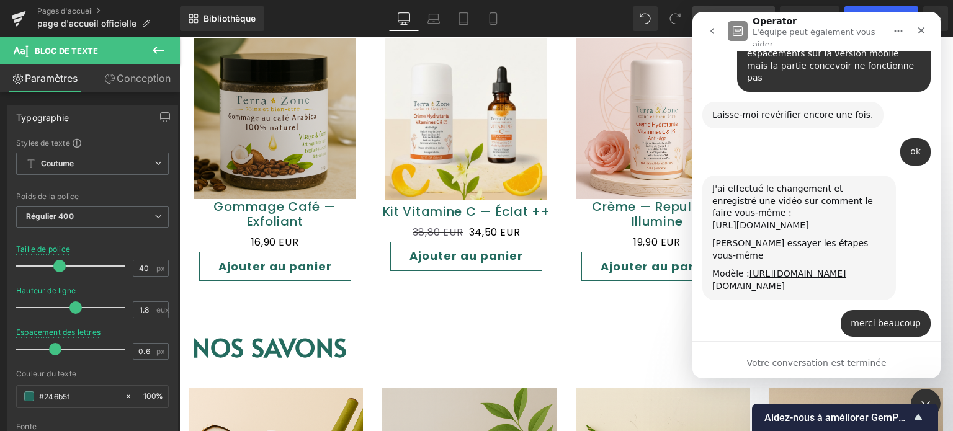
scroll to position [11651, 0]
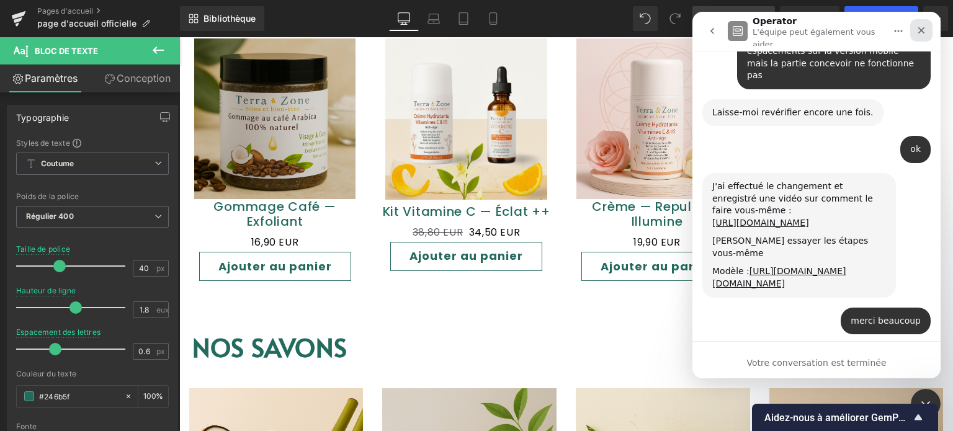
click at [919, 25] on icon "Fermer" at bounding box center [922, 30] width 10 height 10
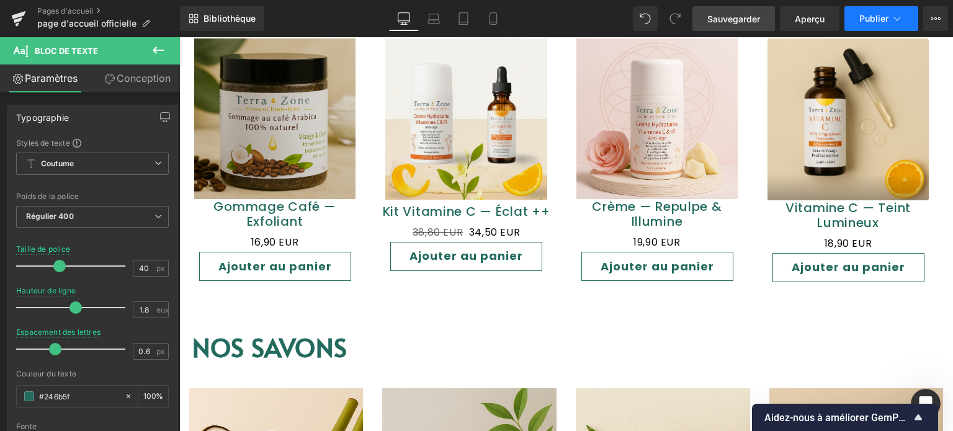
click at [889, 20] on button "Publier" at bounding box center [882, 18] width 74 height 25
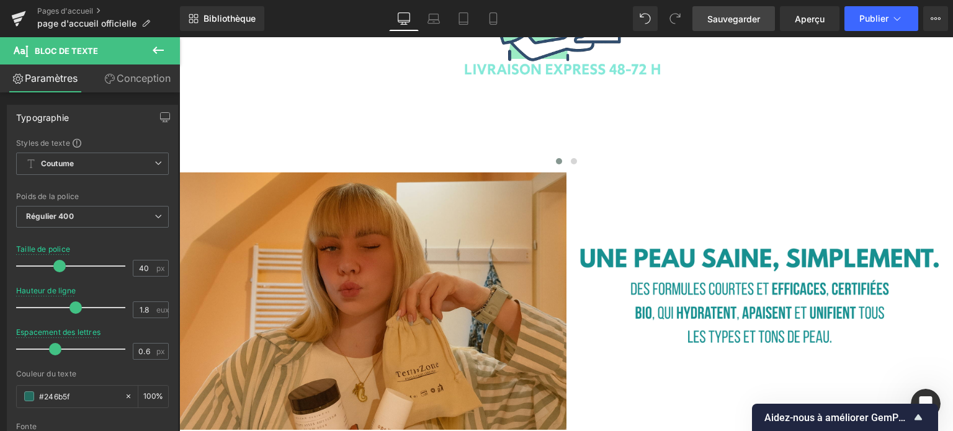
scroll to position [2917, 0]
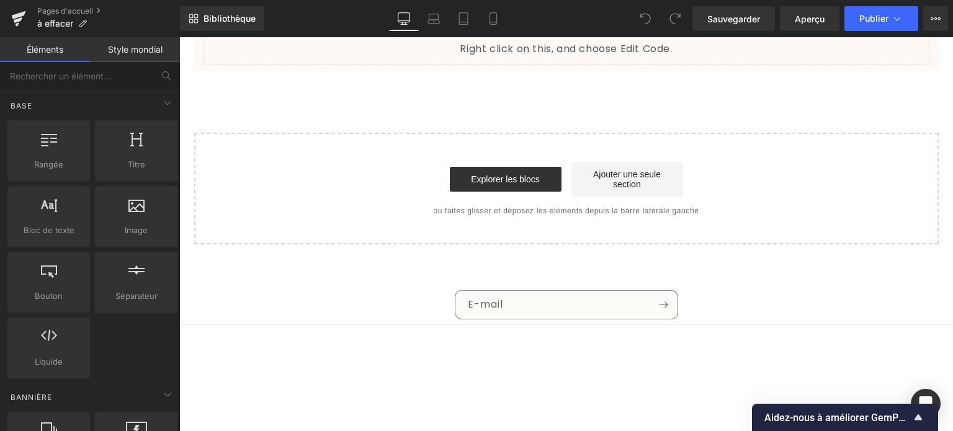
scroll to position [949, 0]
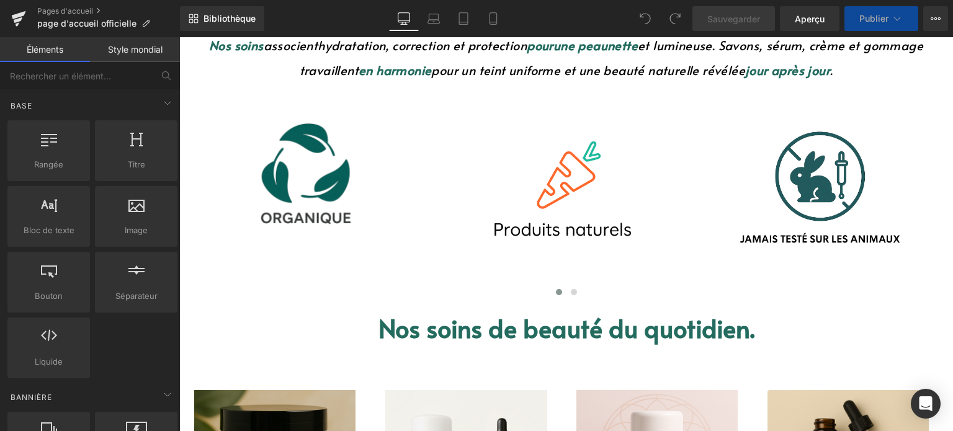
scroll to position [496, 0]
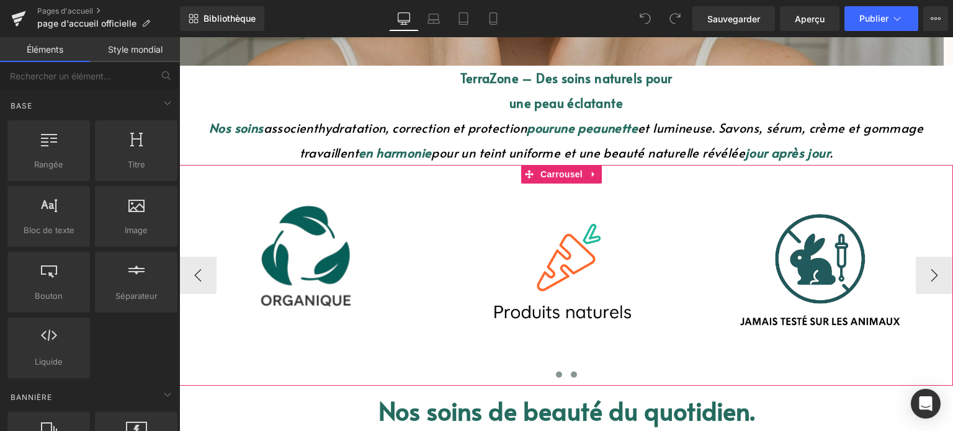
click at [573, 374] on button at bounding box center [574, 375] width 15 height 12
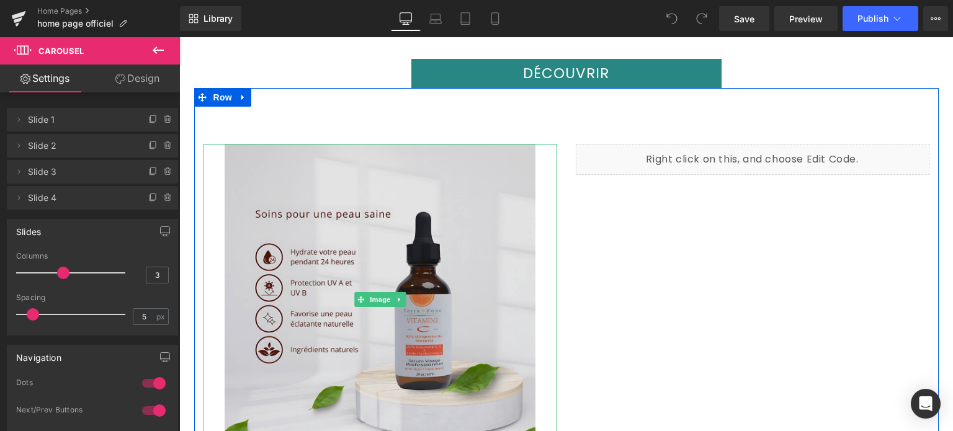
scroll to position [1986, 0]
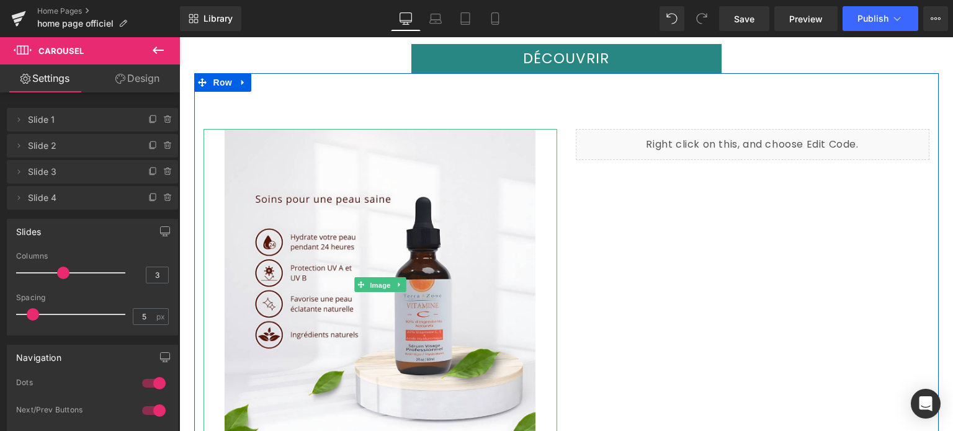
click at [376, 277] on link "Image" at bounding box center [373, 284] width 38 height 15
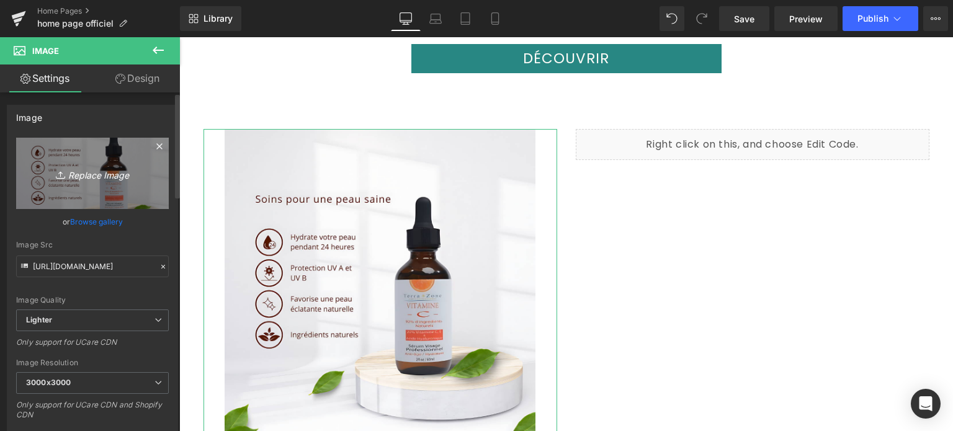
click at [66, 176] on icon "Replace Image" at bounding box center [92, 174] width 99 height 16
type input "C:\fakepath\uuuuuu (1).png"
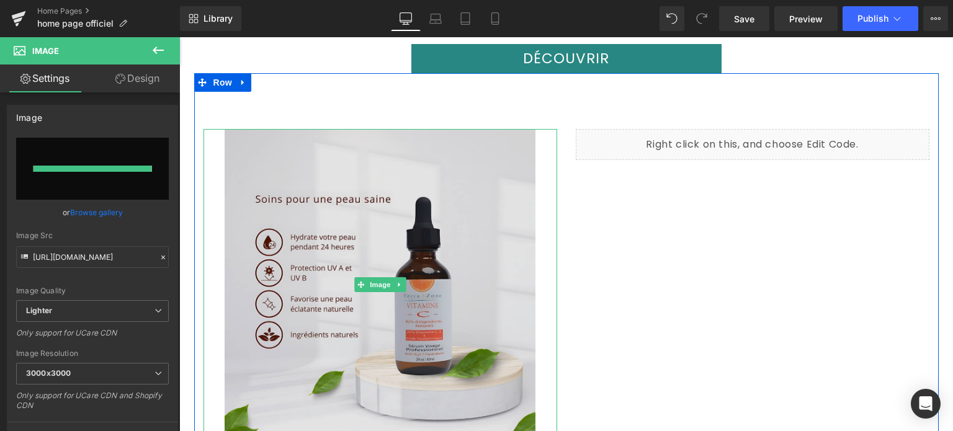
type input "https://ucarecdn.com/f59624d1-e55c-45f0-a035-a21b083a5fc1/-/format/auto/-/previ…"
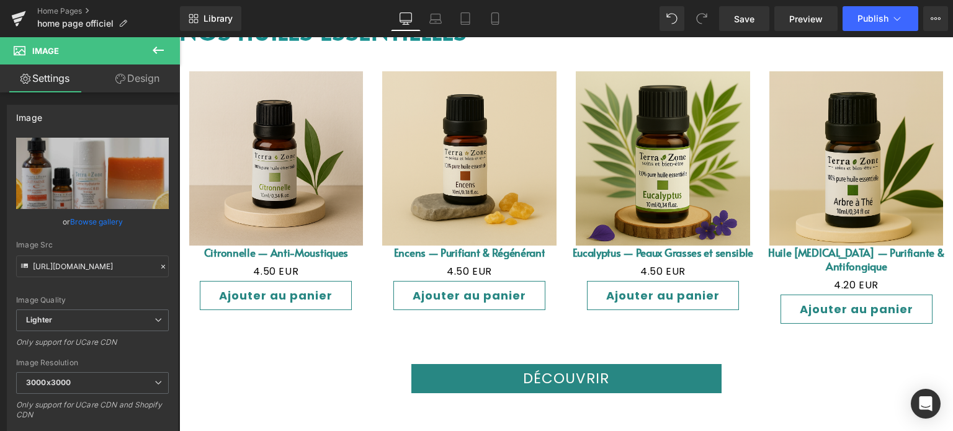
scroll to position [1738, 0]
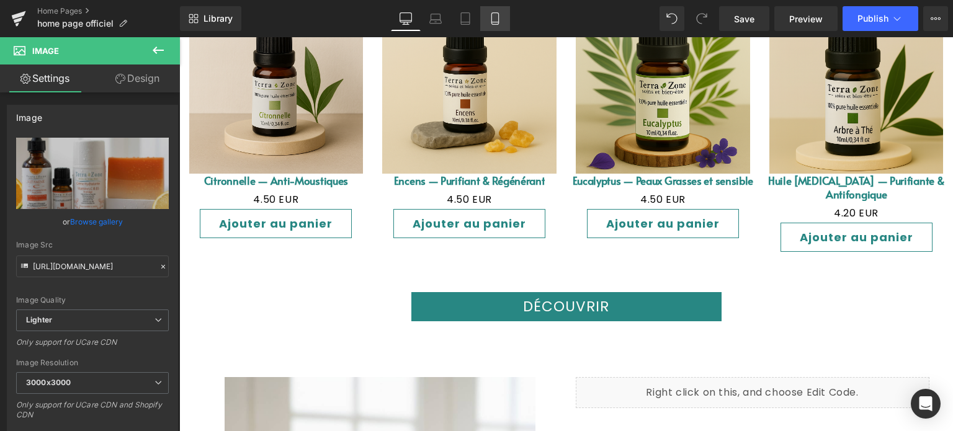
click at [499, 14] on icon at bounding box center [495, 18] width 12 height 12
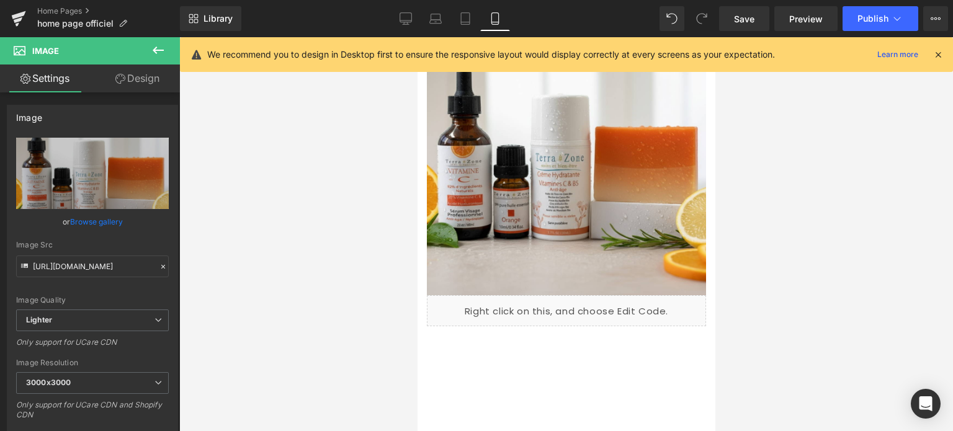
scroll to position [2149, 0]
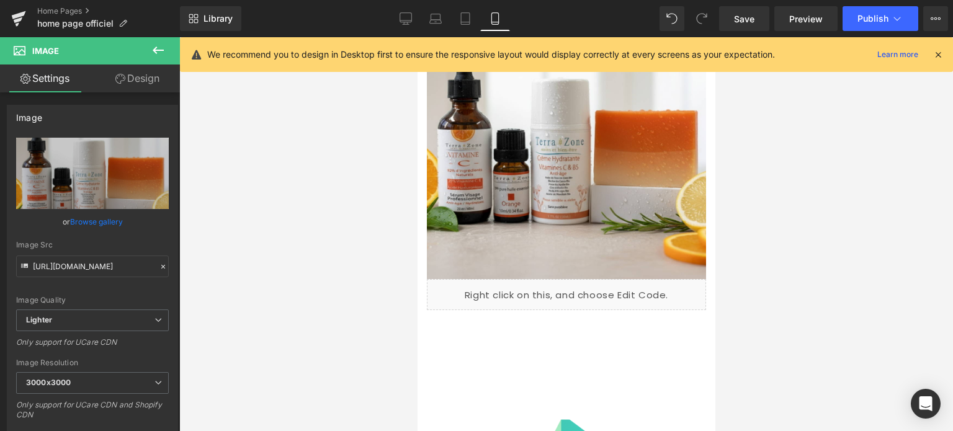
click at [940, 55] on icon at bounding box center [938, 54] width 11 height 11
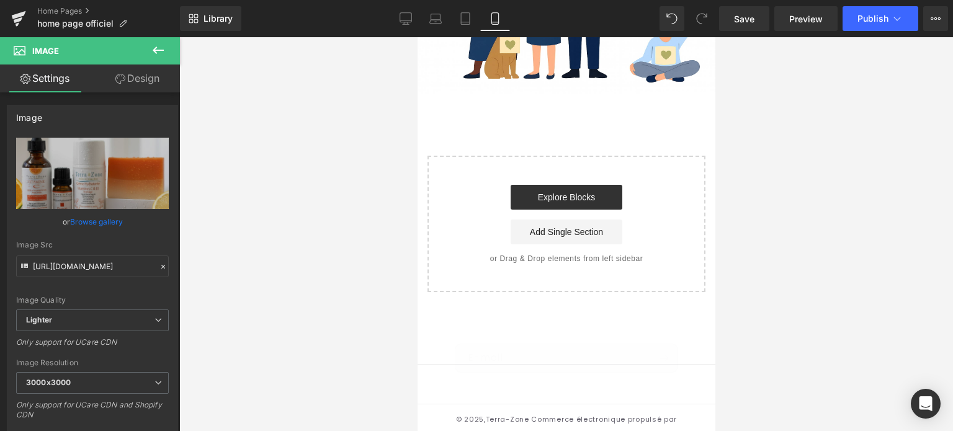
scroll to position [3682, 0]
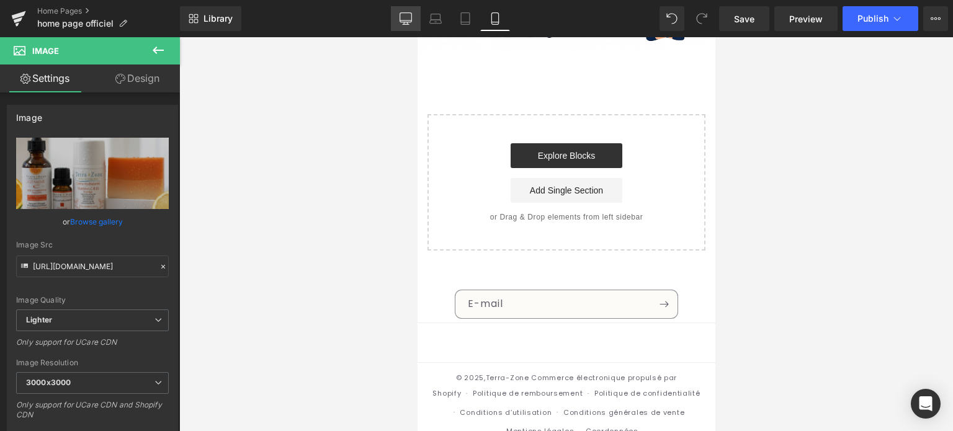
click at [411, 11] on link "Desktop" at bounding box center [406, 18] width 30 height 25
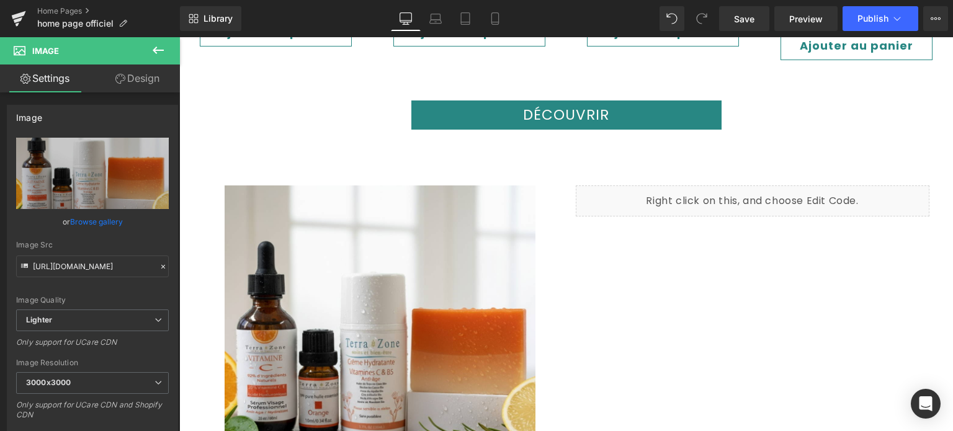
scroll to position [1930, 0]
click at [484, 21] on link "Mobile" at bounding box center [495, 18] width 30 height 25
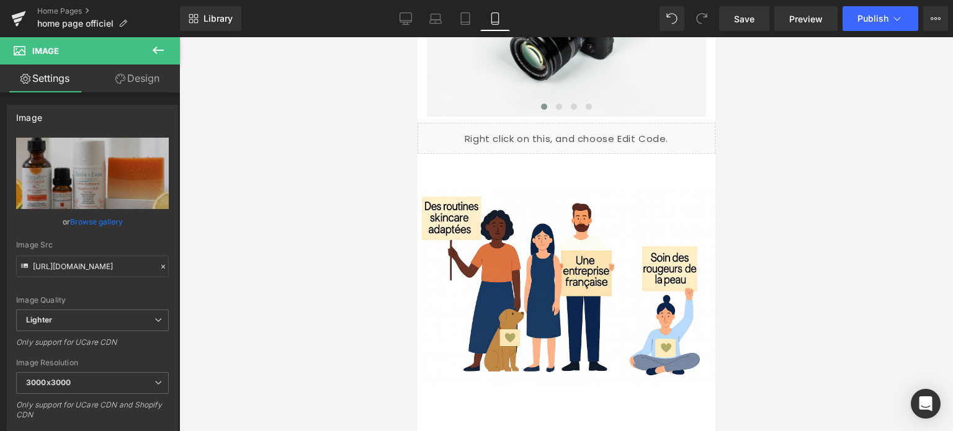
scroll to position [3310, 0]
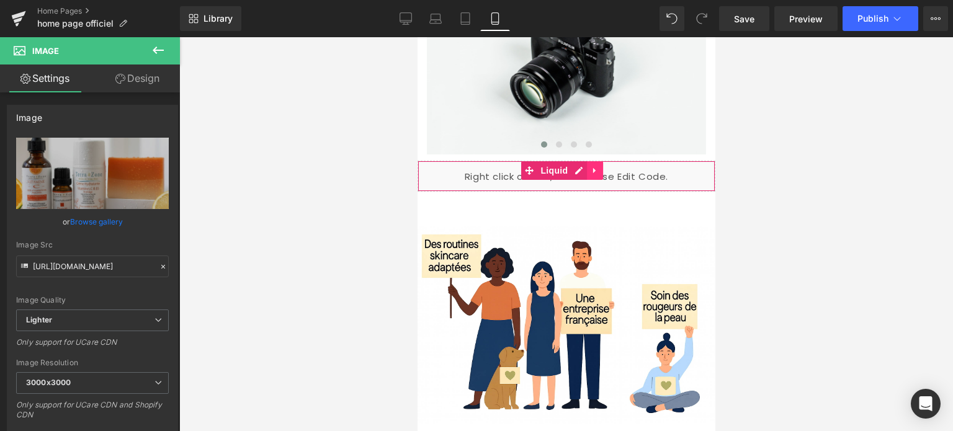
click at [594, 168] on icon at bounding box center [594, 171] width 2 height 6
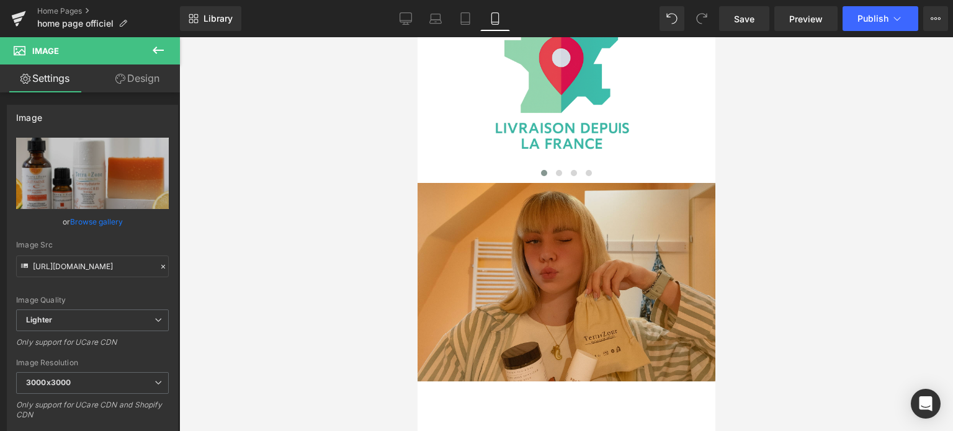
scroll to position [2441, 0]
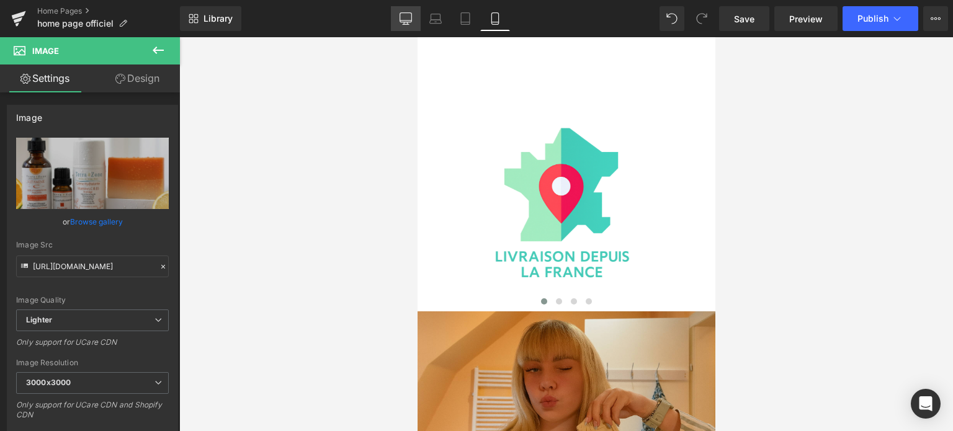
click at [415, 19] on link "Desktop" at bounding box center [406, 18] width 30 height 25
type input "88"
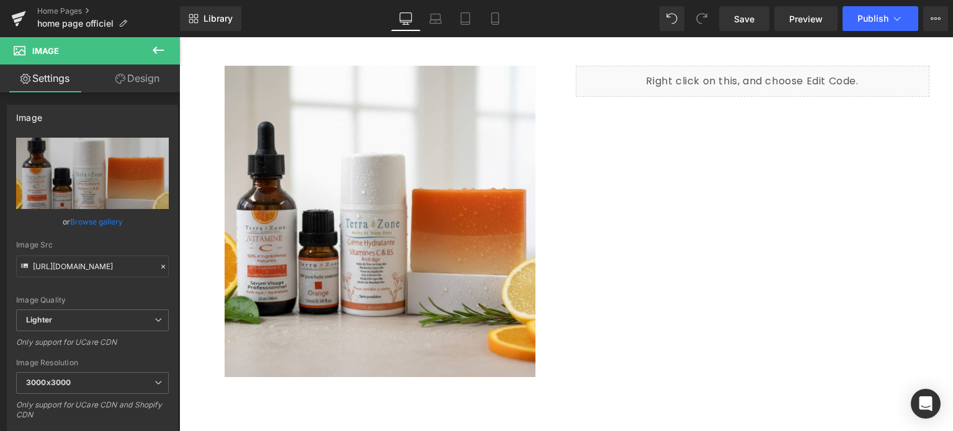
scroll to position [2055, 0]
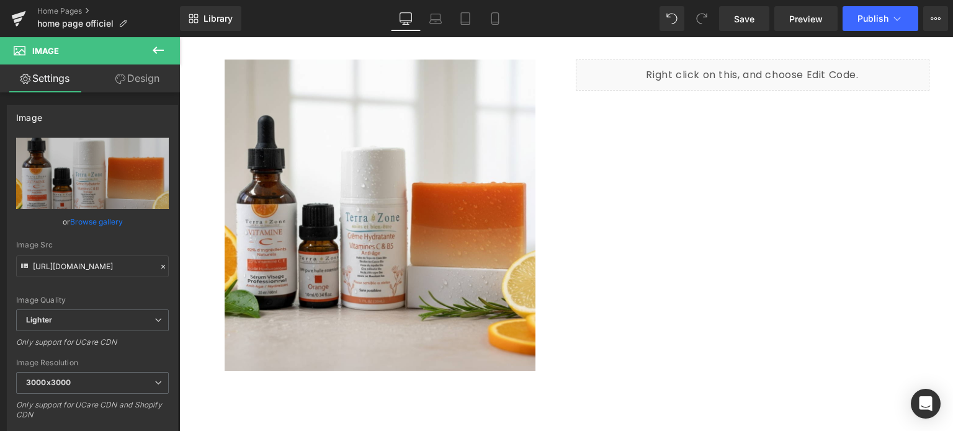
click at [155, 43] on icon at bounding box center [158, 50] width 15 height 15
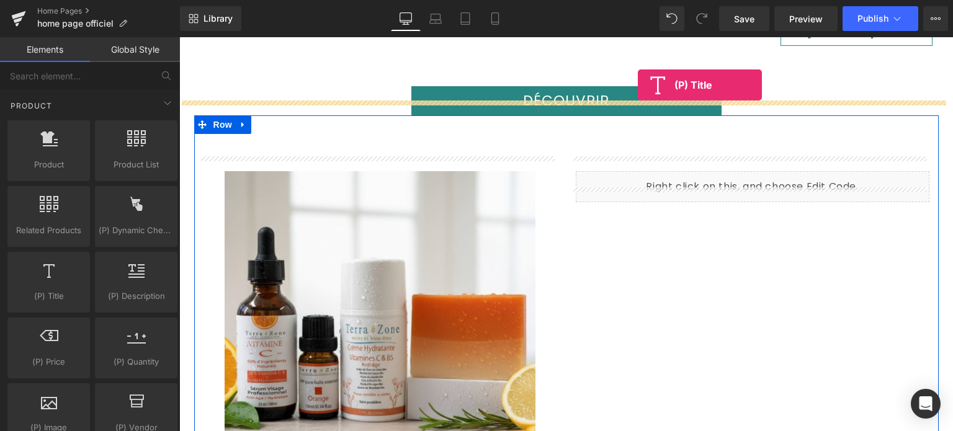
scroll to position [1919, 0]
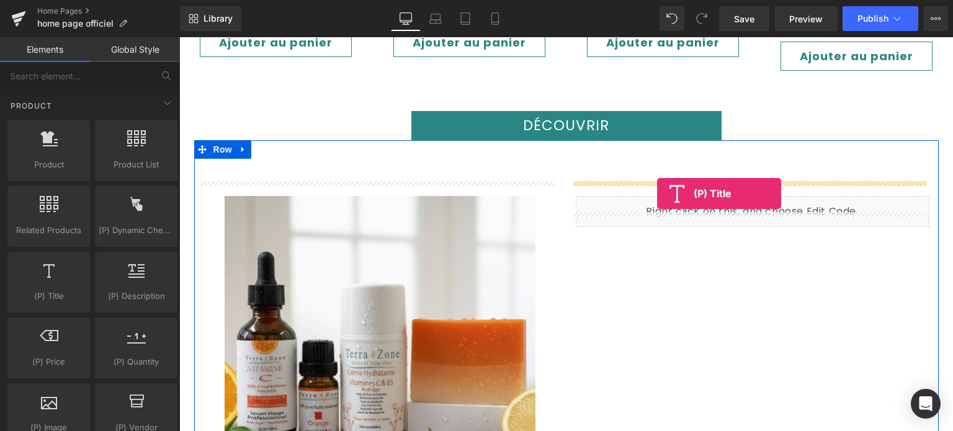
drag, startPoint x: 233, startPoint y: 303, endPoint x: 657, endPoint y: 194, distance: 437.9
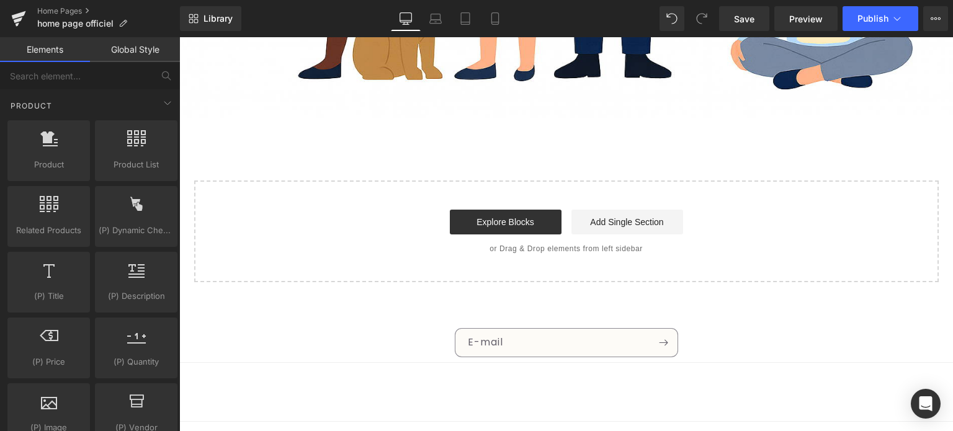
scroll to position [3817, 0]
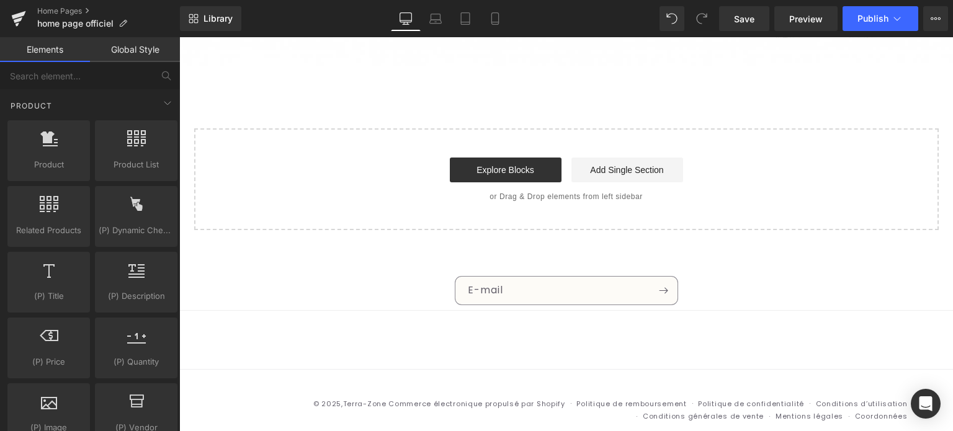
click at [593, 158] on link "Add Single Section" at bounding box center [628, 170] width 112 height 25
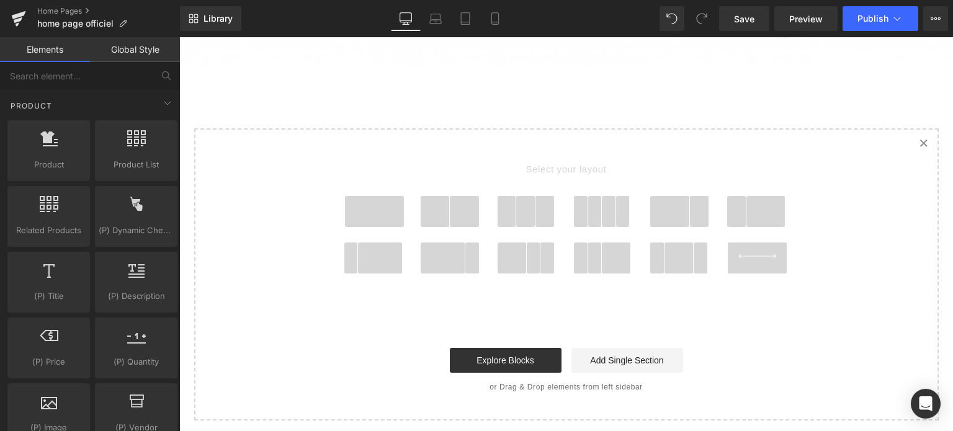
drag, startPoint x: 374, startPoint y: 197, endPoint x: 511, endPoint y: 135, distance: 150.0
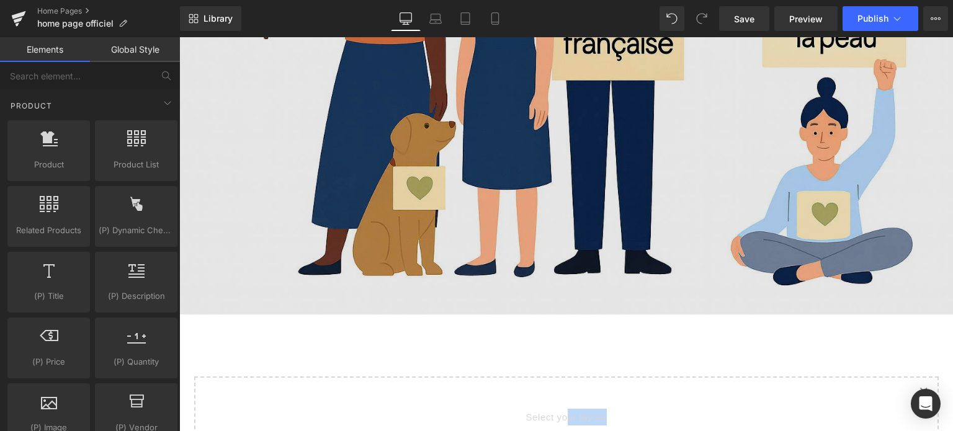
scroll to position [3754, 0]
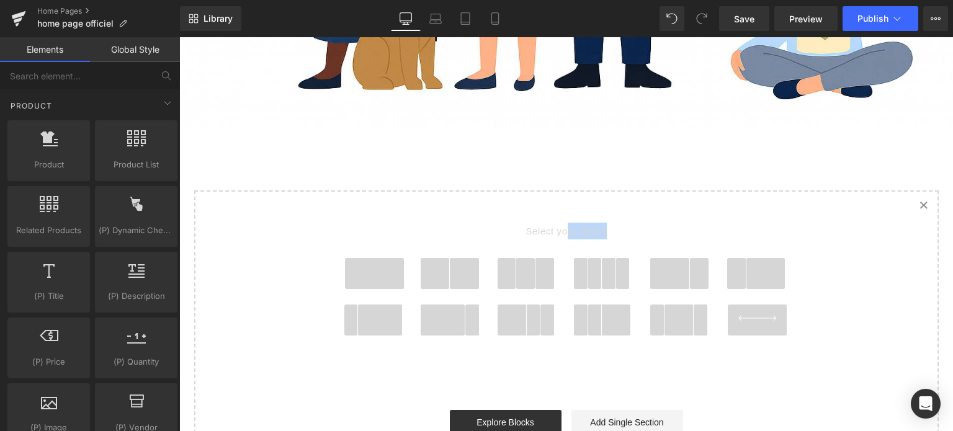
click at [392, 258] on span at bounding box center [375, 273] width 60 height 31
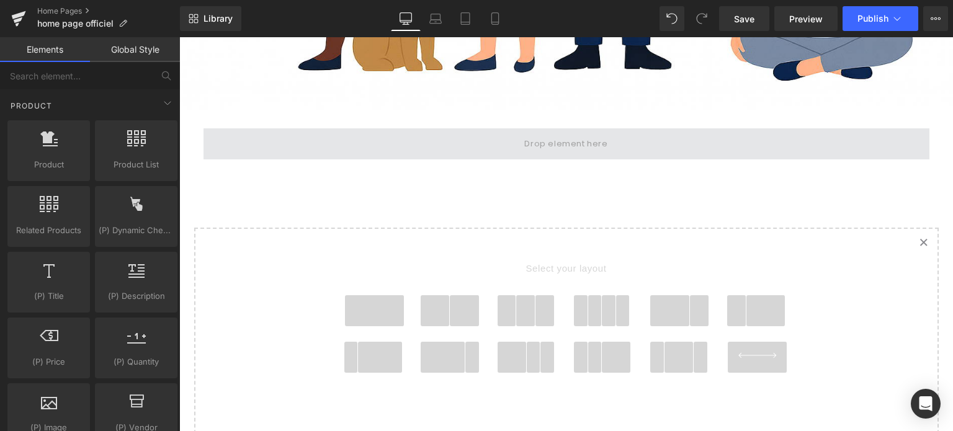
scroll to position [3776, 0]
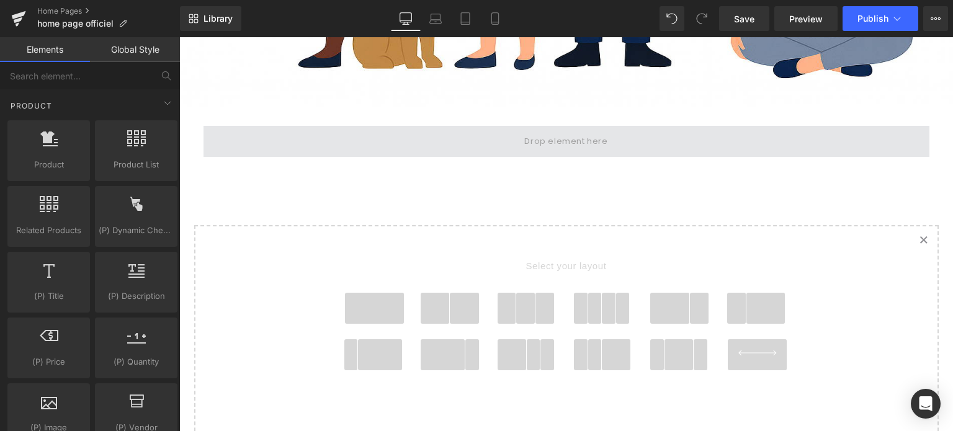
click at [524, 132] on span at bounding box center [566, 142] width 92 height 20
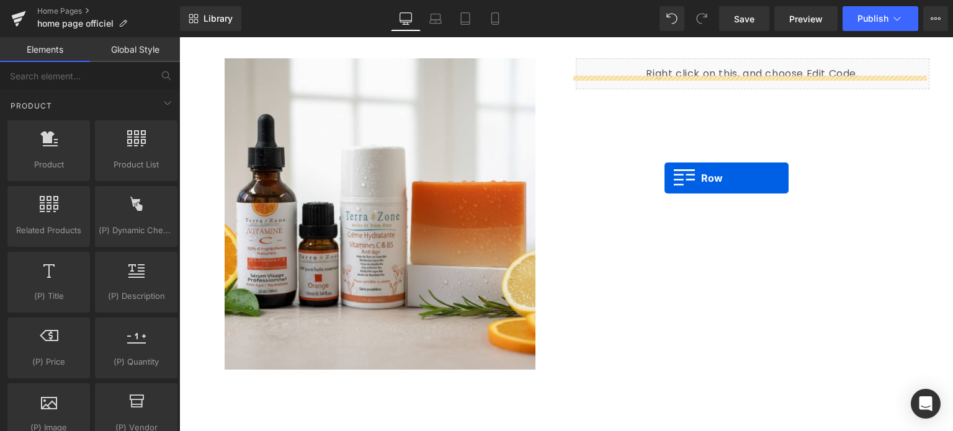
scroll to position [2054, 0]
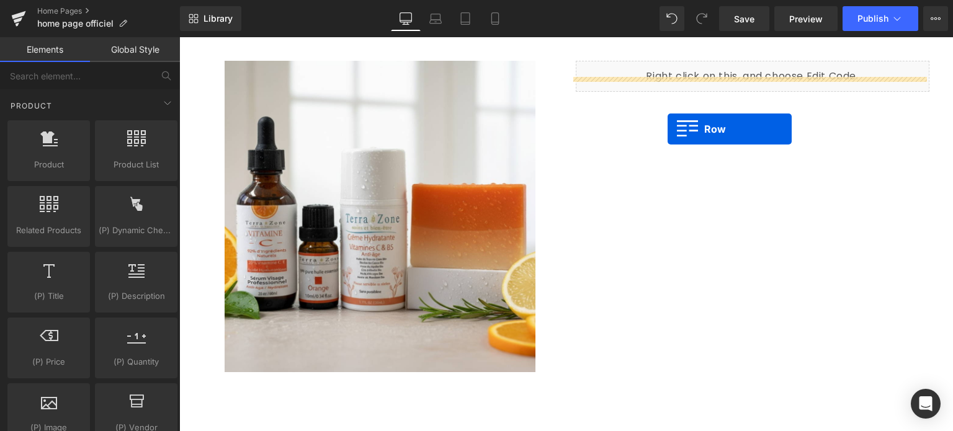
drag, startPoint x: 198, startPoint y: 94, endPoint x: 668, endPoint y: 128, distance: 471.1
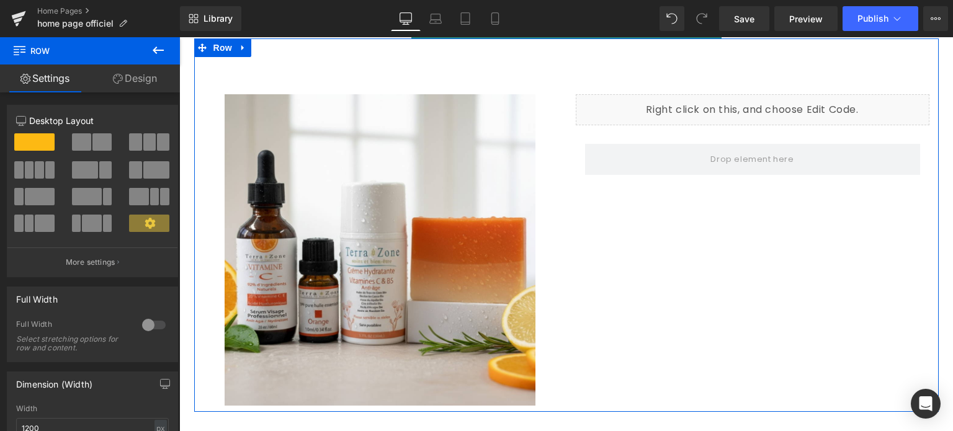
scroll to position [1992, 0]
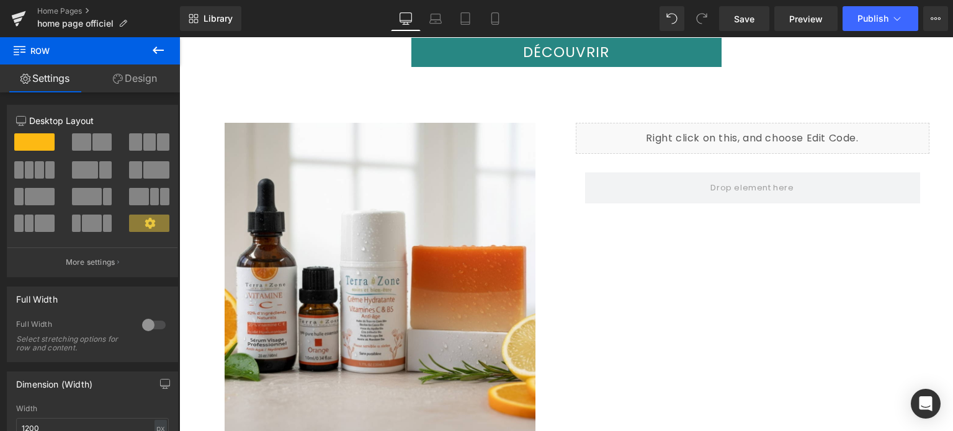
click at [159, 47] on icon at bounding box center [158, 50] width 15 height 15
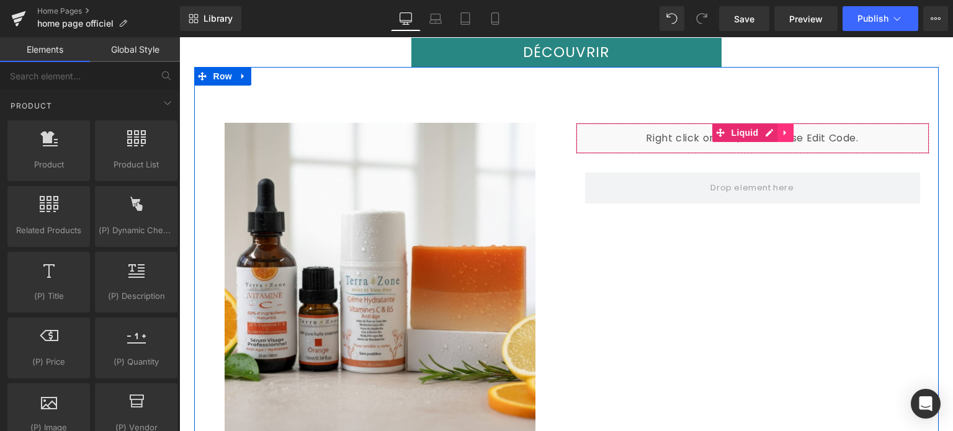
click at [781, 128] on icon at bounding box center [785, 132] width 9 height 9
click at [791, 128] on icon at bounding box center [793, 132] width 9 height 9
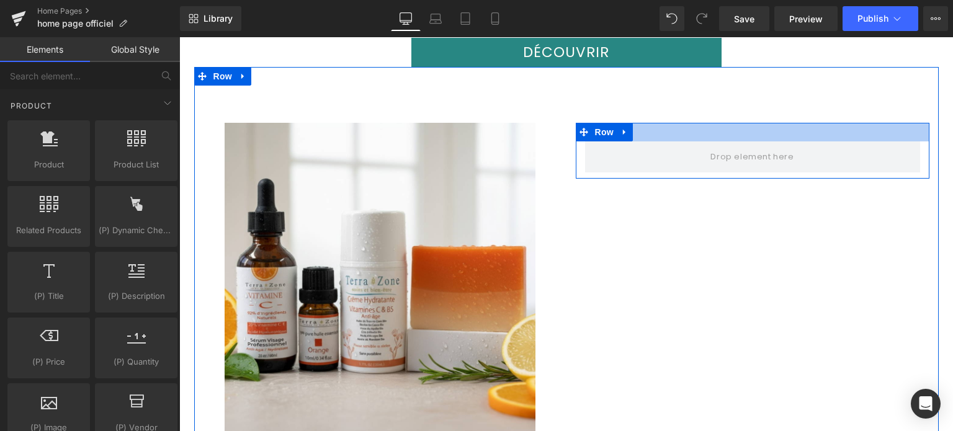
drag, startPoint x: 737, startPoint y: 137, endPoint x: 731, endPoint y: 126, distance: 12.8
click at [731, 126] on div "Row" at bounding box center [753, 151] width 354 height 56
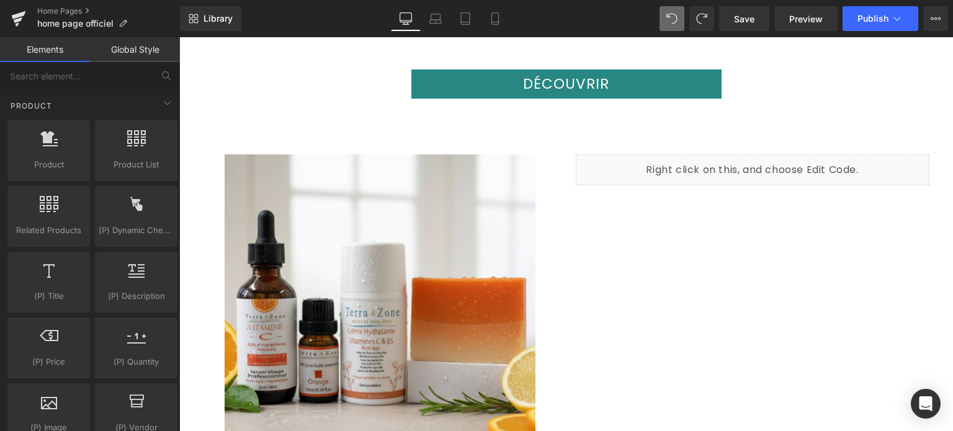
scroll to position [1954, 0]
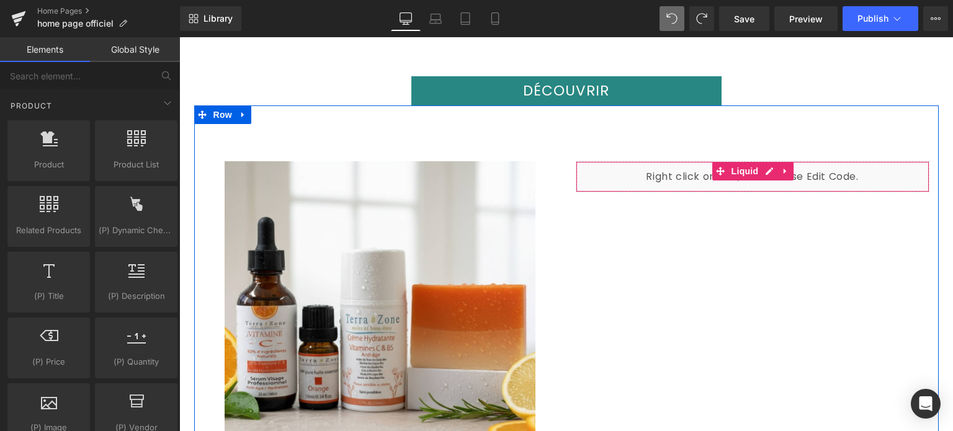
click at [781, 167] on icon at bounding box center [785, 171] width 9 height 9
click at [789, 167] on icon at bounding box center [793, 171] width 9 height 9
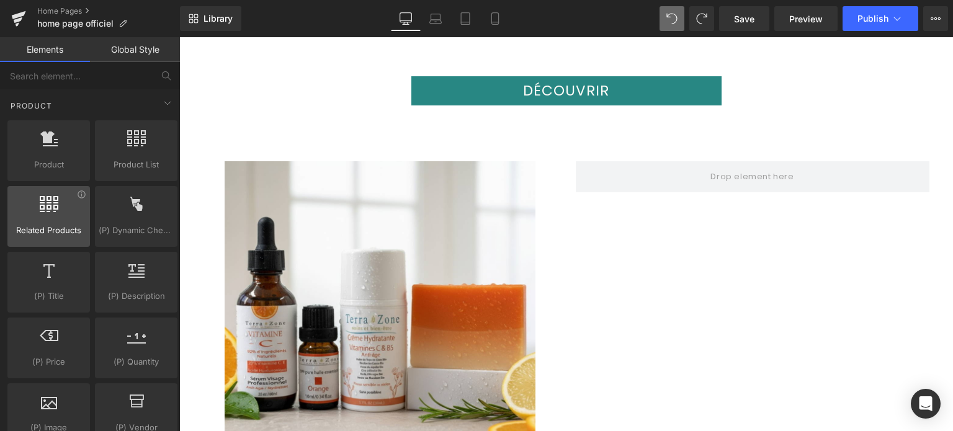
scroll to position [1117, 0]
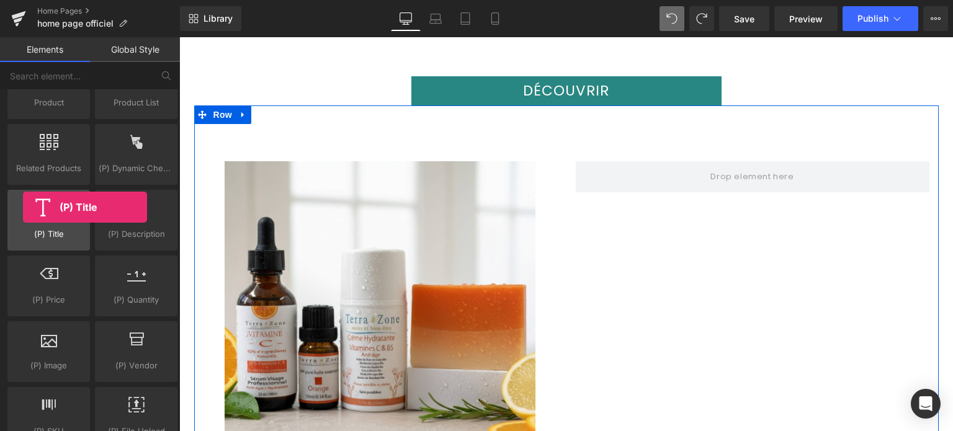
drag, startPoint x: 58, startPoint y: 210, endPoint x: 20, endPoint y: 208, distance: 37.9
click at [22, 207] on div at bounding box center [48, 214] width 75 height 28
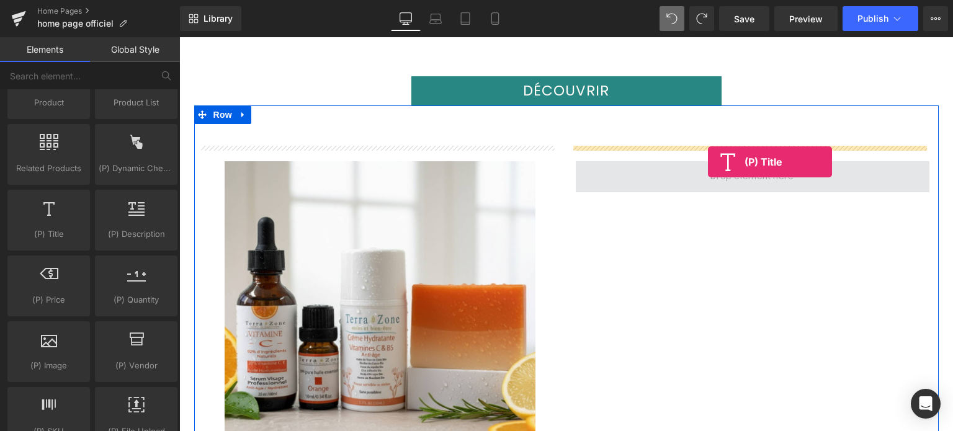
drag, startPoint x: 227, startPoint y: 253, endPoint x: 708, endPoint y: 162, distance: 490.1
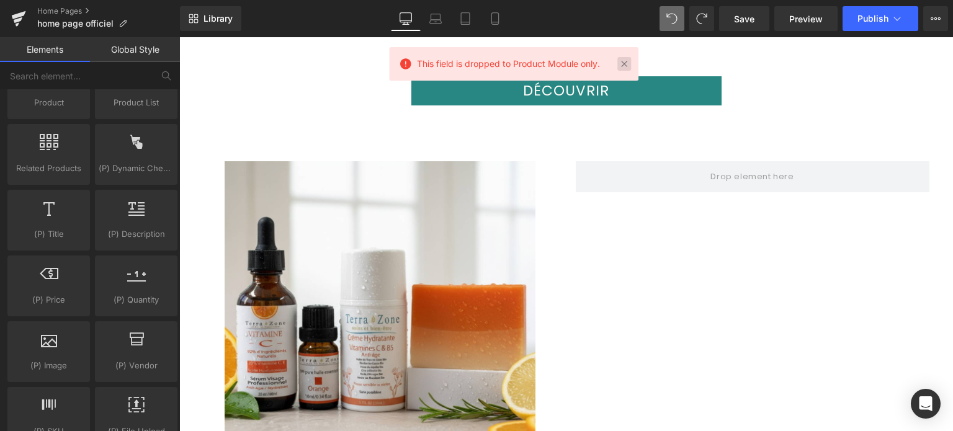
click at [625, 70] on link at bounding box center [624, 64] width 14 height 14
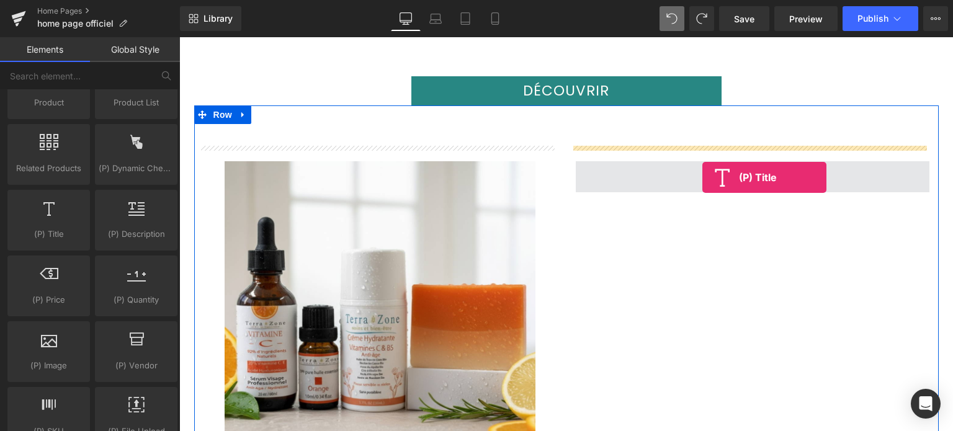
drag, startPoint x: 241, startPoint y: 261, endPoint x: 702, endPoint y: 171, distance: 469.2
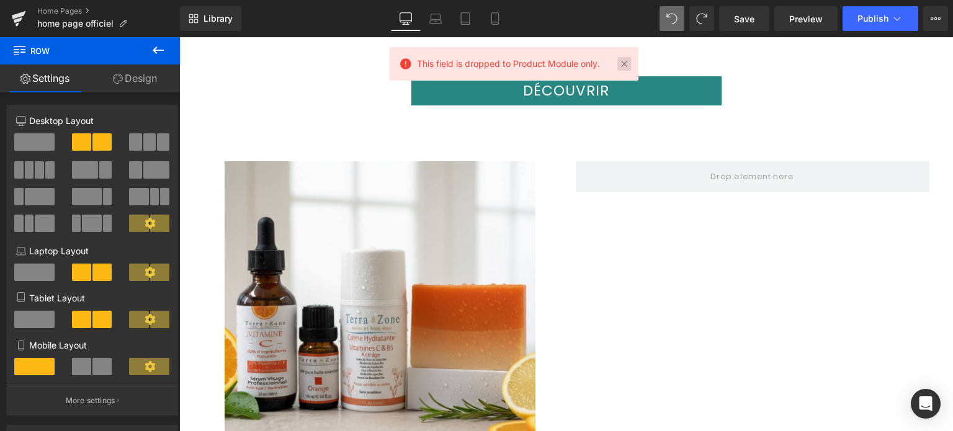
click at [629, 61] on link at bounding box center [624, 64] width 14 height 14
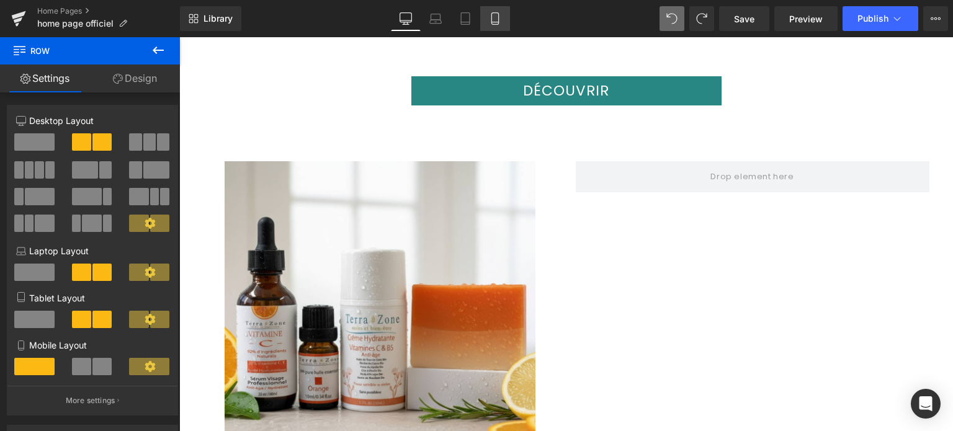
click at [489, 22] on icon at bounding box center [495, 18] width 12 height 12
type input "100"
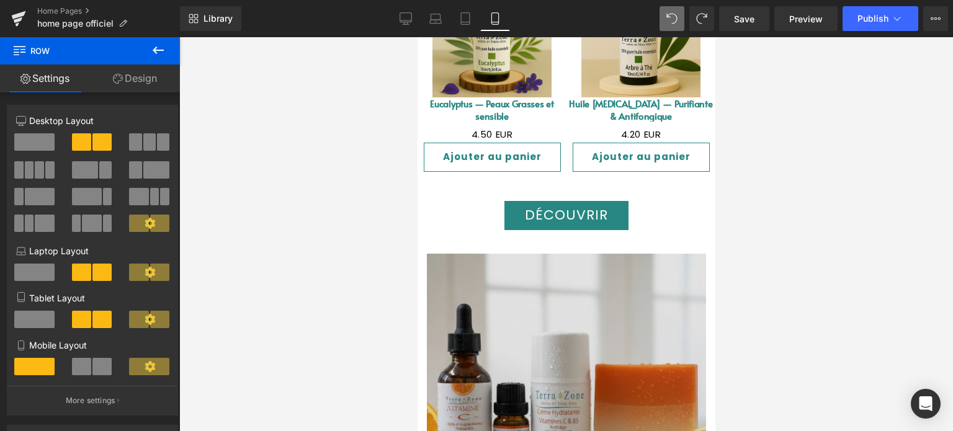
scroll to position [1833, 0]
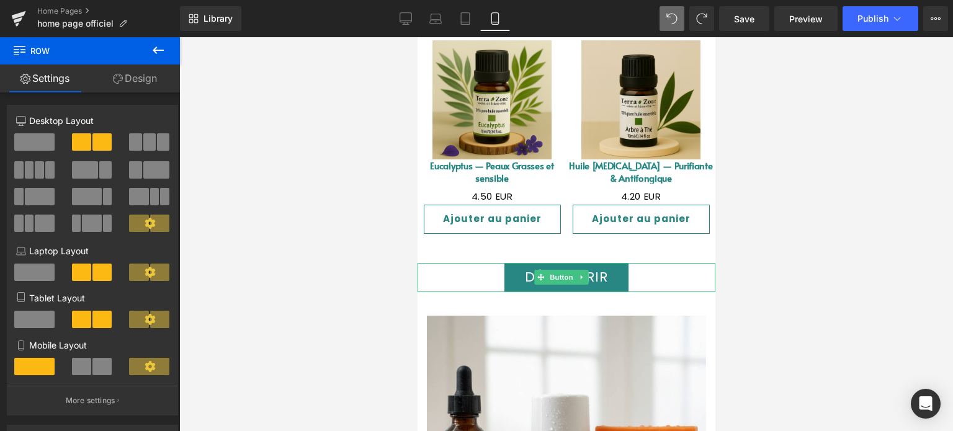
click at [544, 274] on icon at bounding box center [540, 277] width 7 height 7
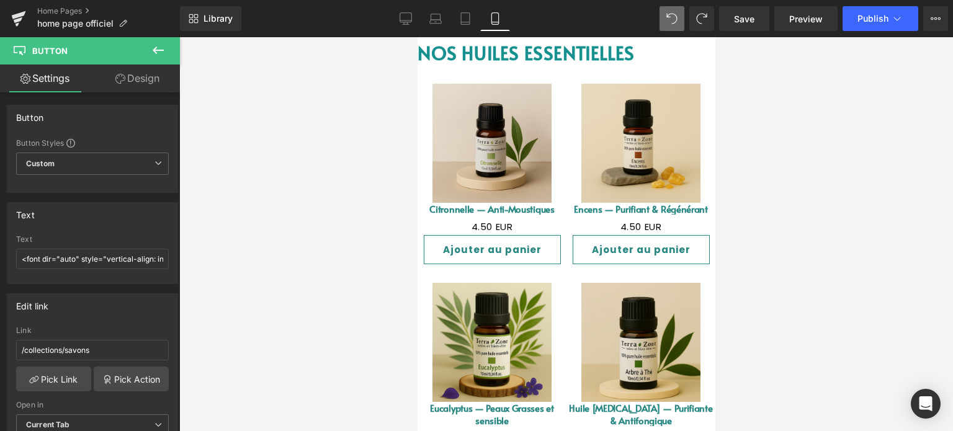
scroll to position [1585, 0]
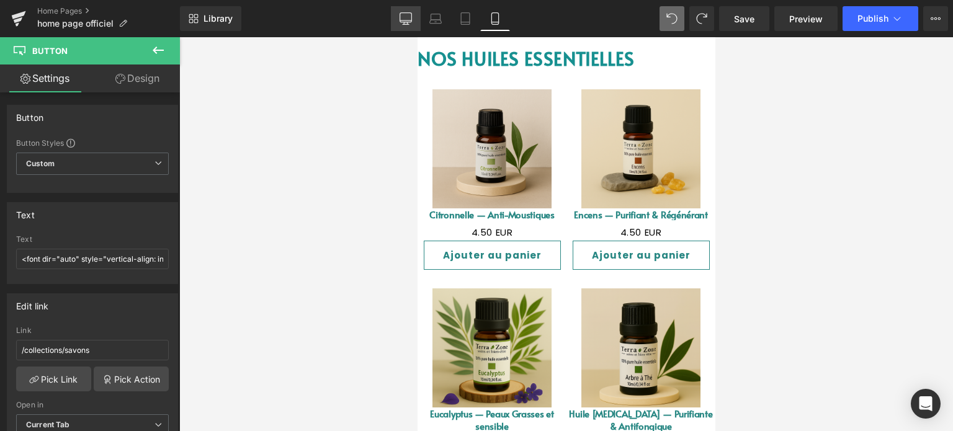
click at [410, 15] on icon at bounding box center [406, 18] width 12 height 12
type input "23"
type input "100"
type input "500"
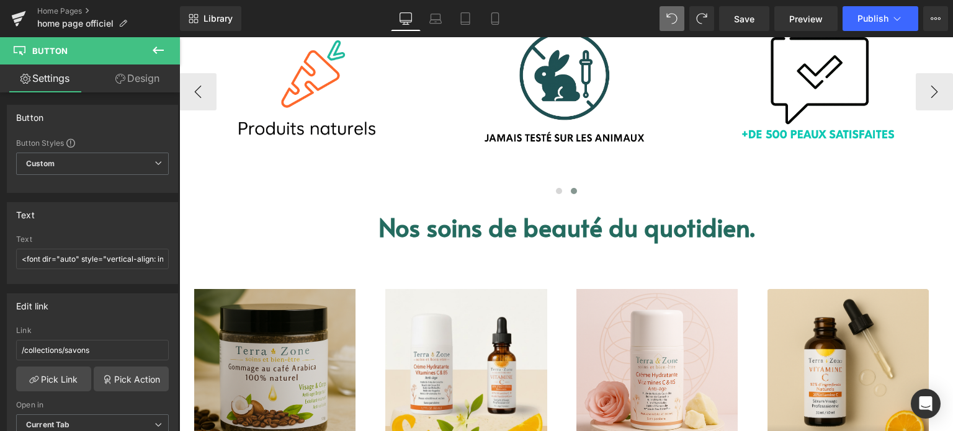
scroll to position [683, 0]
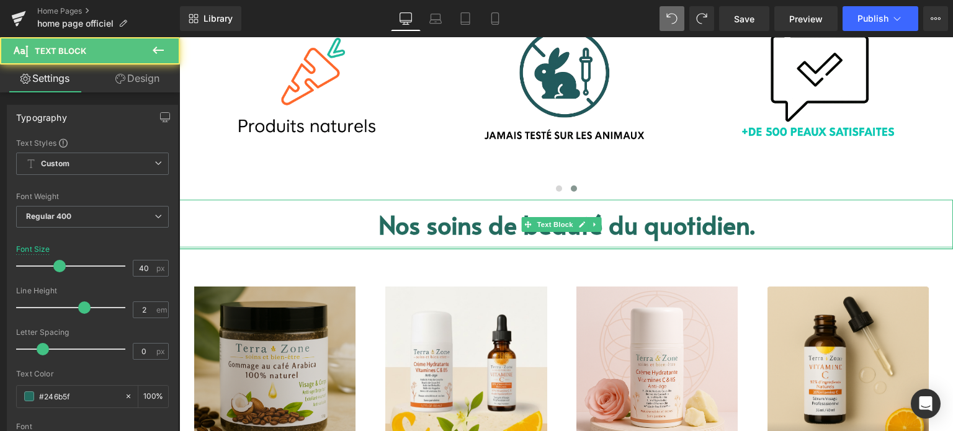
drag, startPoint x: 534, startPoint y: 246, endPoint x: 512, endPoint y: 232, distance: 26.0
click at [552, 240] on div "Nos soins de beauté du quotidien. Text Block" at bounding box center [566, 225] width 774 height 50
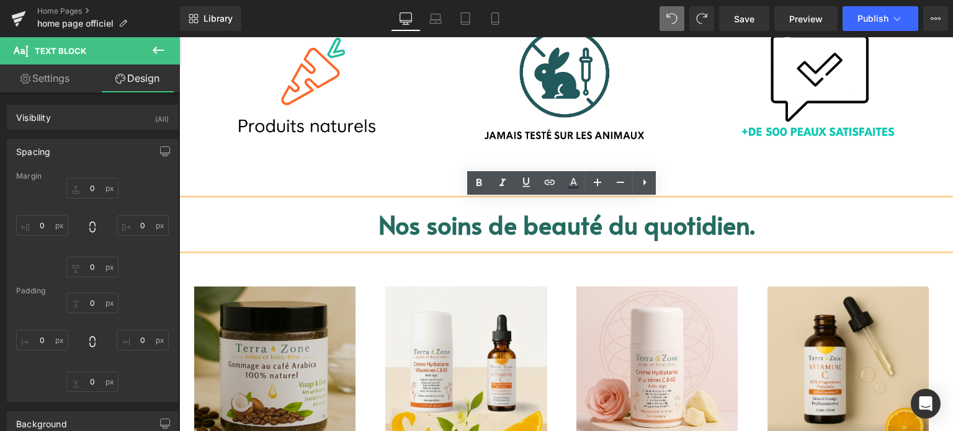
type input "0"
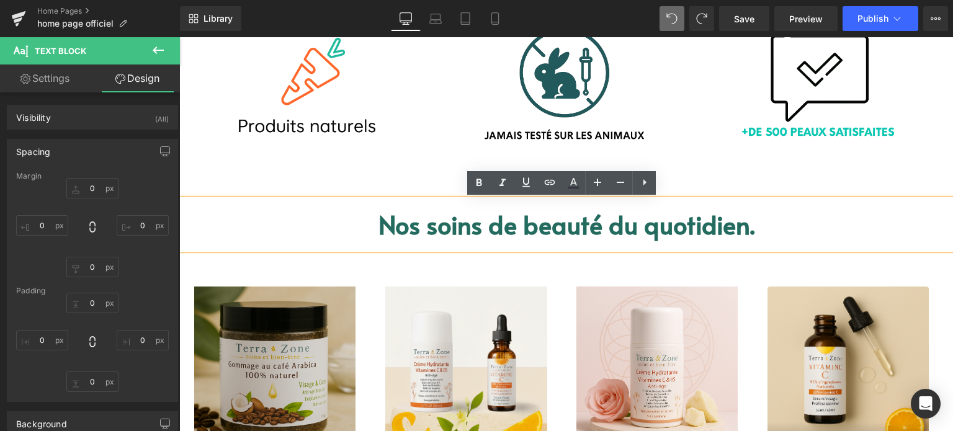
type input "0"
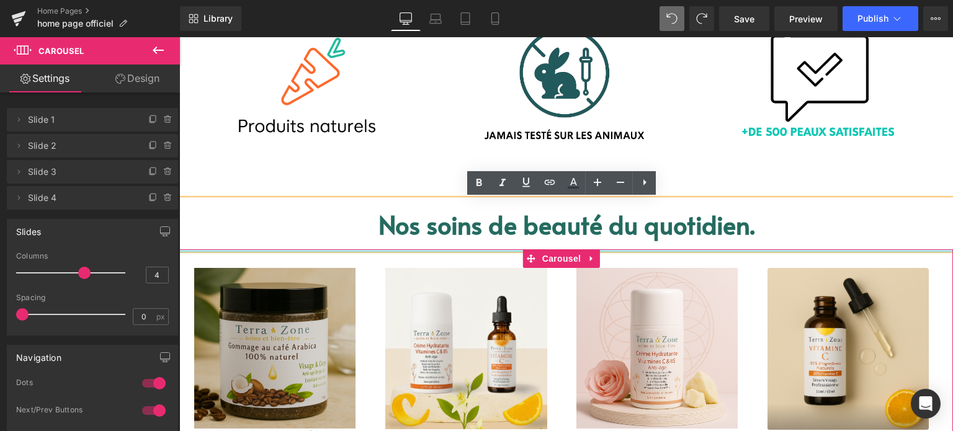
drag, startPoint x: 511, startPoint y: 260, endPoint x: 514, endPoint y: 225, distance: 34.9
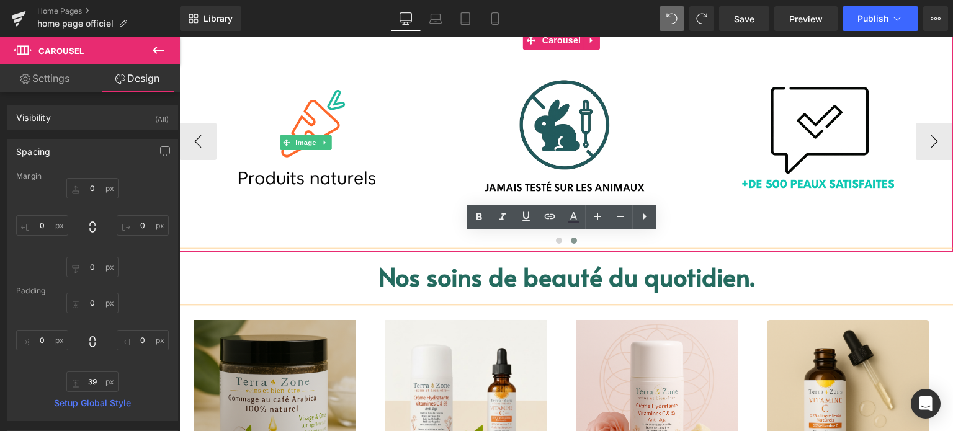
scroll to position [559, 0]
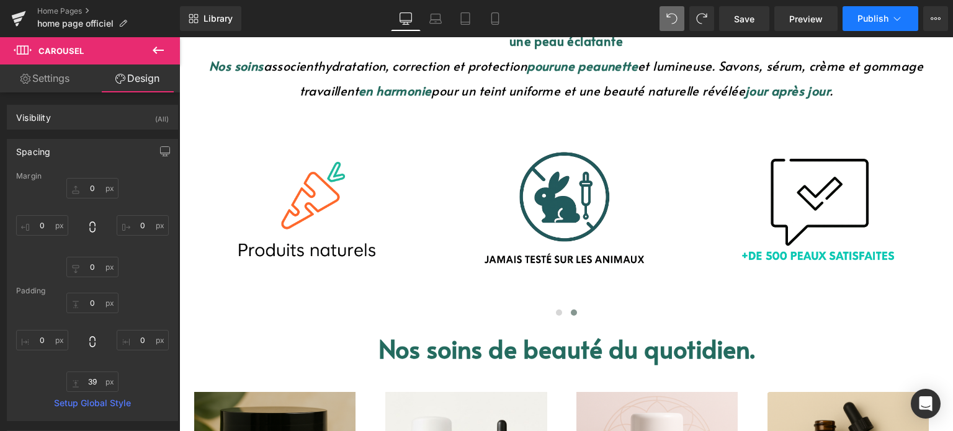
click at [869, 16] on span "Publish" at bounding box center [873, 19] width 31 height 10
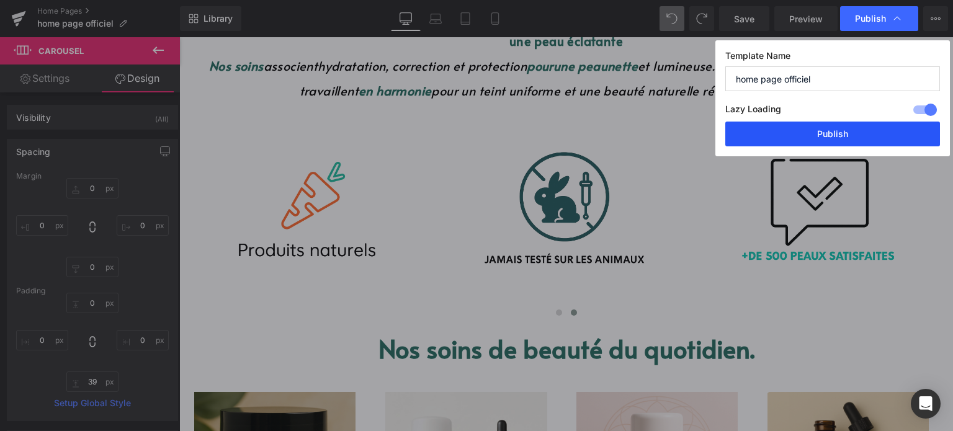
click at [817, 134] on button "Publish" at bounding box center [832, 134] width 215 height 25
click at [817, 134] on img at bounding box center [817, 202] width 164 height 187
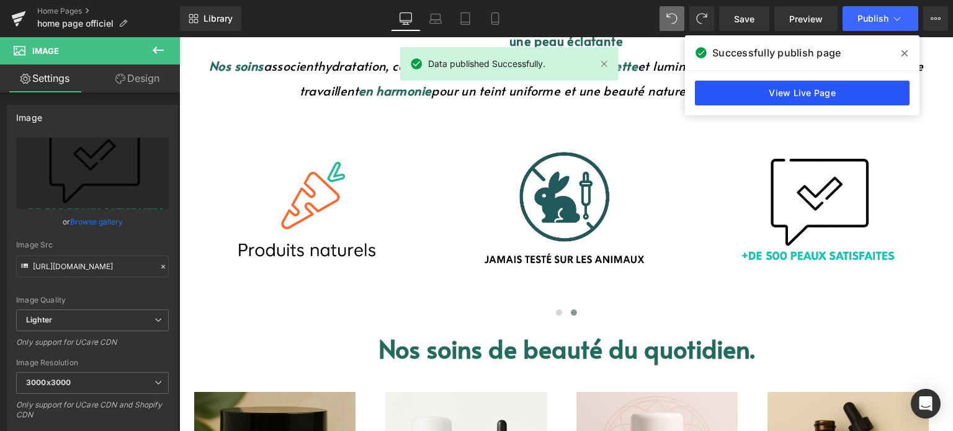
click at [825, 91] on link "View Live Page" at bounding box center [802, 93] width 215 height 25
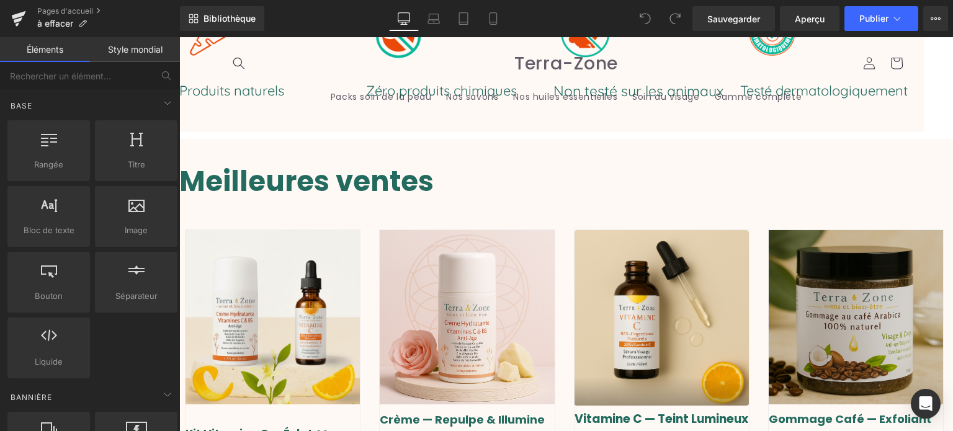
scroll to position [186, 0]
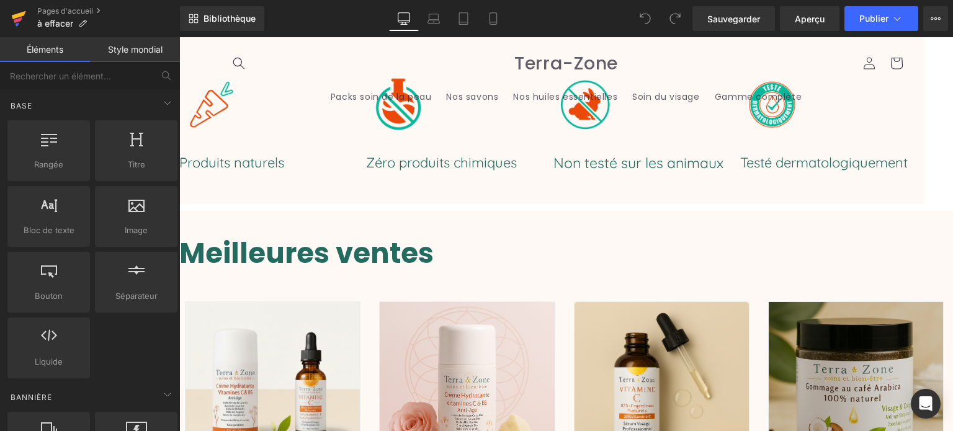
click at [17, 19] on icon at bounding box center [18, 20] width 9 height 6
